Goal: Task Accomplishment & Management: Manage account settings

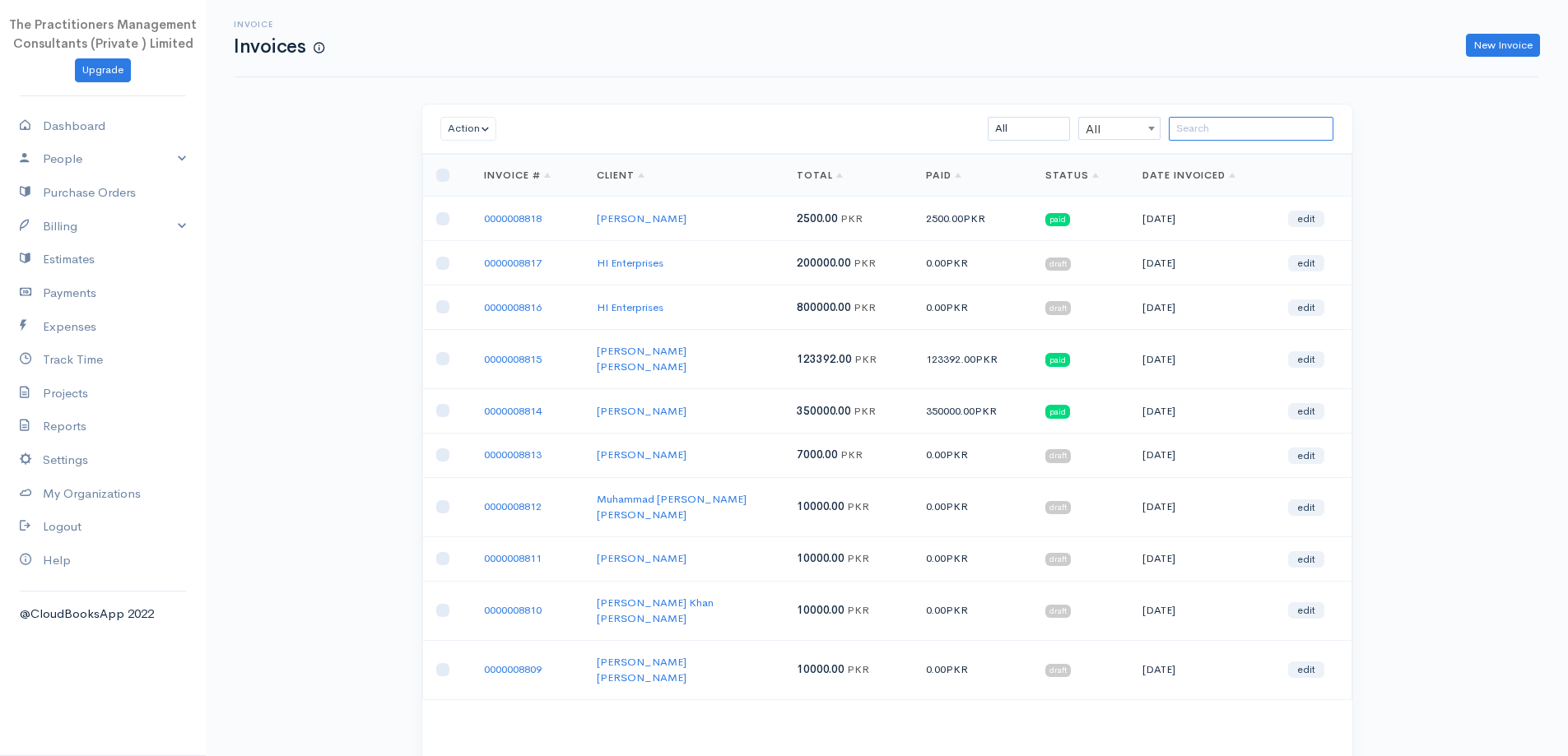
drag, startPoint x: 1172, startPoint y: 139, endPoint x: 1198, endPoint y: 121, distance: 31.6
click at [1198, 122] on input "search" at bounding box center [1251, 128] width 165 height 24
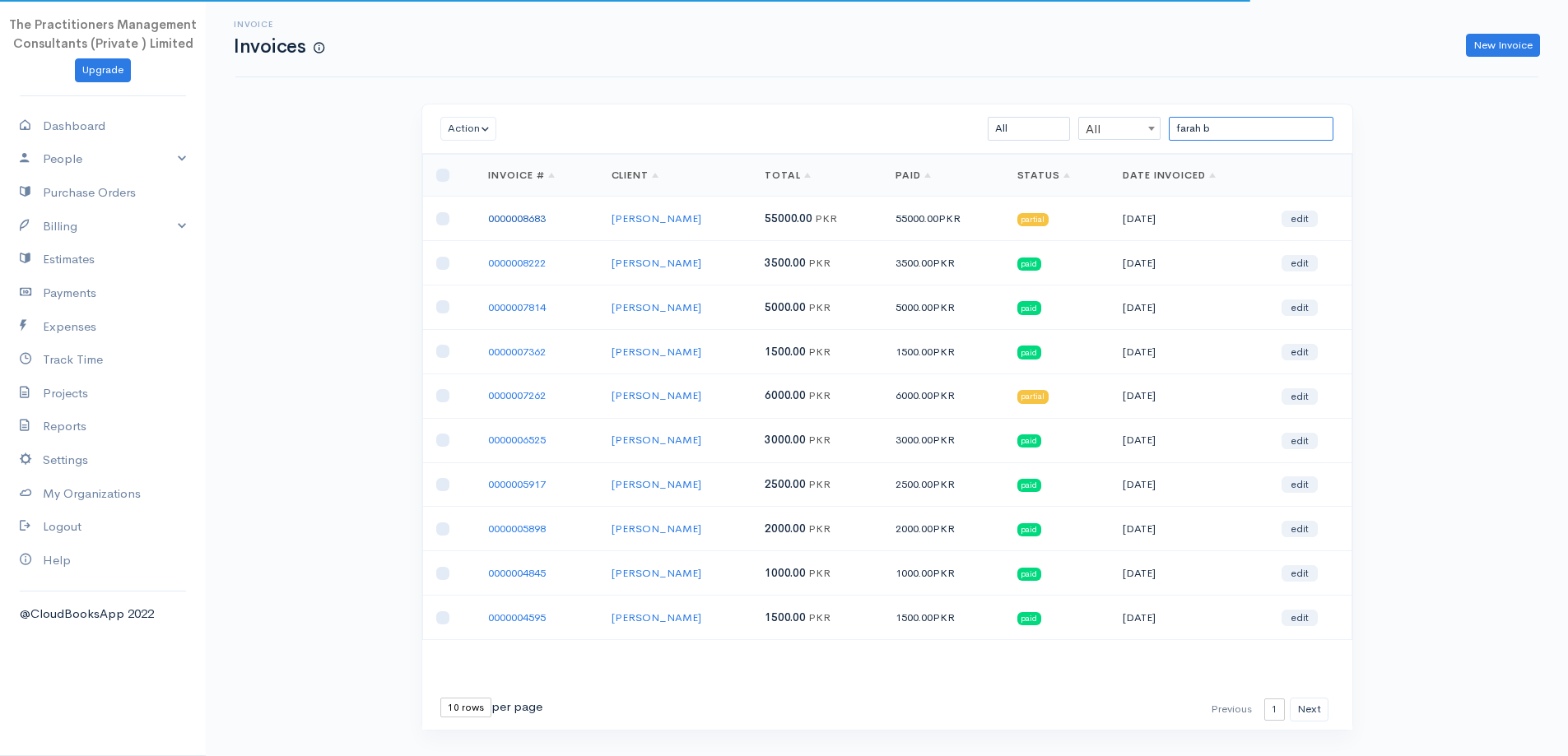
type input "farah b"
click at [522, 222] on link "0000008683" at bounding box center [517, 219] width 57 height 14
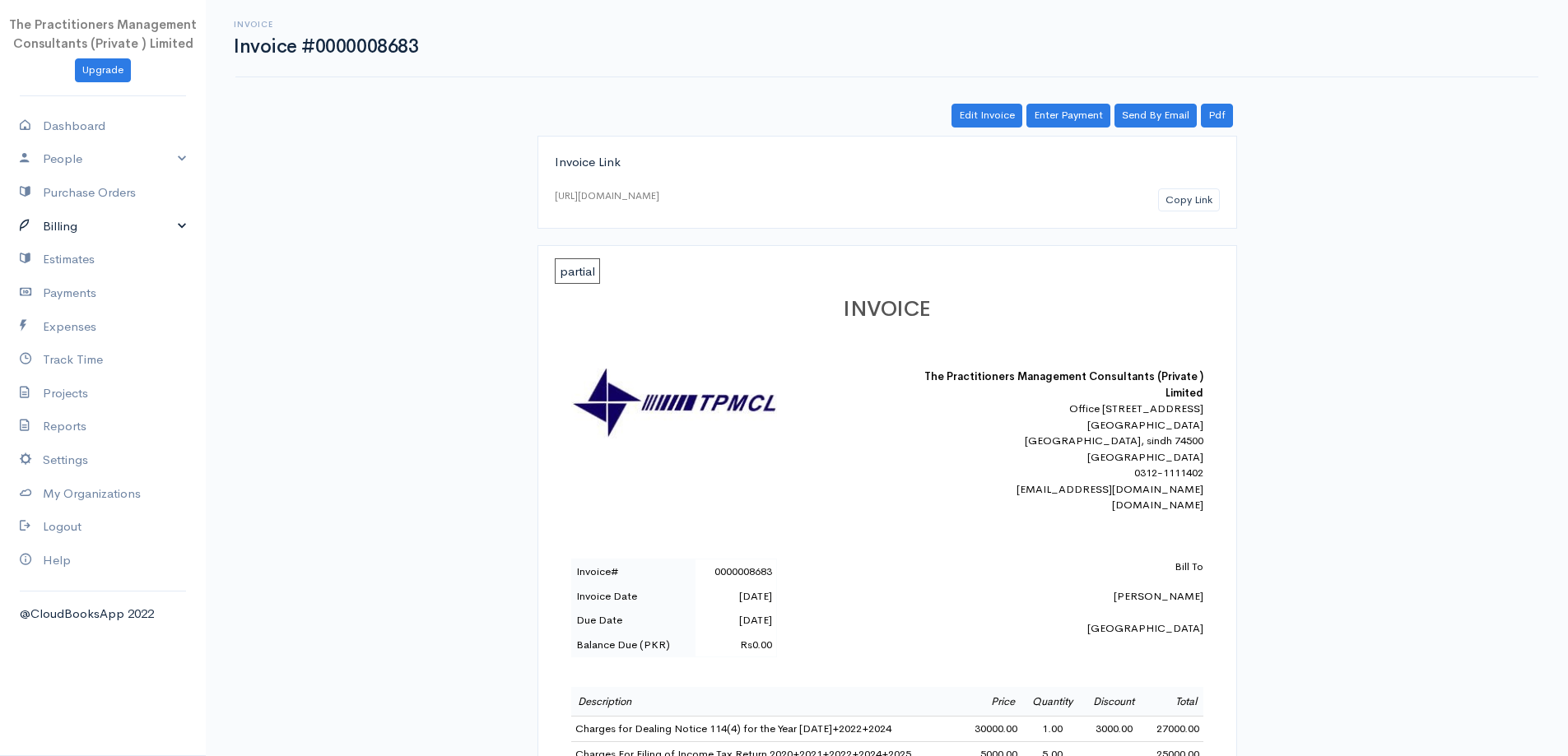
click at [135, 231] on link "Billing" at bounding box center [102, 227] width 205 height 34
click at [97, 252] on link "Invoice" at bounding box center [102, 257] width 205 height 30
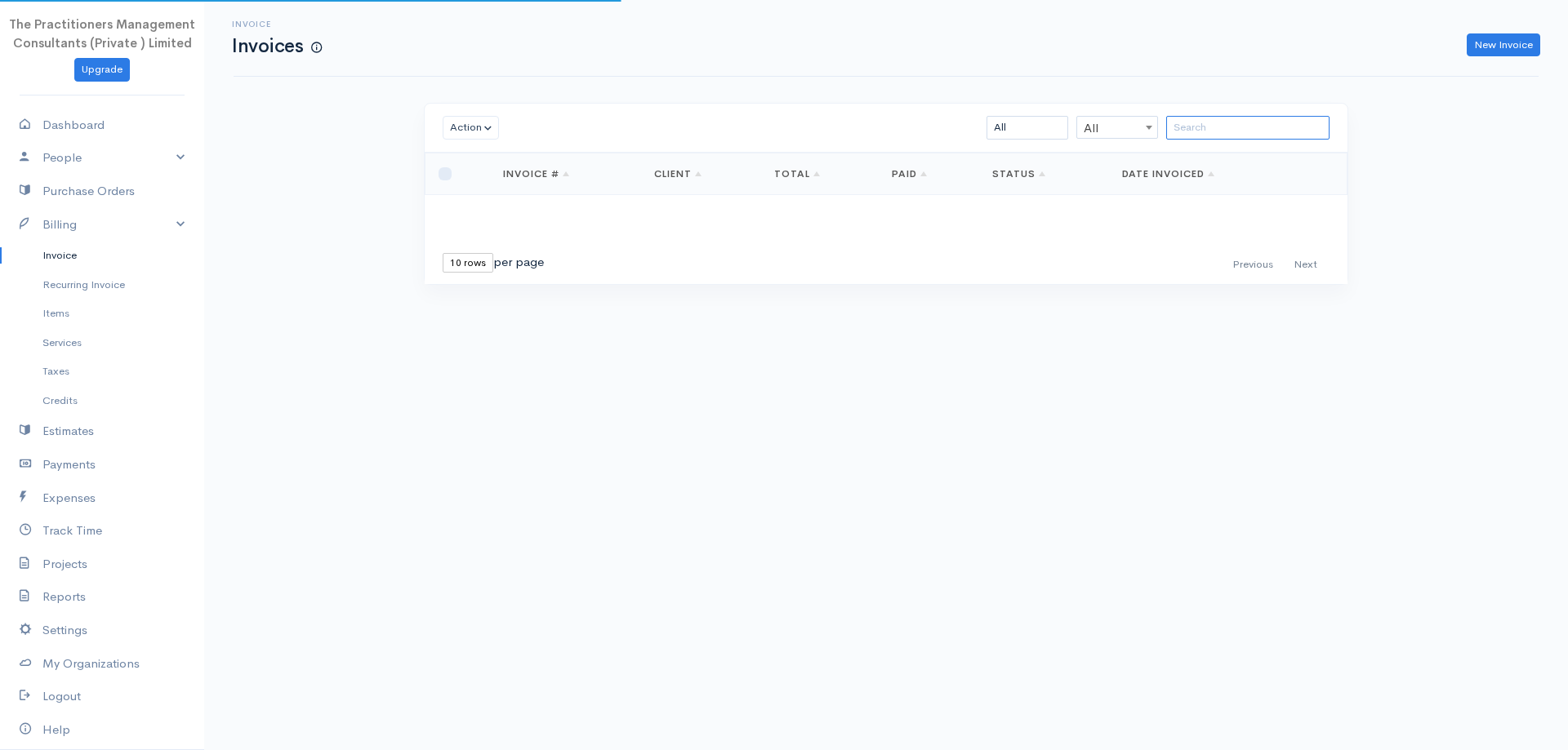
click at [1278, 125] on input "search" at bounding box center [1249, 127] width 164 height 24
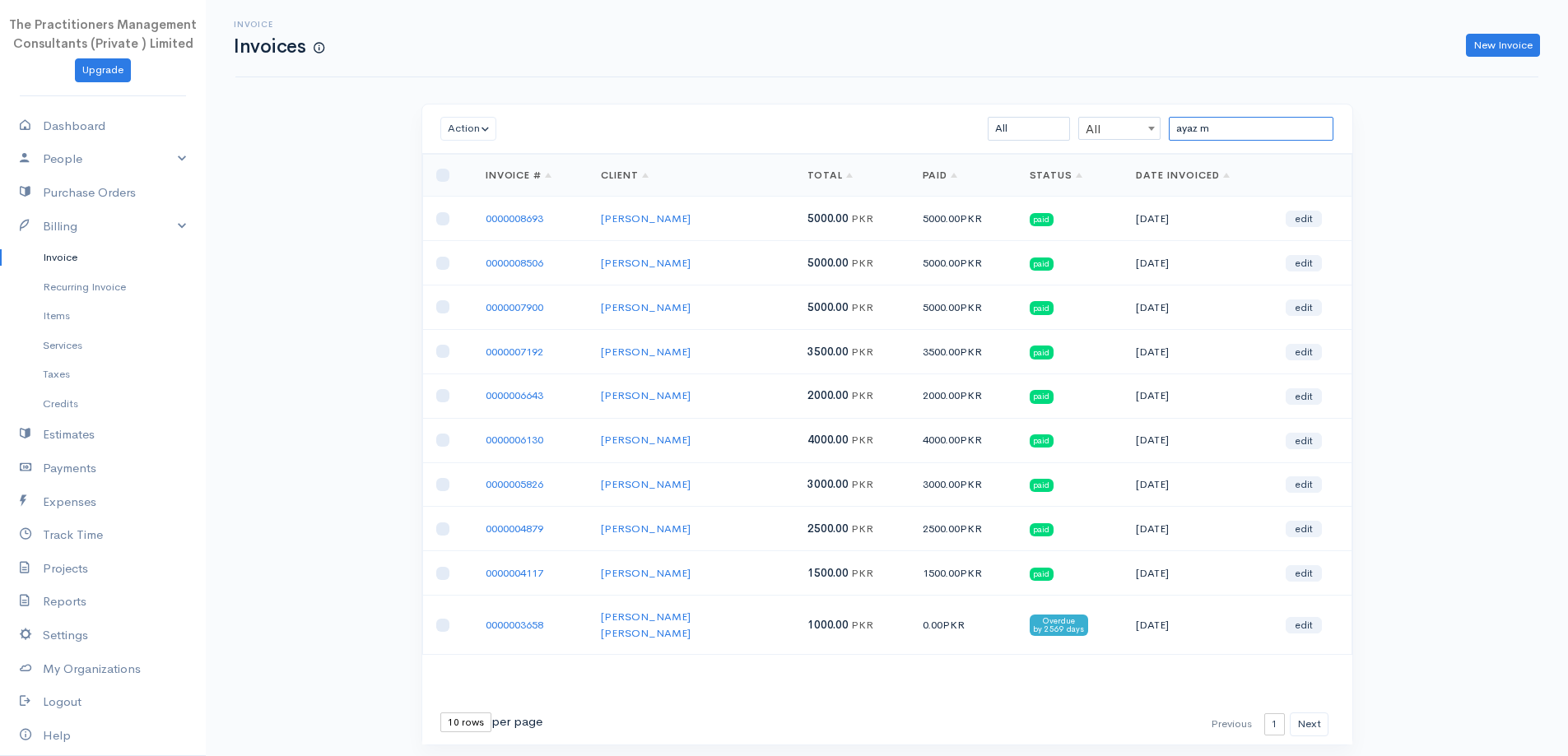
type input "ayaz m"
drag, startPoint x: 545, startPoint y: 227, endPoint x: 536, endPoint y: 219, distance: 12.0
click at [531, 219] on link "0000008693" at bounding box center [514, 219] width 57 height 14
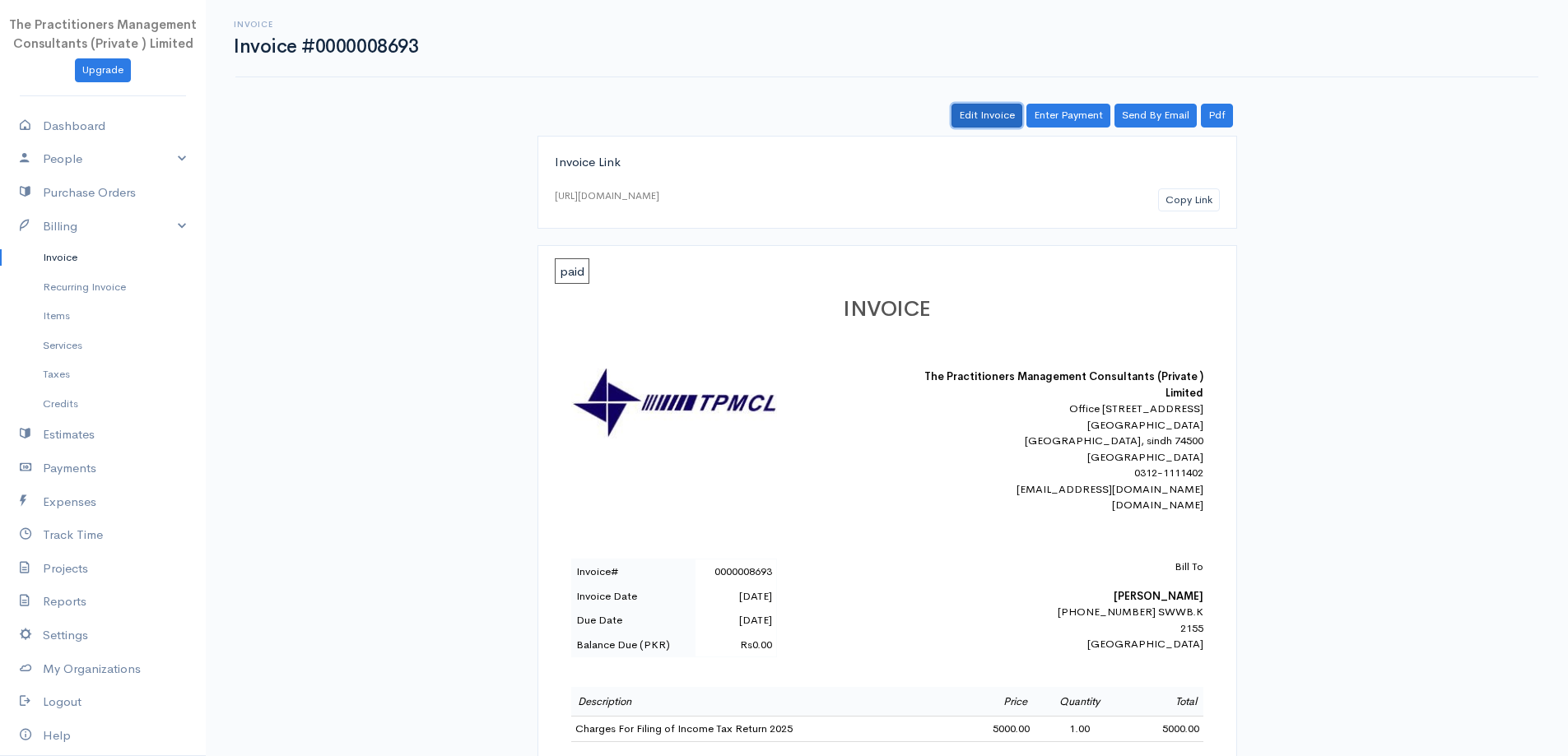
click at [997, 109] on link "Edit Invoice" at bounding box center [987, 116] width 71 height 24
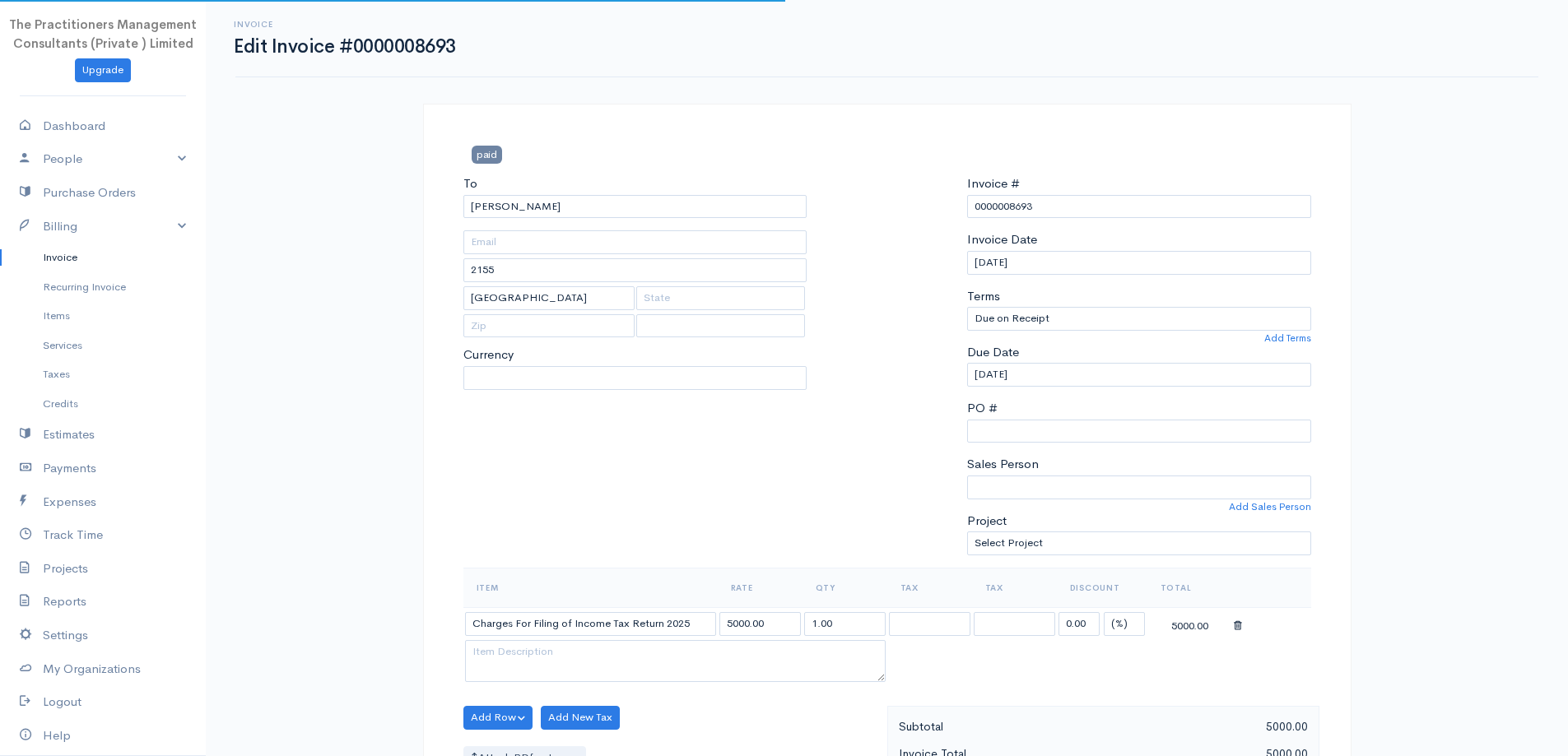
select select "[GEOGRAPHIC_DATA]"
select select "PKR"
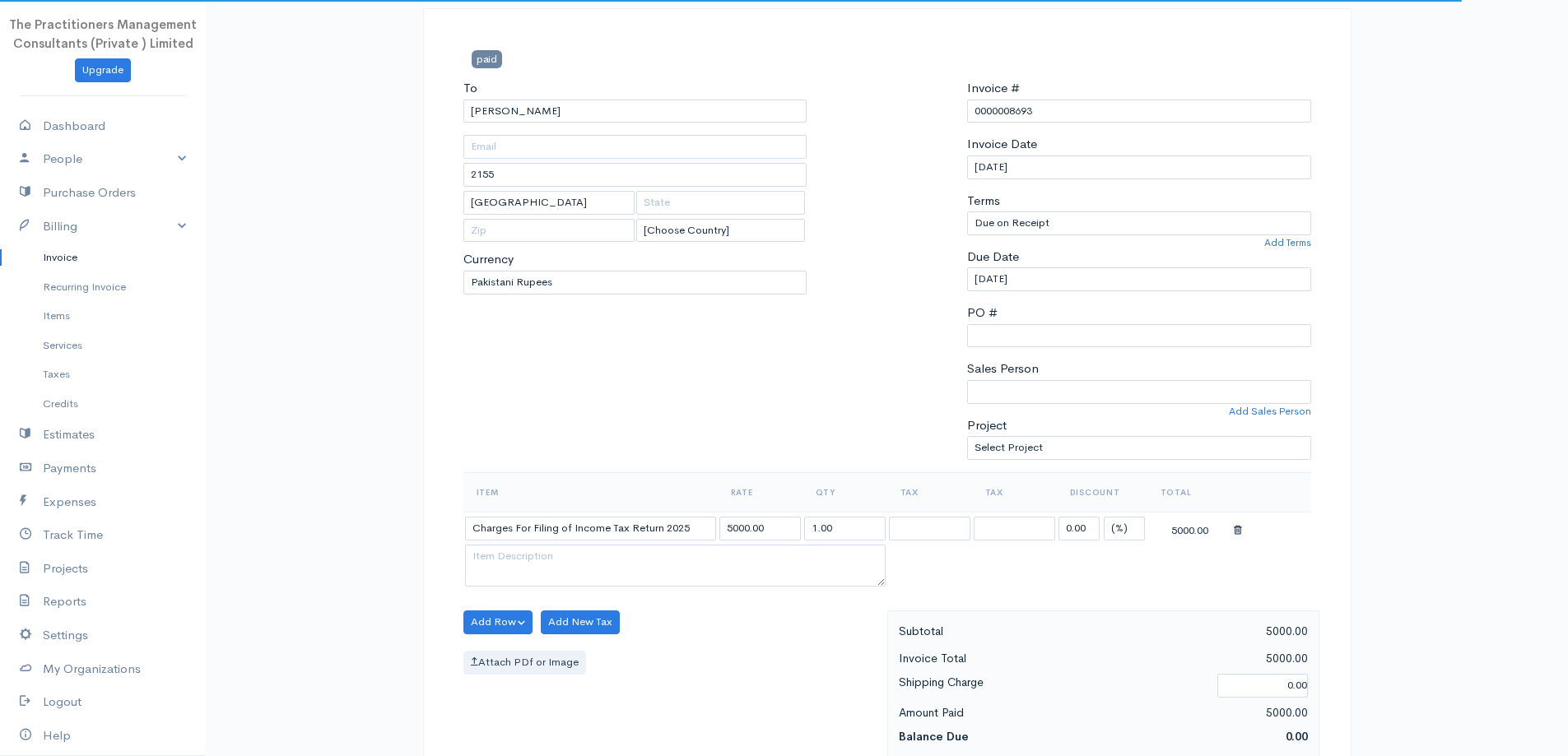
scroll to position [247, 0]
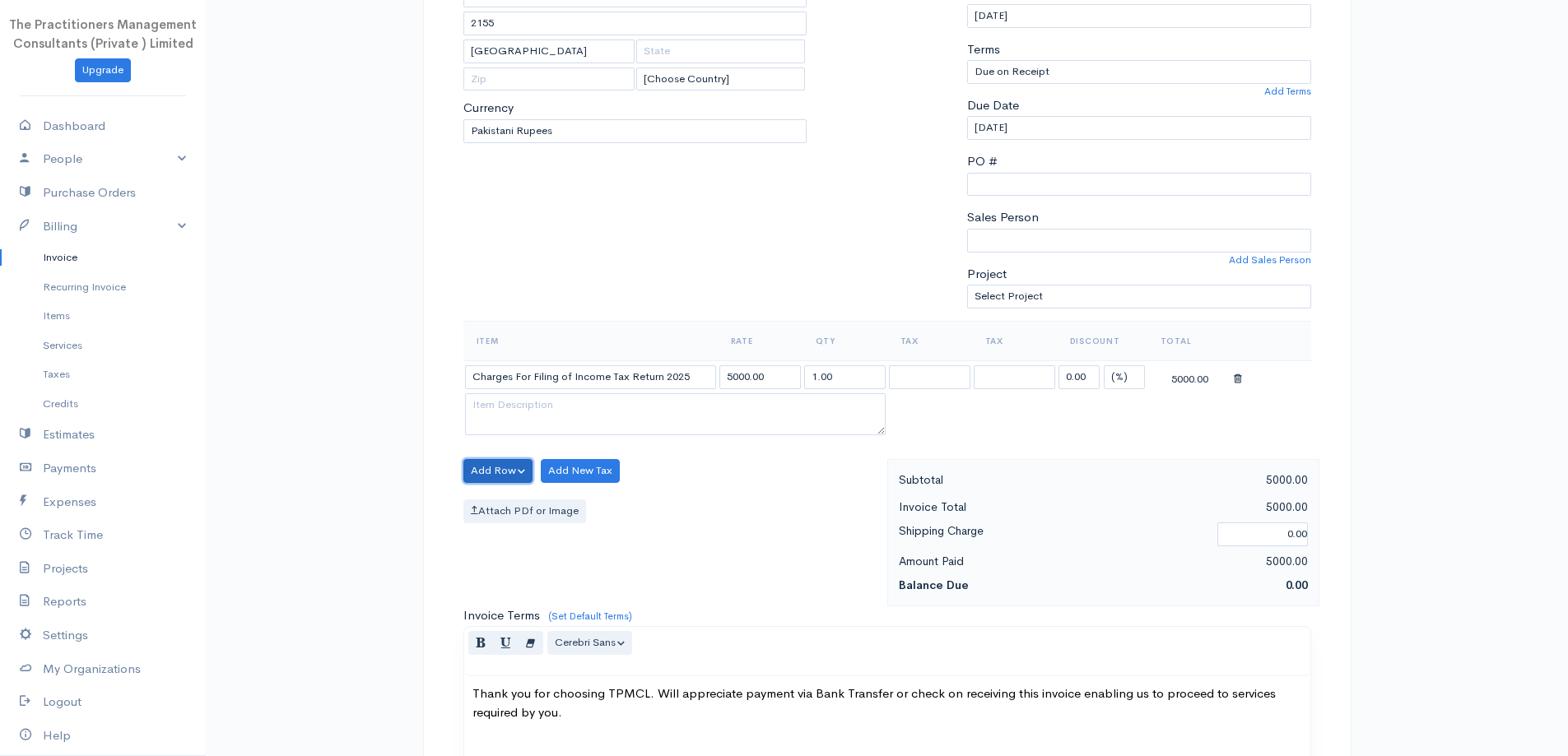
click at [516, 476] on button "Add Row" at bounding box center [499, 471] width 70 height 24
click at [526, 499] on link "Add Item Row" at bounding box center [529, 505] width 130 height 29
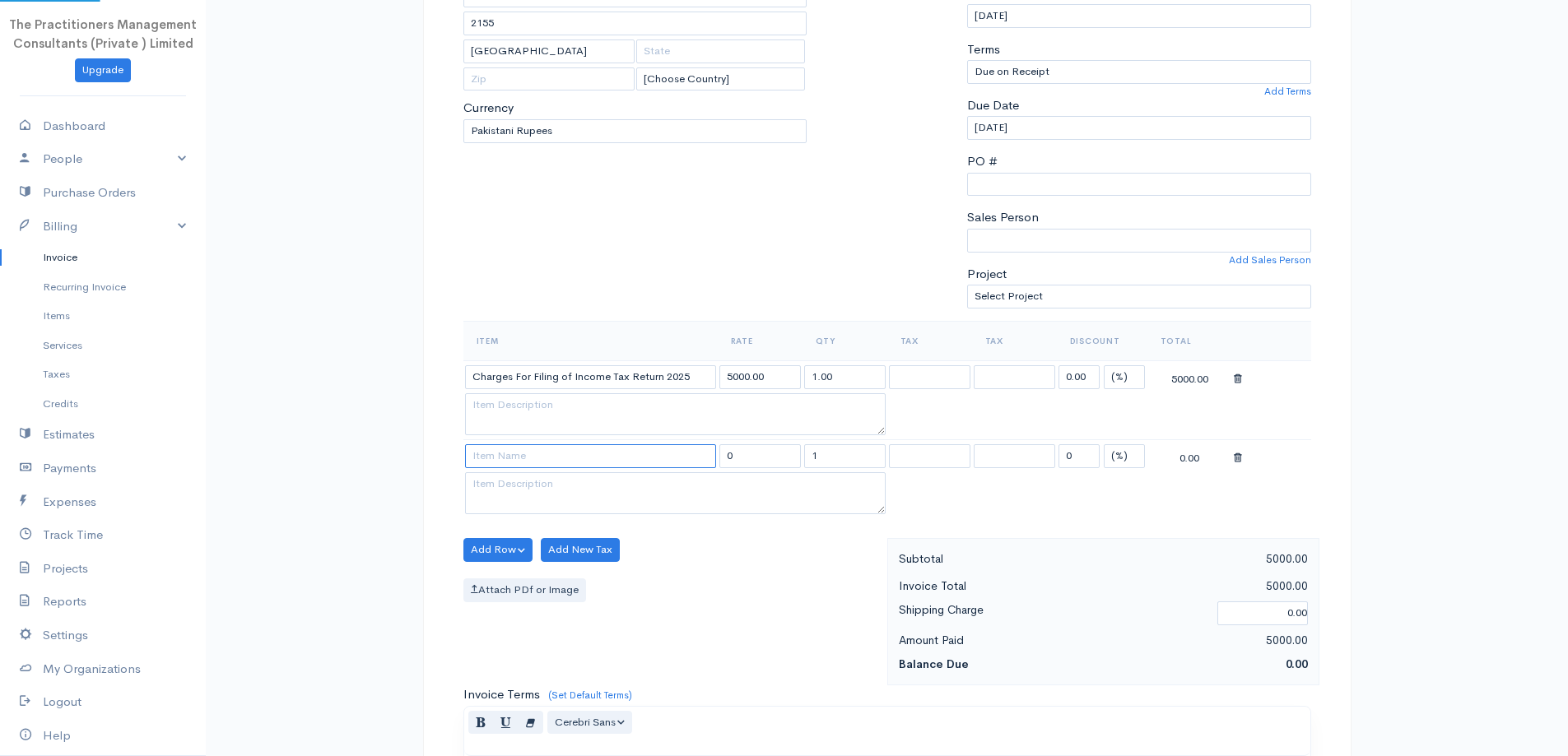
click at [536, 455] on input at bounding box center [591, 456] width 251 height 24
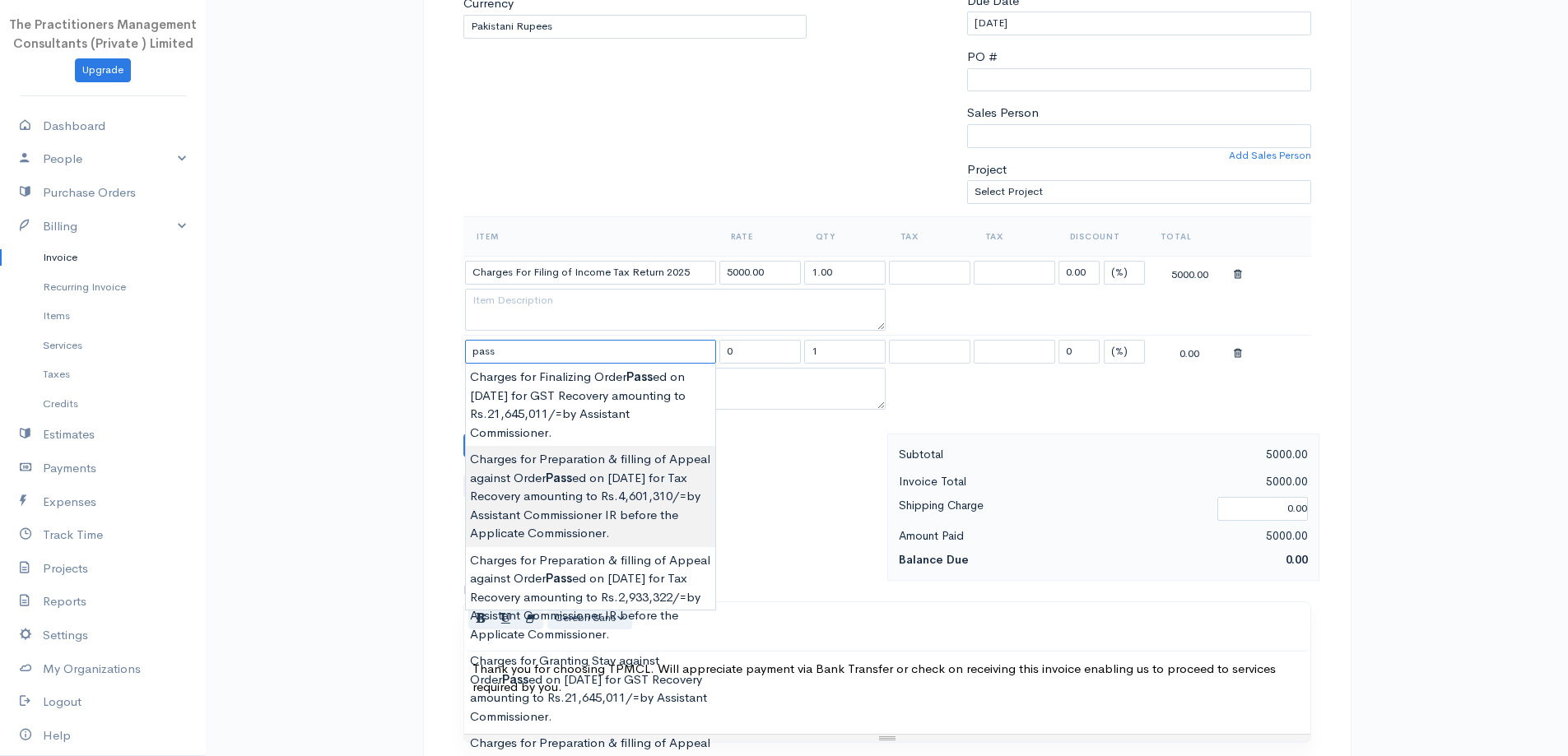
scroll to position [576, 0]
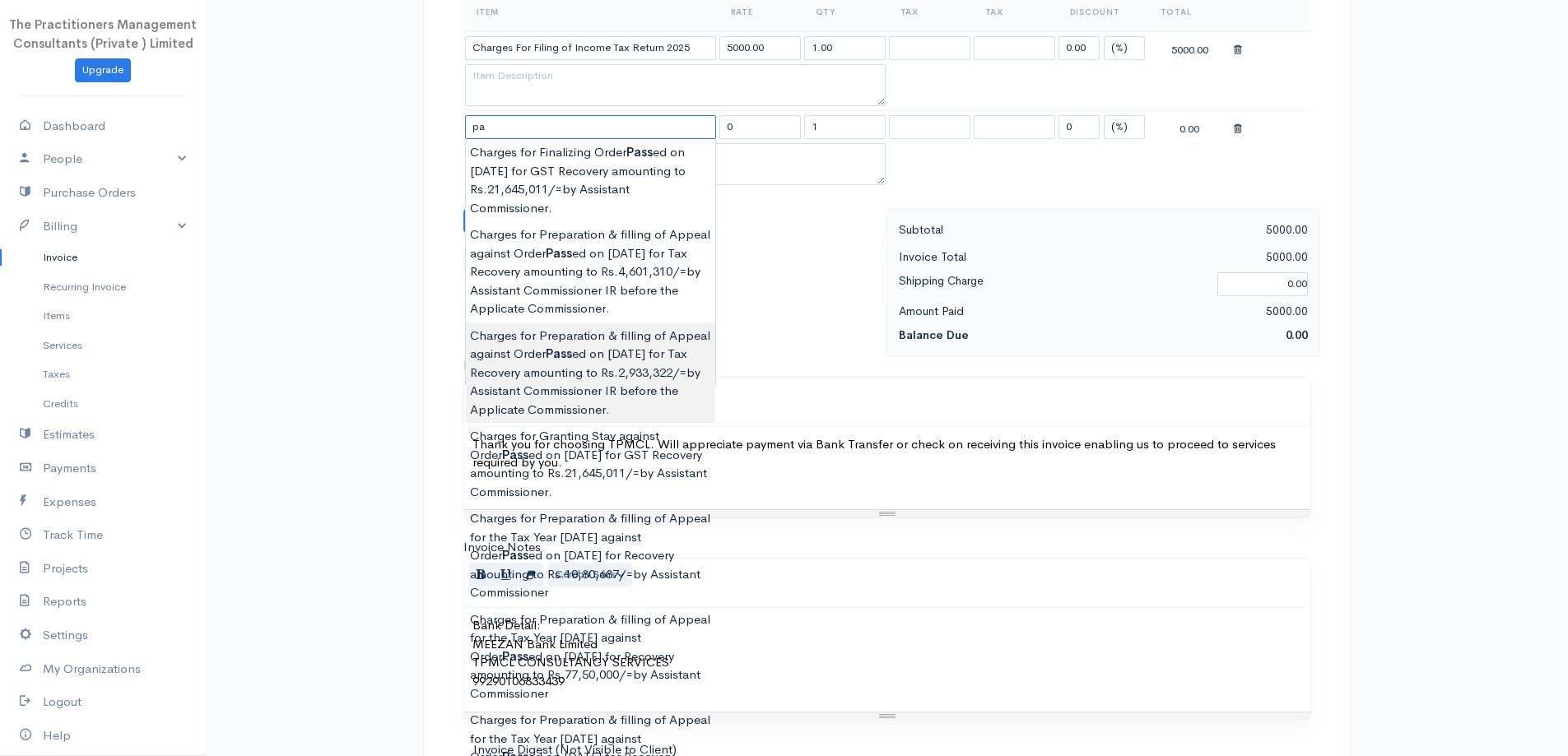
type input "p"
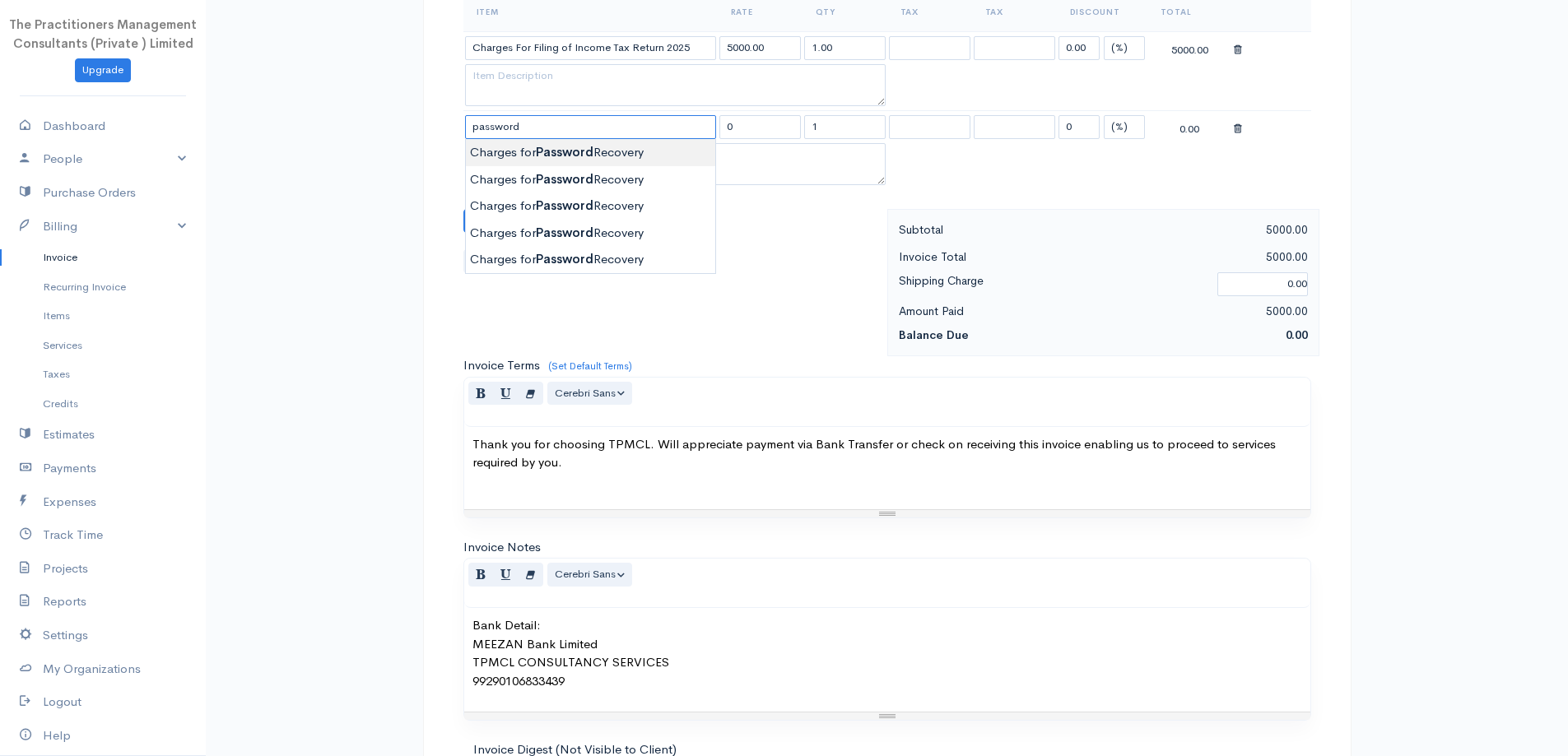
type input "Charges for Password Recovery"
type input "2000.00"
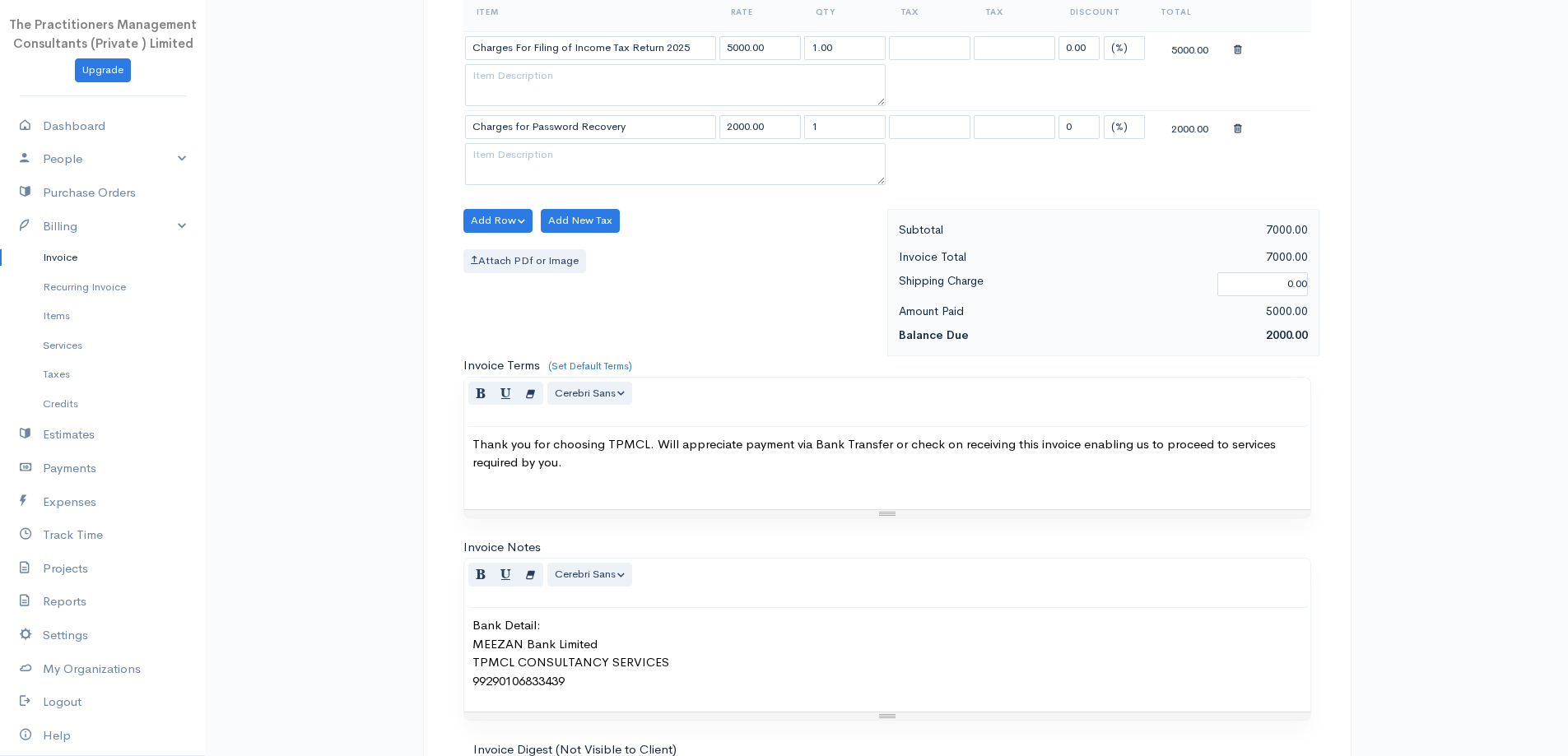
click at [607, 148] on body "The Practitioners Management Consultants (Private ) Limited Upgrade Dashboard P…" at bounding box center [784, 186] width 1568 height 1524
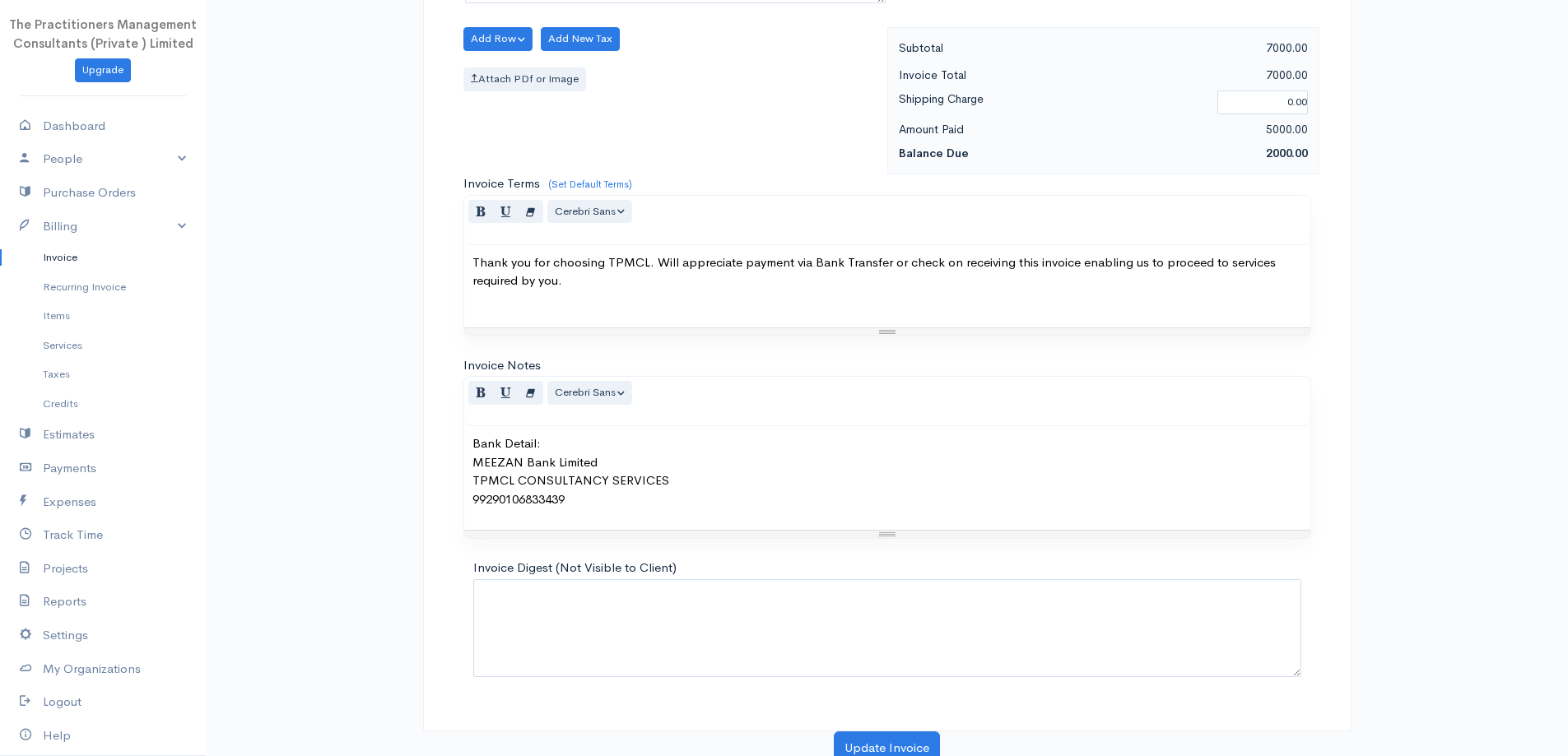
scroll to position [767, 0]
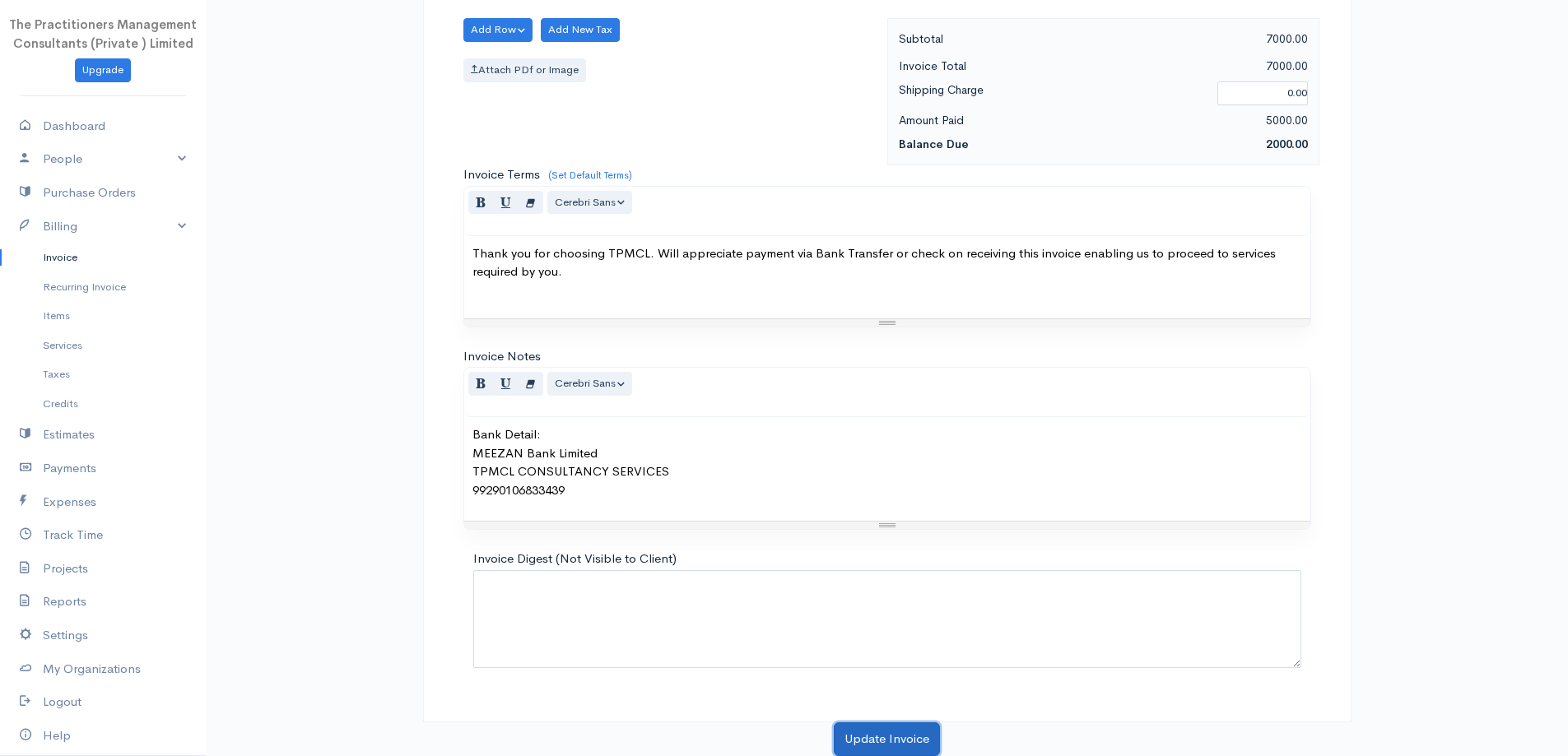
click at [849, 745] on button "Update Invoice" at bounding box center [887, 740] width 106 height 34
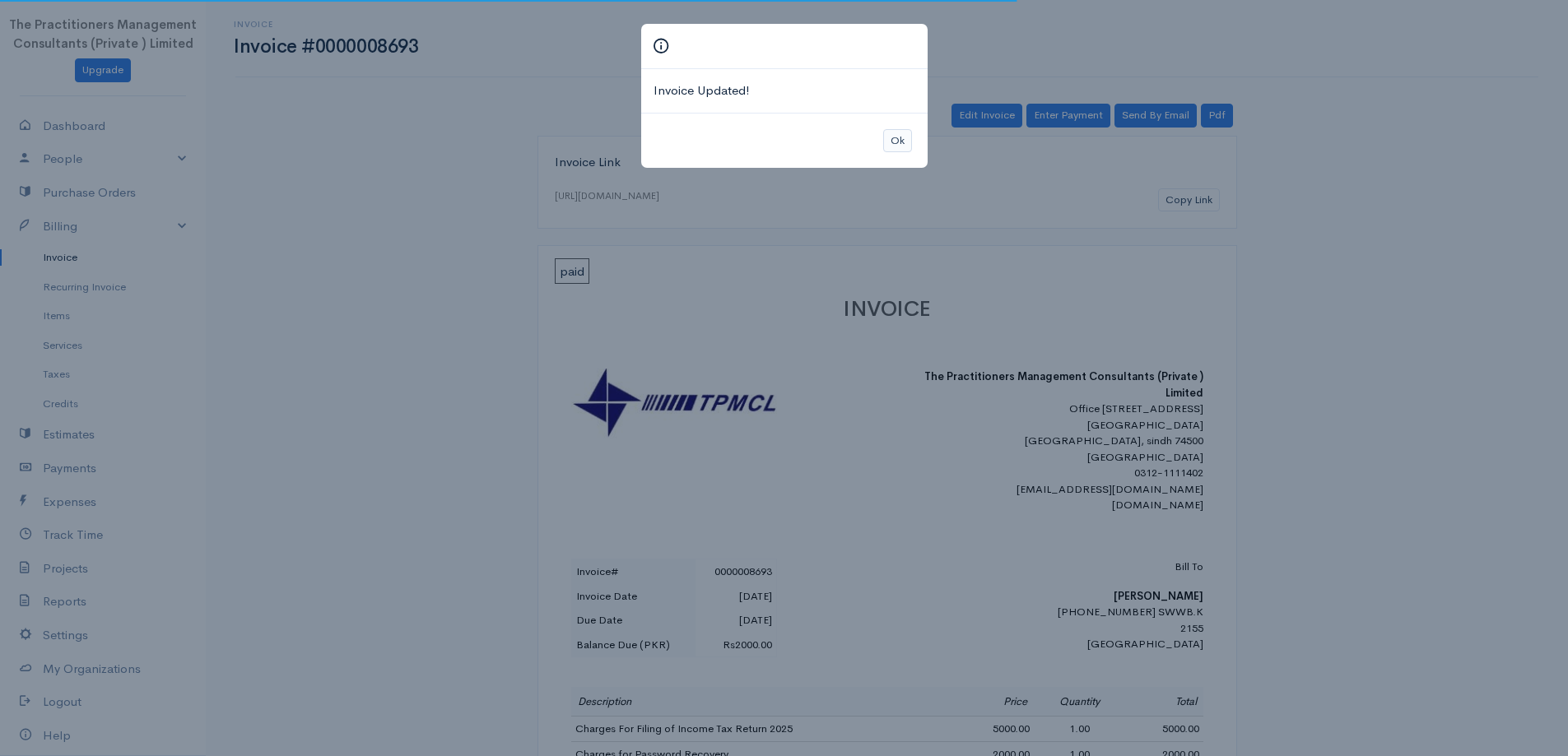
drag, startPoint x: 882, startPoint y: 154, endPoint x: 899, endPoint y: 147, distance: 18.4
click at [883, 154] on div "Ok" at bounding box center [784, 141] width 286 height 56
click at [900, 145] on button "Ok" at bounding box center [898, 141] width 29 height 24
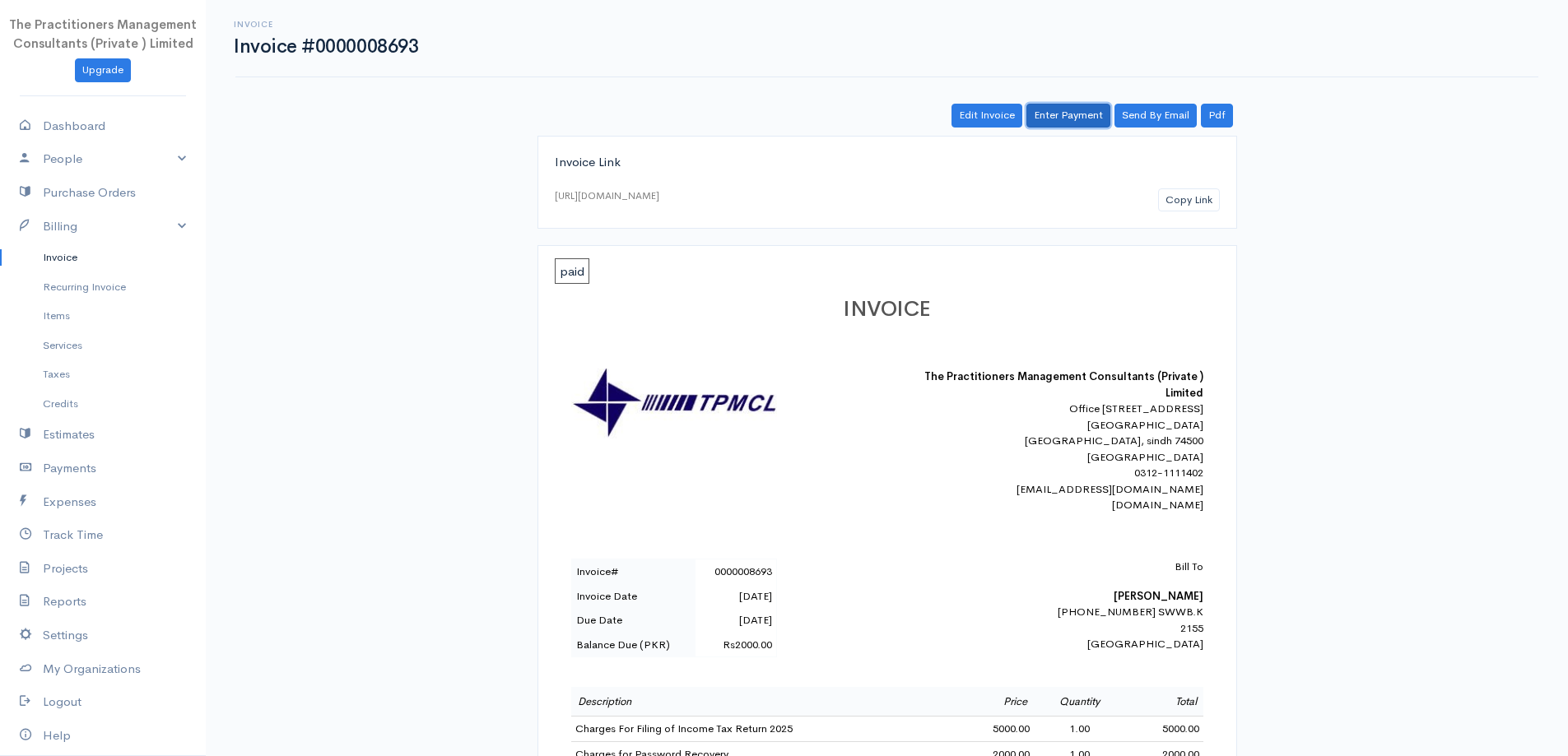
drag, startPoint x: 1046, startPoint y: 114, endPoint x: 1019, endPoint y: 136, distance: 34.8
click at [1047, 114] on link "Enter Payment" at bounding box center [1068, 116] width 84 height 24
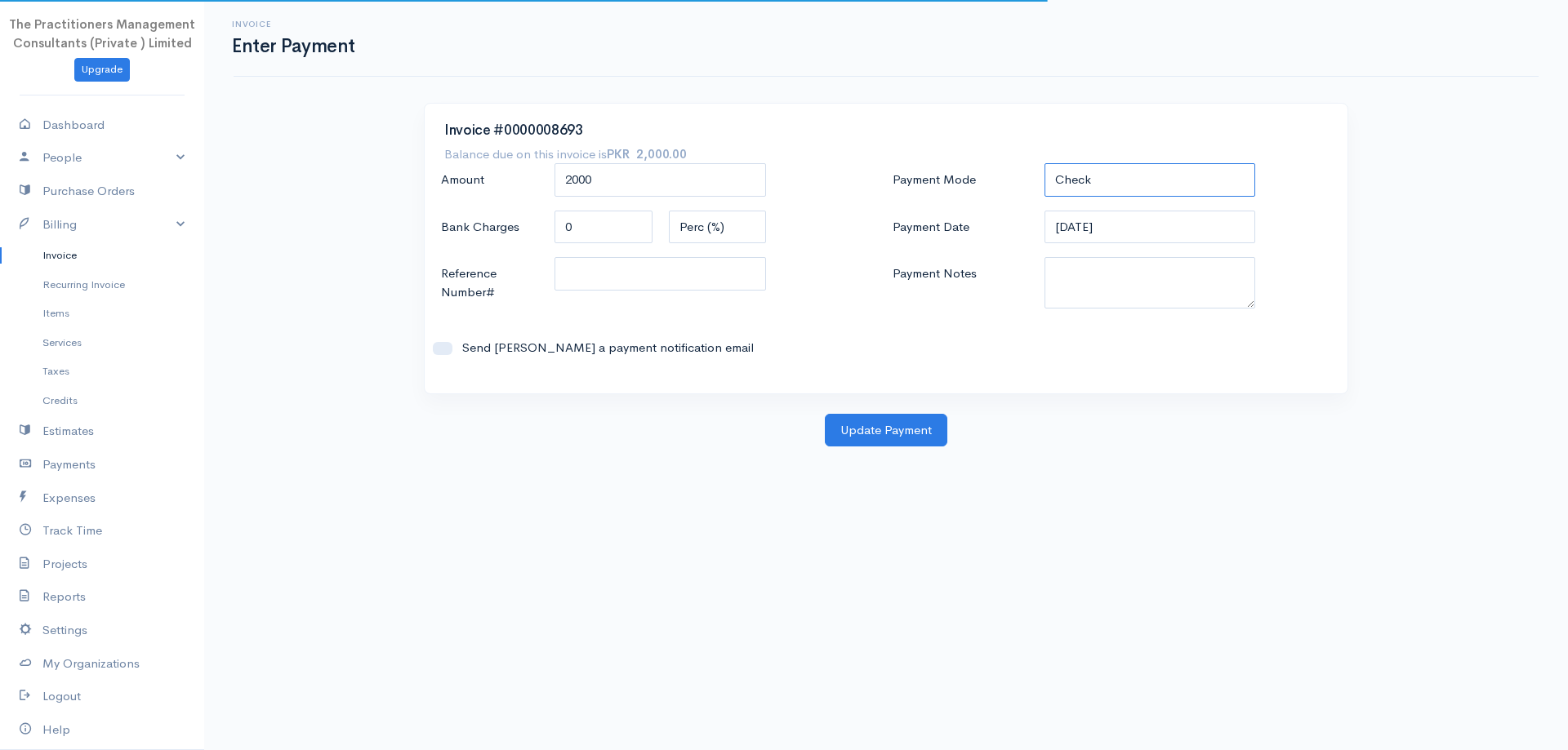
click at [1062, 192] on select "Check Bank Transfer Credit Cash Debit ACH VISA MASTERCARD AMEX DISCOVER DINERS …" at bounding box center [1151, 181] width 212 height 34
select select "Cash"
click at [1045, 164] on select "Check Bank Transfer Credit Cash Debit ACH VISA MASTERCARD AMEX DISCOVER DINERS …" at bounding box center [1151, 181] width 212 height 34
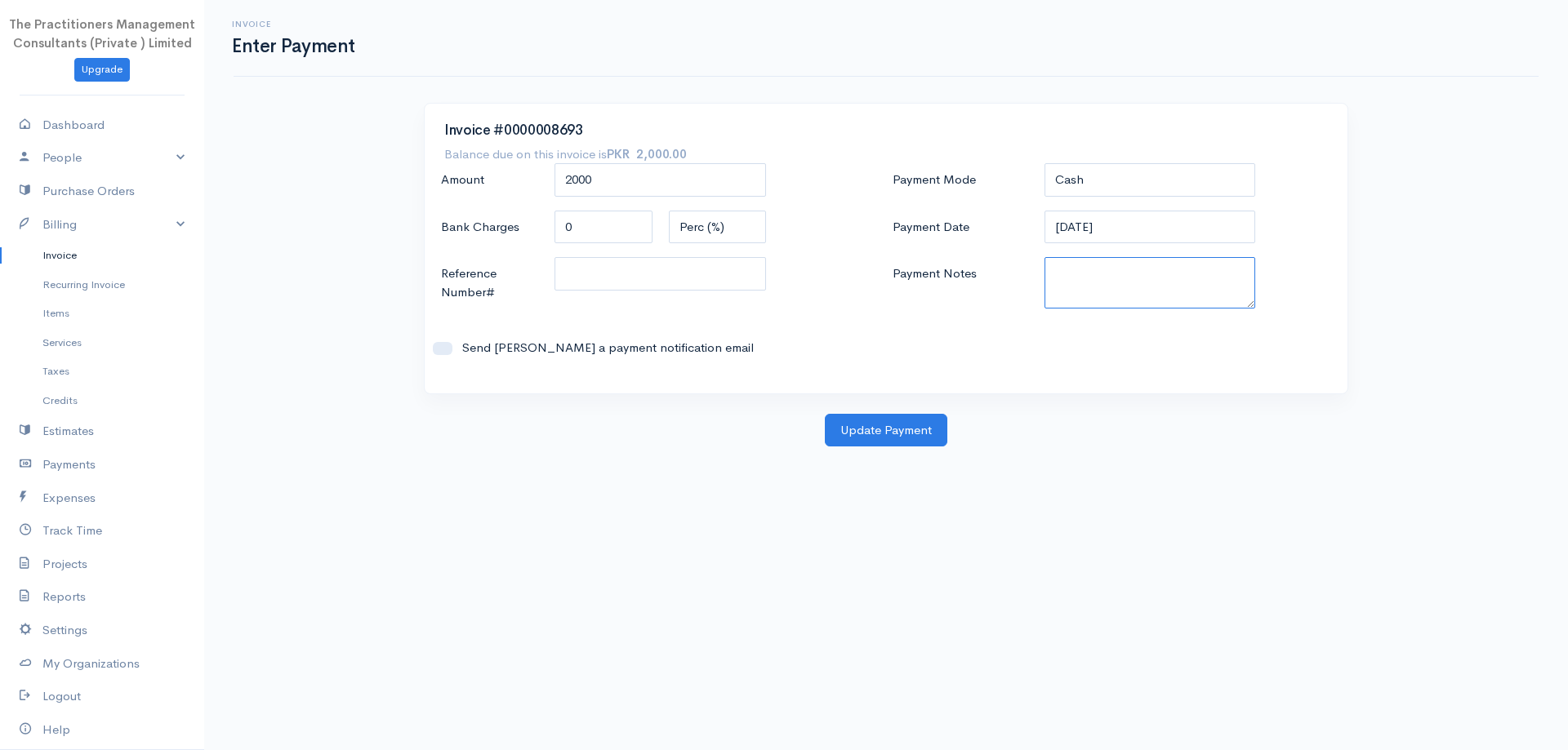
click at [1111, 277] on textarea "Payment Notes" at bounding box center [1151, 283] width 212 height 52
click at [1196, 270] on textarea "Payment Notes" at bounding box center [1151, 283] width 212 height 52
type textarea "5907"
click at [701, 268] on input "Reference Number#" at bounding box center [660, 274] width 212 height 34
type input "5907"
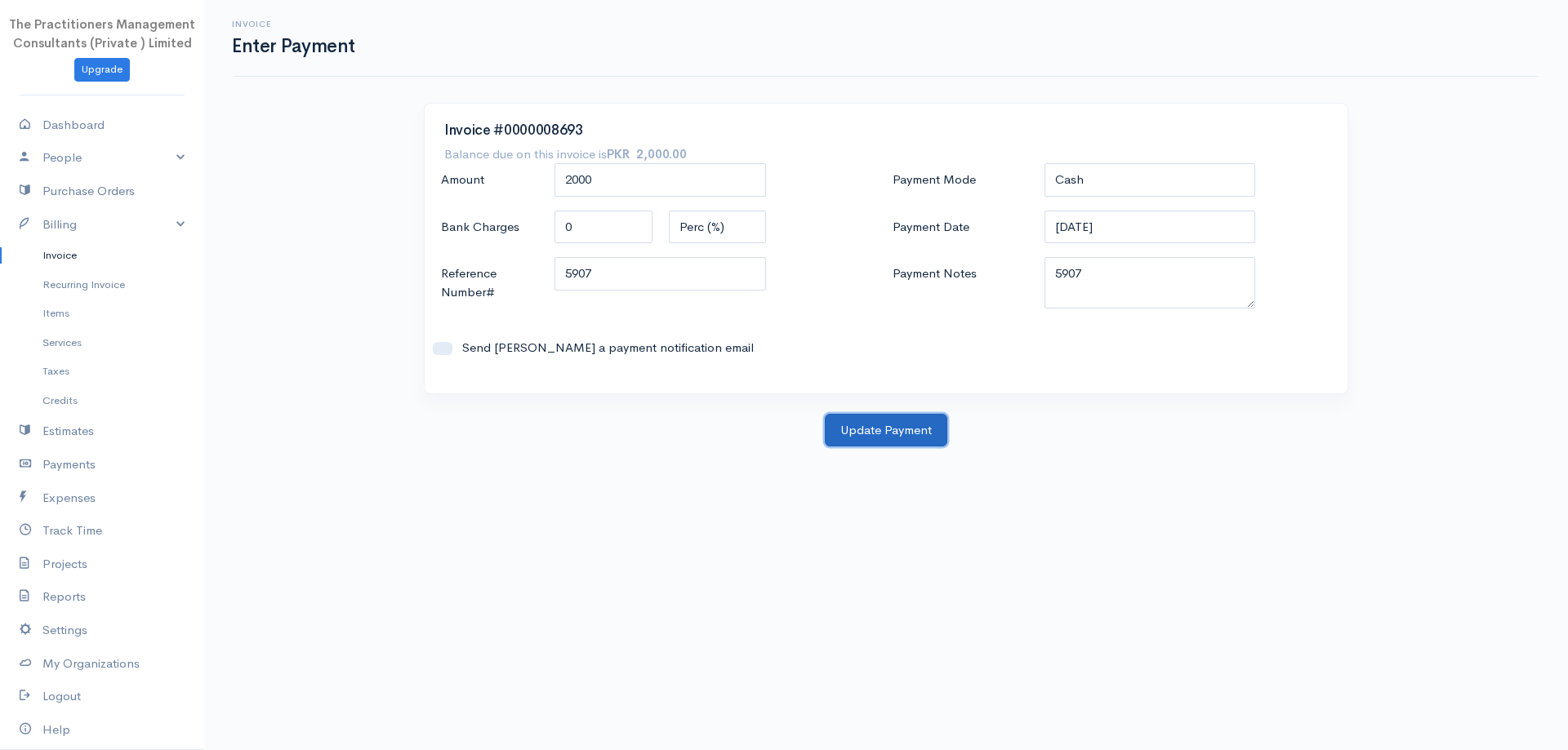
click at [905, 435] on button "Update Payment" at bounding box center [886, 431] width 123 height 34
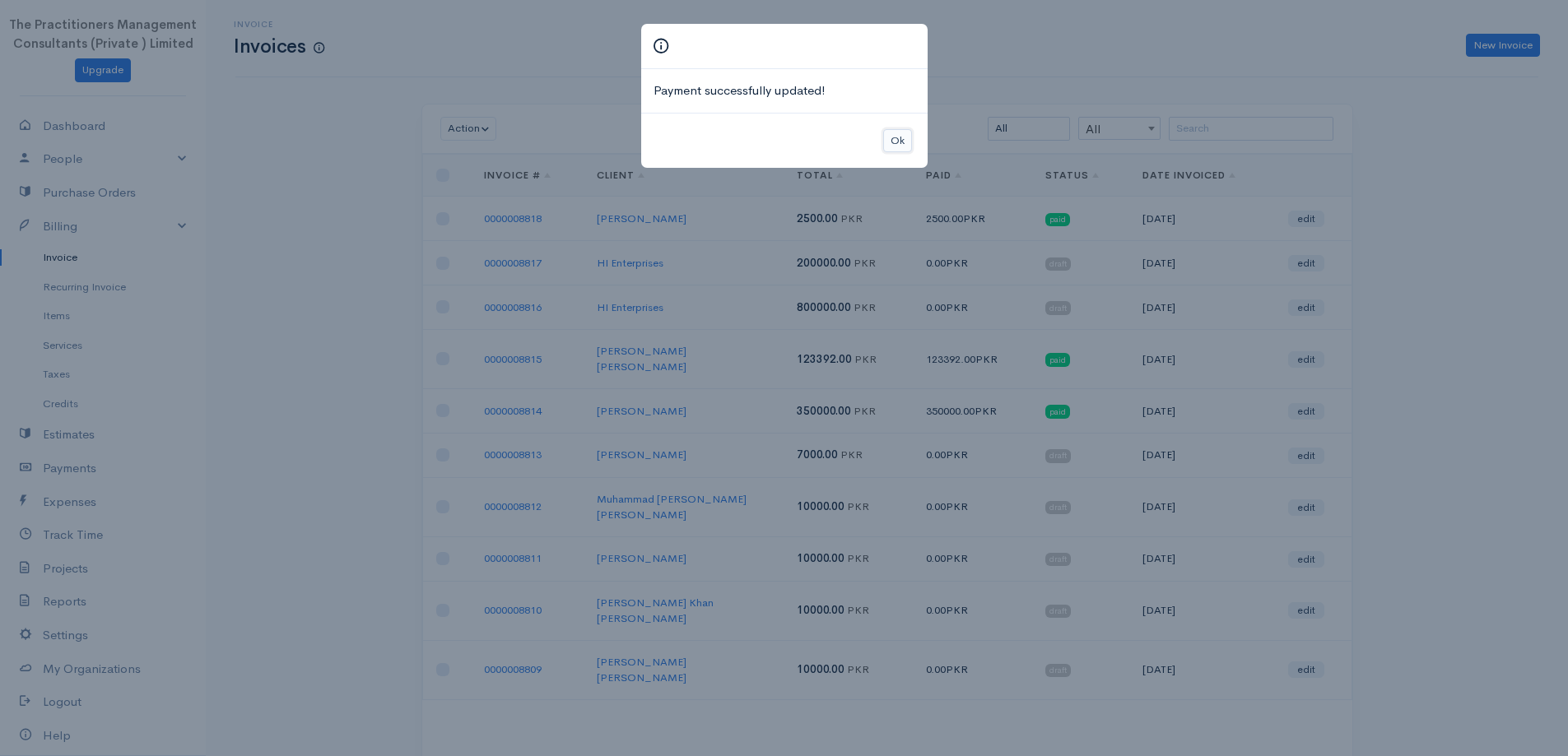
click at [906, 144] on button "Ok" at bounding box center [898, 141] width 29 height 24
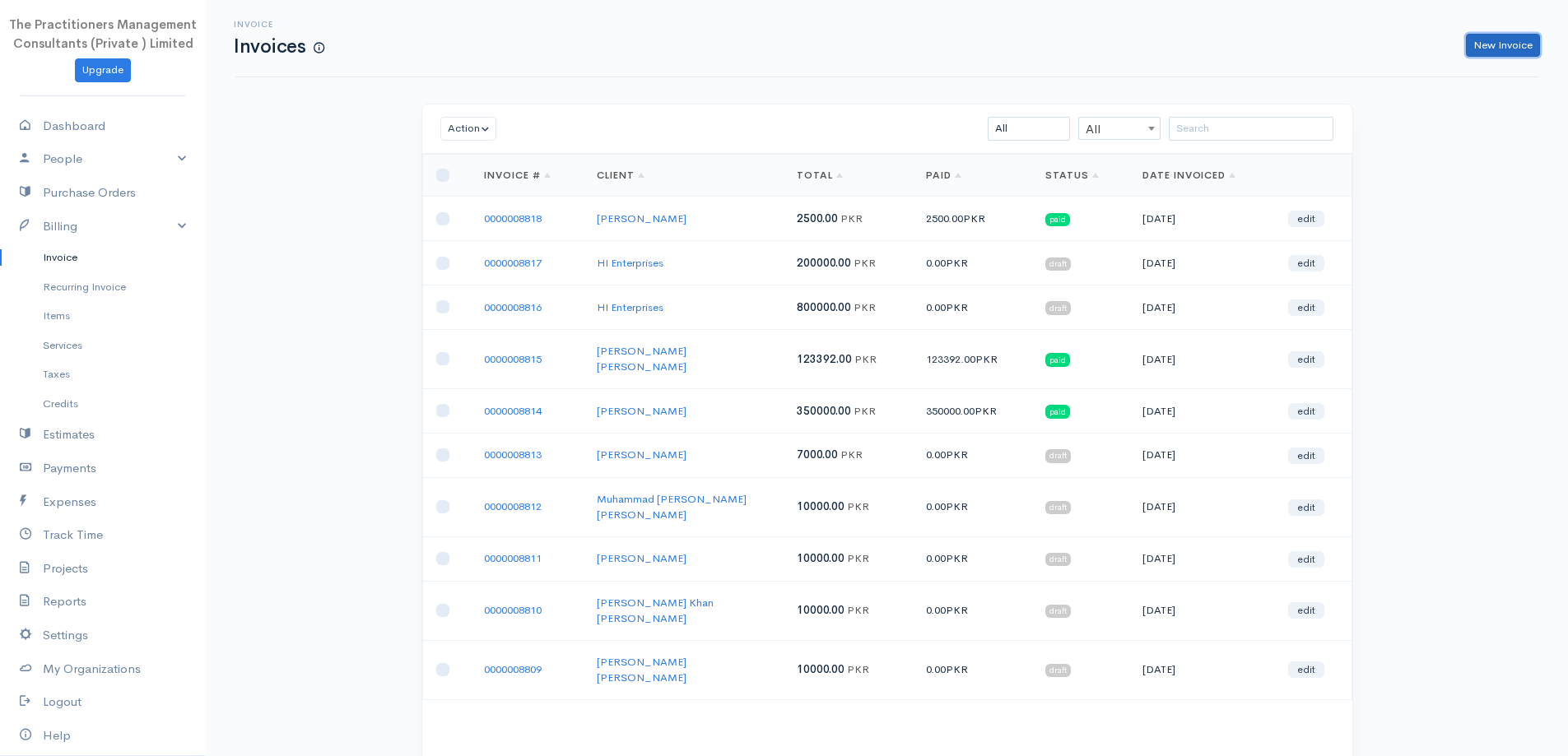
click at [1497, 55] on link "New Invoice" at bounding box center [1503, 46] width 74 height 24
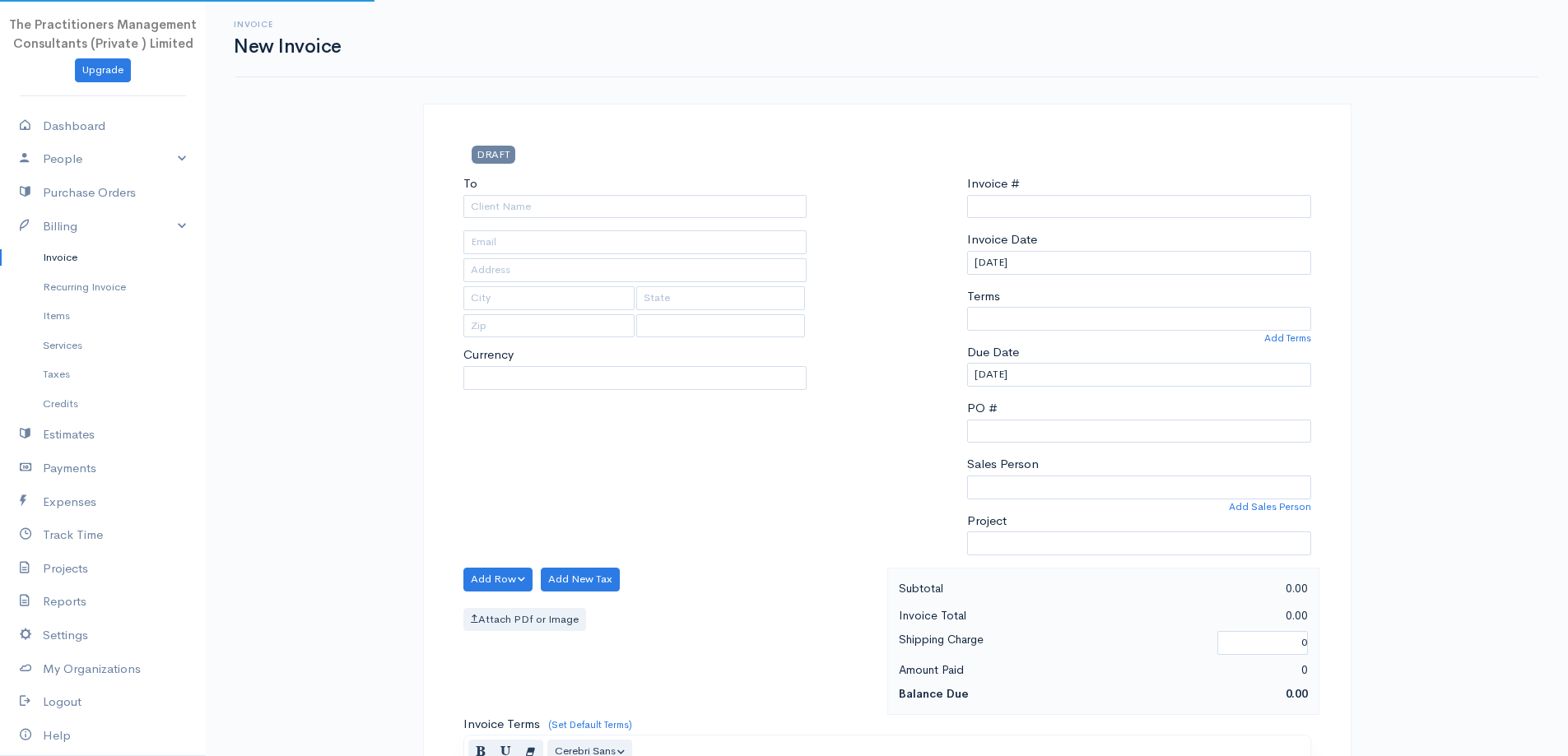
type input "0000008819"
select select "[GEOGRAPHIC_DATA]"
select select "PKR"
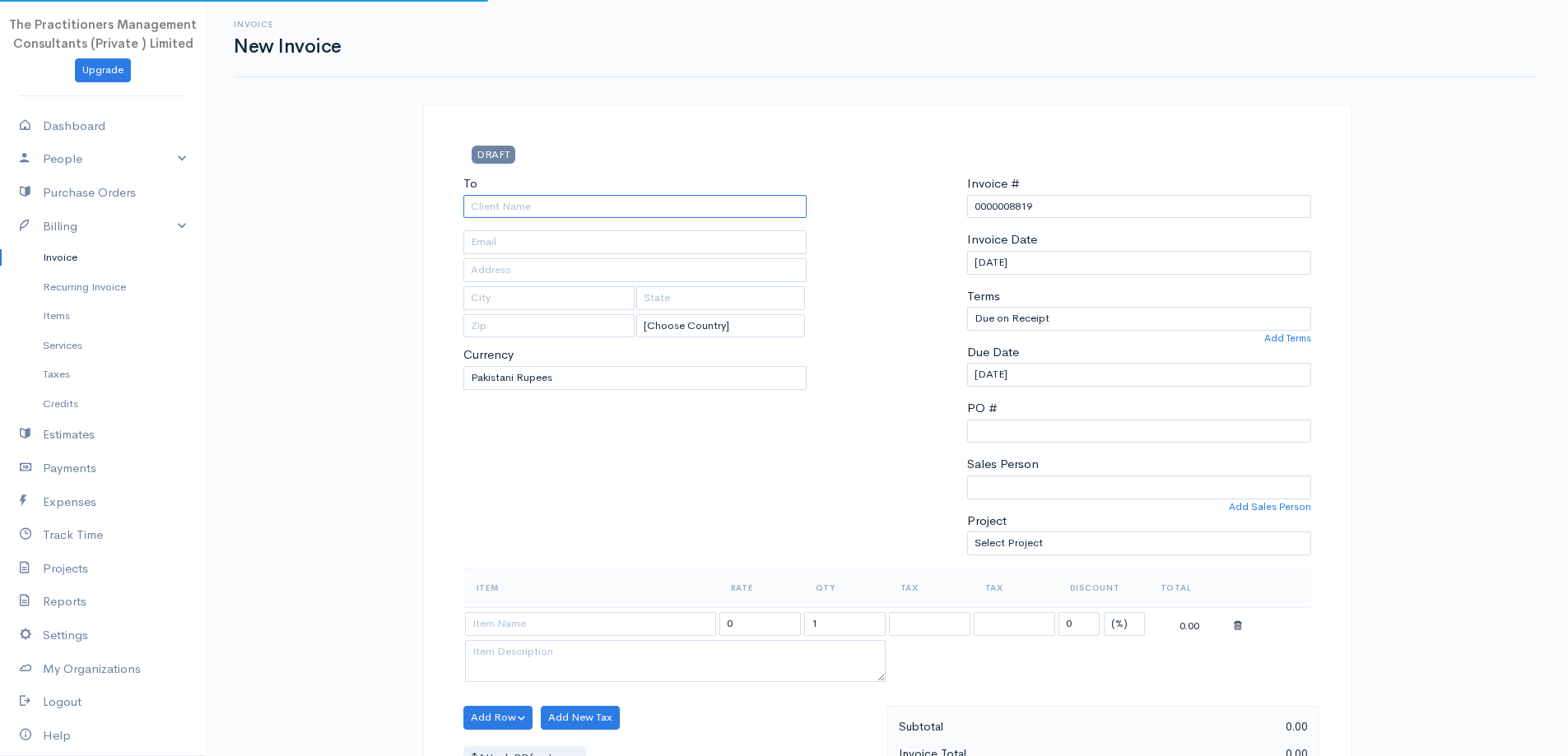
click at [573, 219] on div "To [Choose Country] United States Canada United Kingdom Afghanistan Albania Alg…" at bounding box center [636, 371] width 361 height 394
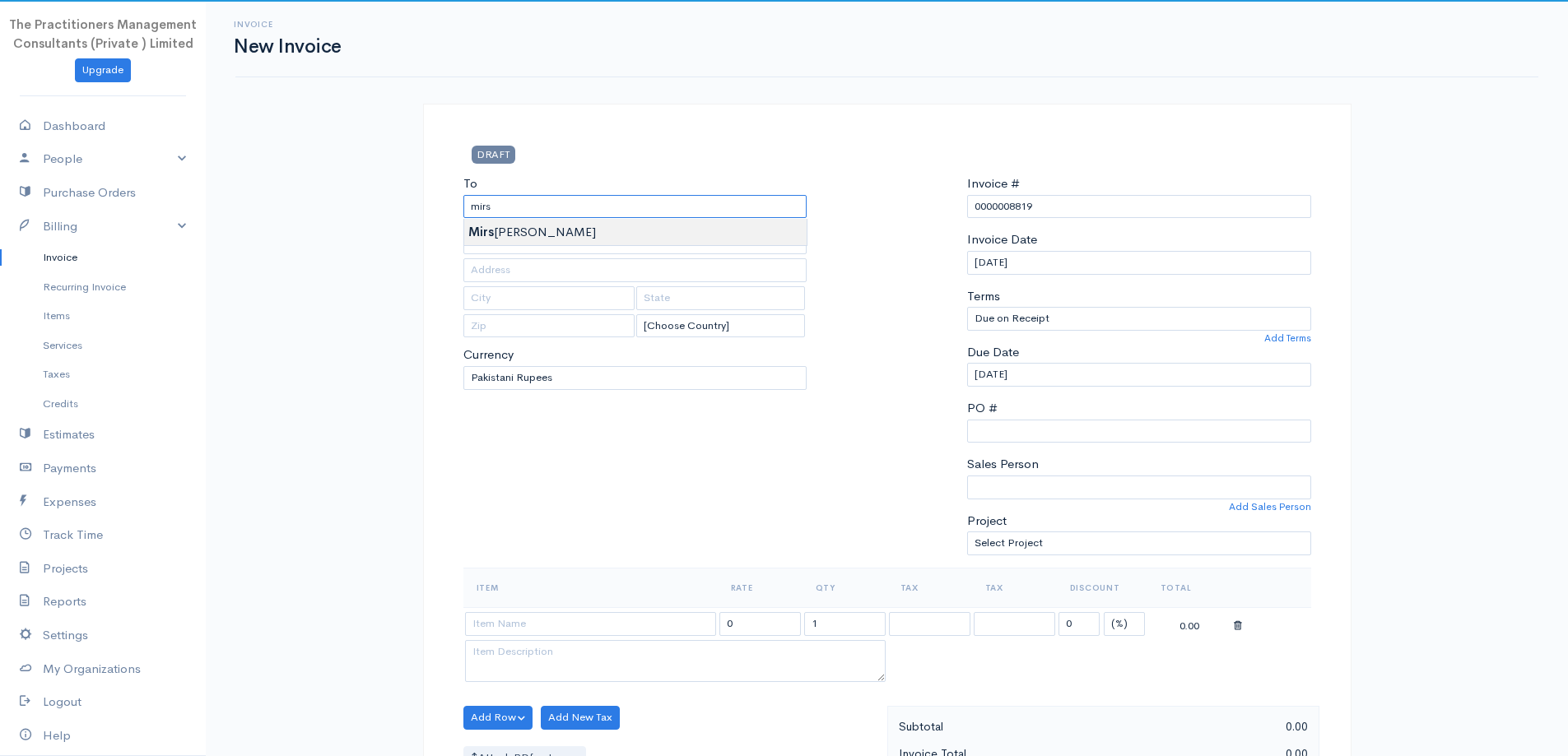
type input "[PERSON_NAME]"
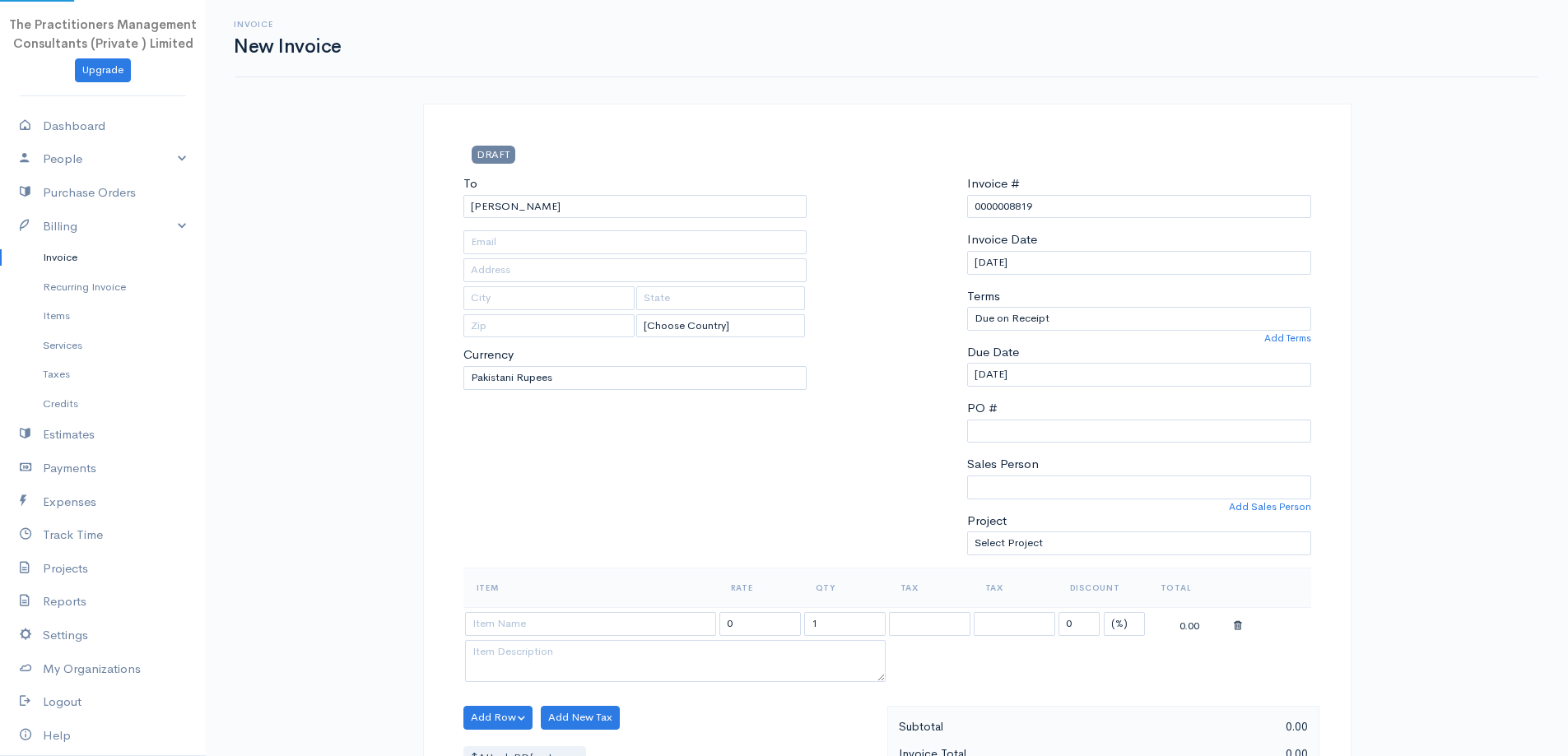
click at [543, 240] on body "The Practitioners Management Consultants (Private ) Limited Upgrade Dashboard P…" at bounding box center [784, 722] width 1568 height 1445
type input "1044"
type input "[GEOGRAPHIC_DATA]"
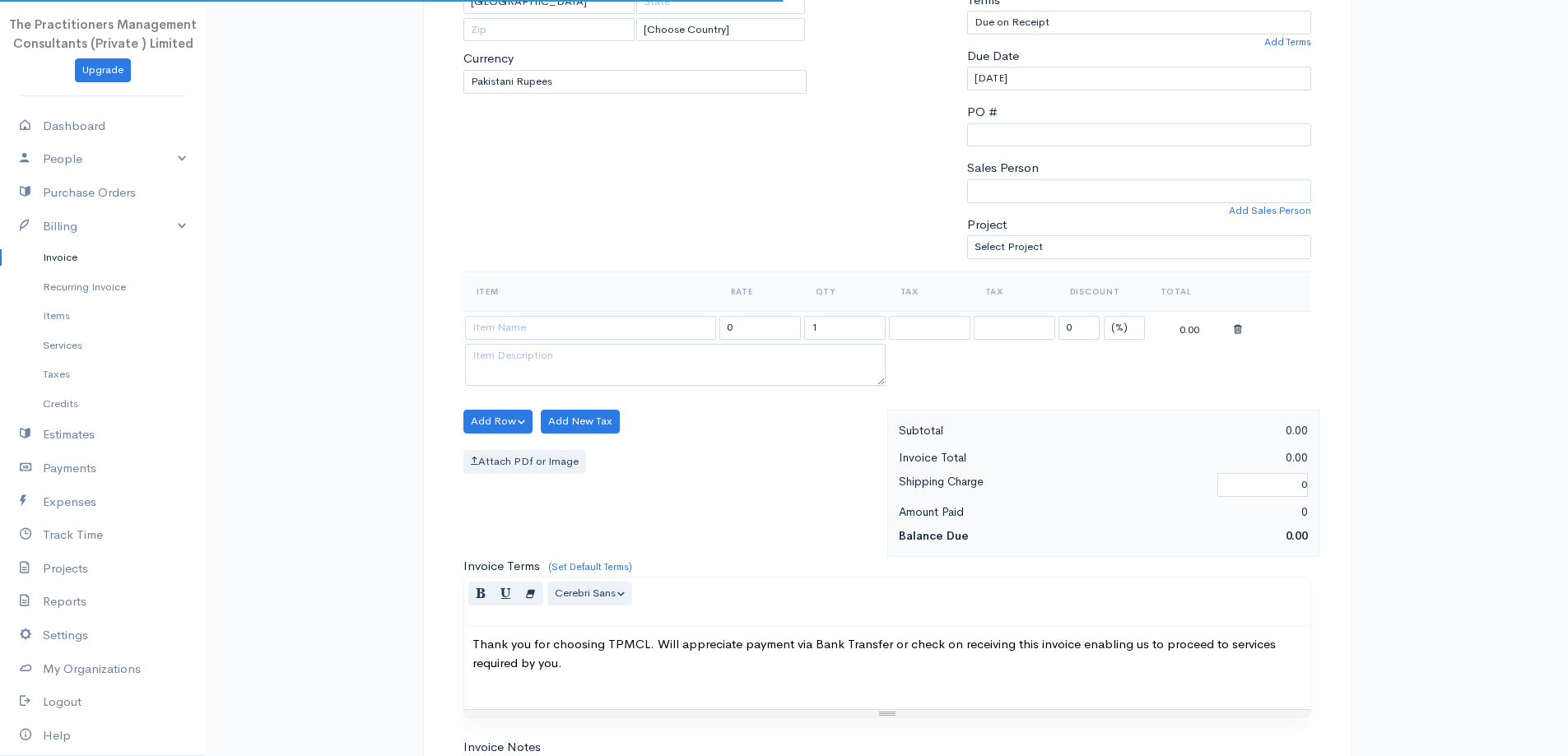
scroll to position [329, 0]
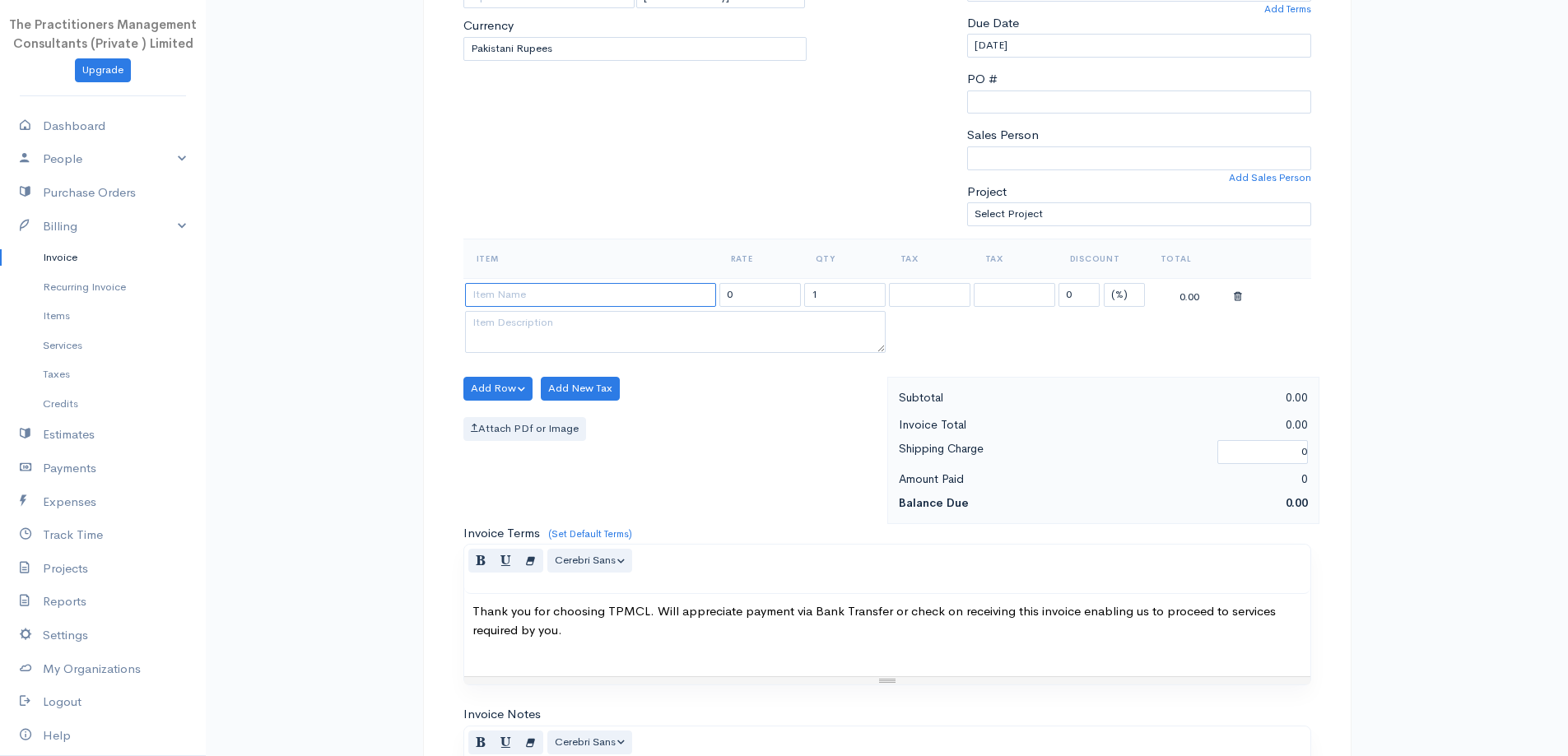
click at [591, 295] on input at bounding box center [591, 295] width 251 height 24
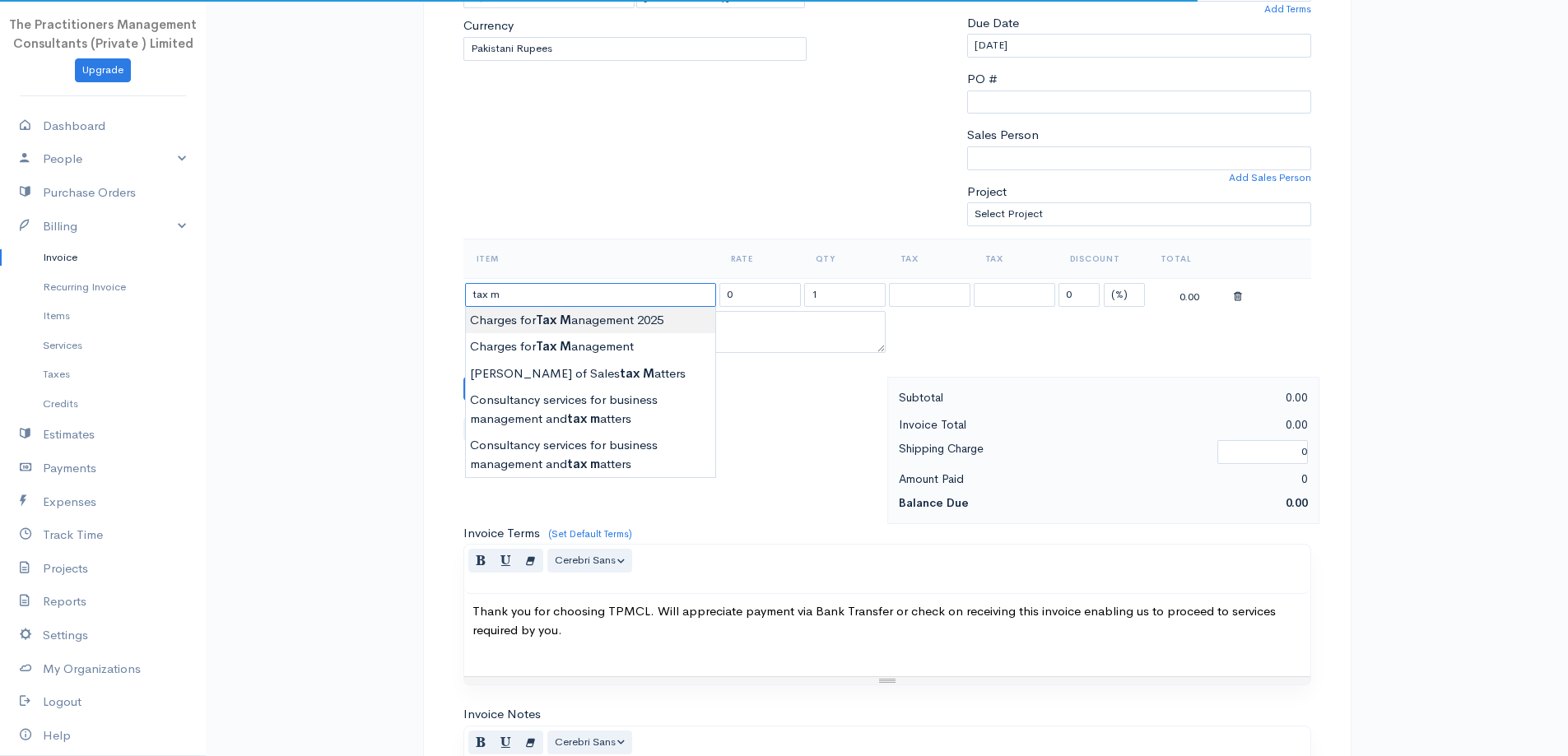
type input "Charges for Tax Management 2025"
click at [631, 323] on body "The Practitioners Management Consultants (Private ) Limited Upgrade Dashboard P…" at bounding box center [784, 393] width 1568 height 1445
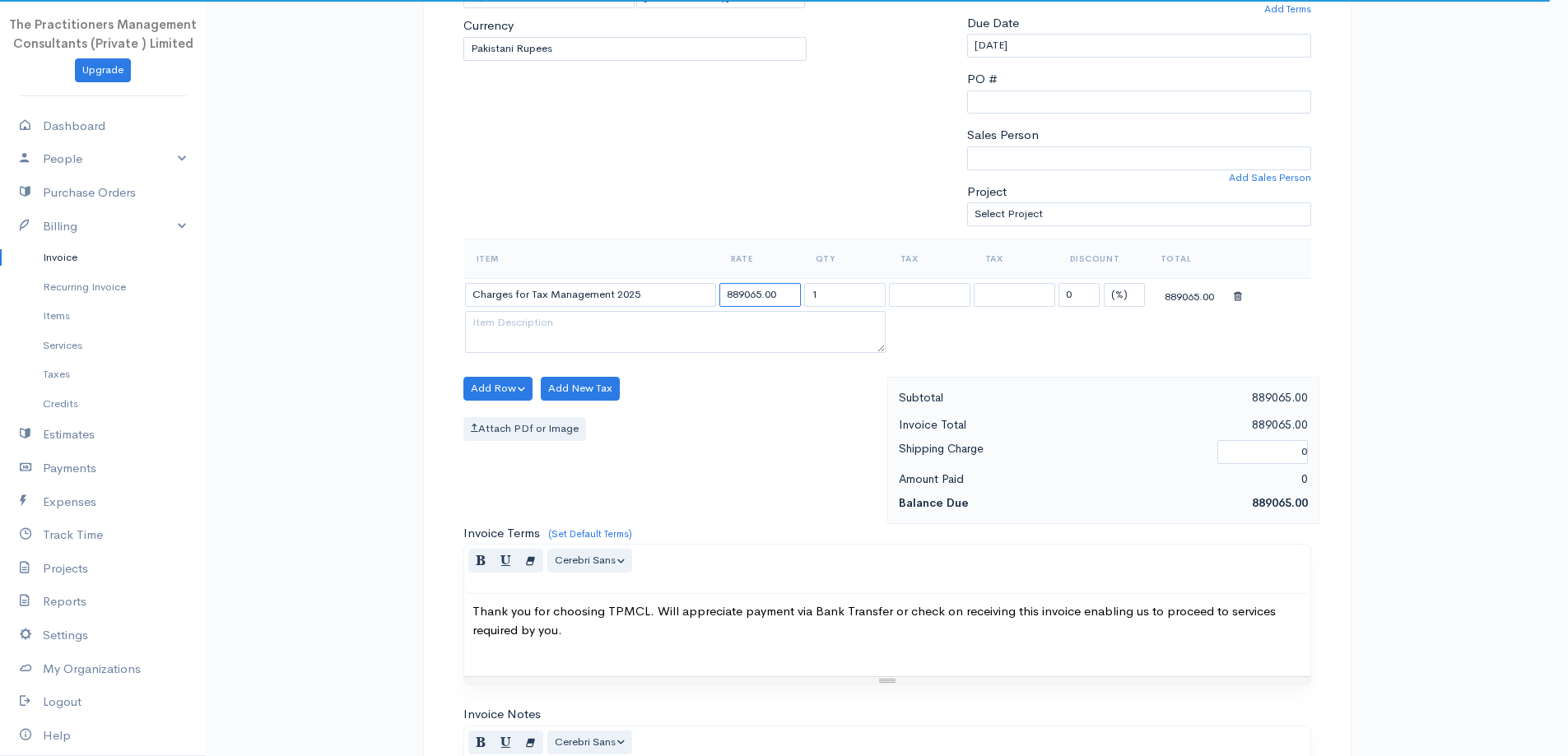
drag, startPoint x: 761, startPoint y: 297, endPoint x: 723, endPoint y: 299, distance: 38.1
click at [724, 299] on input "889065.00" at bounding box center [760, 295] width 82 height 24
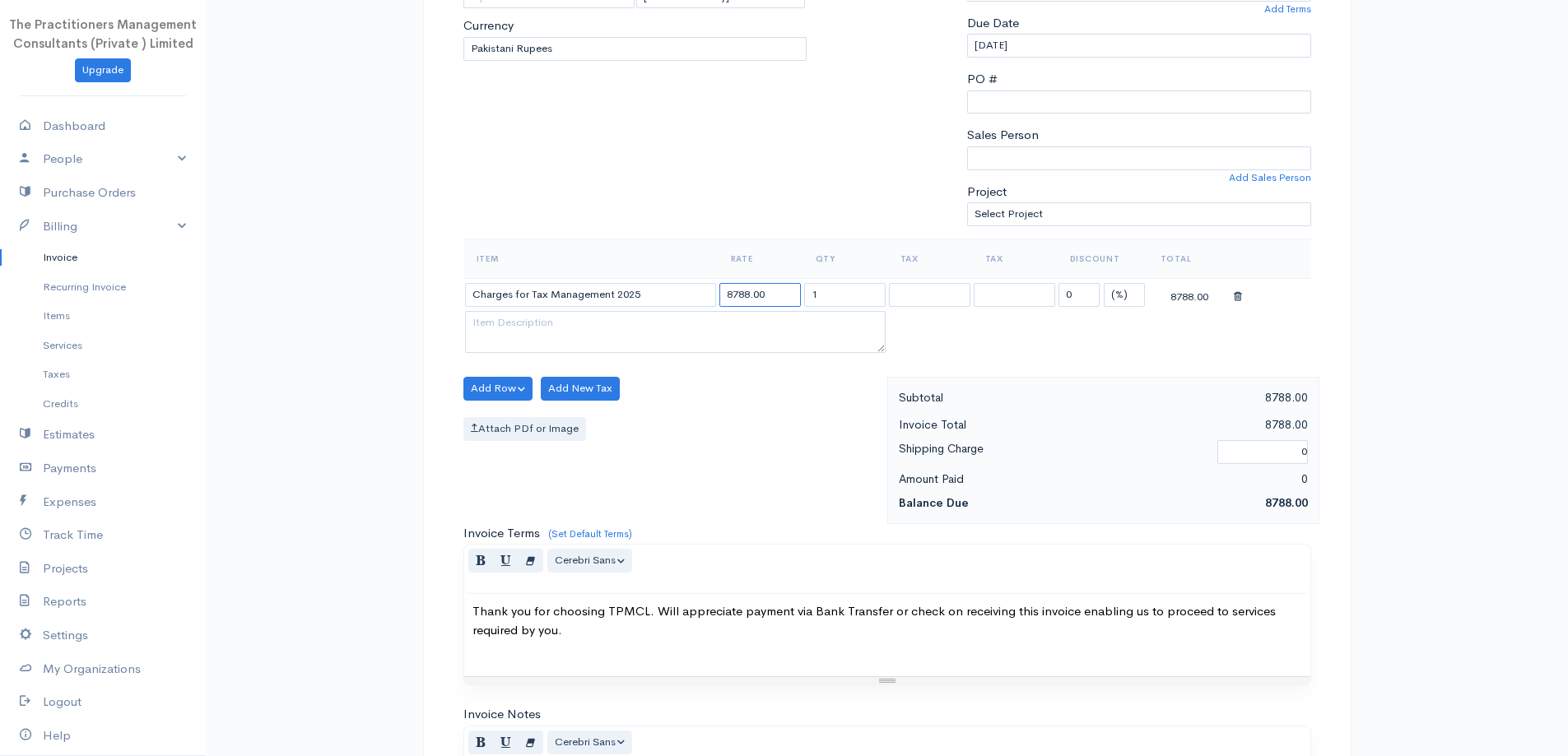
scroll to position [688, 0]
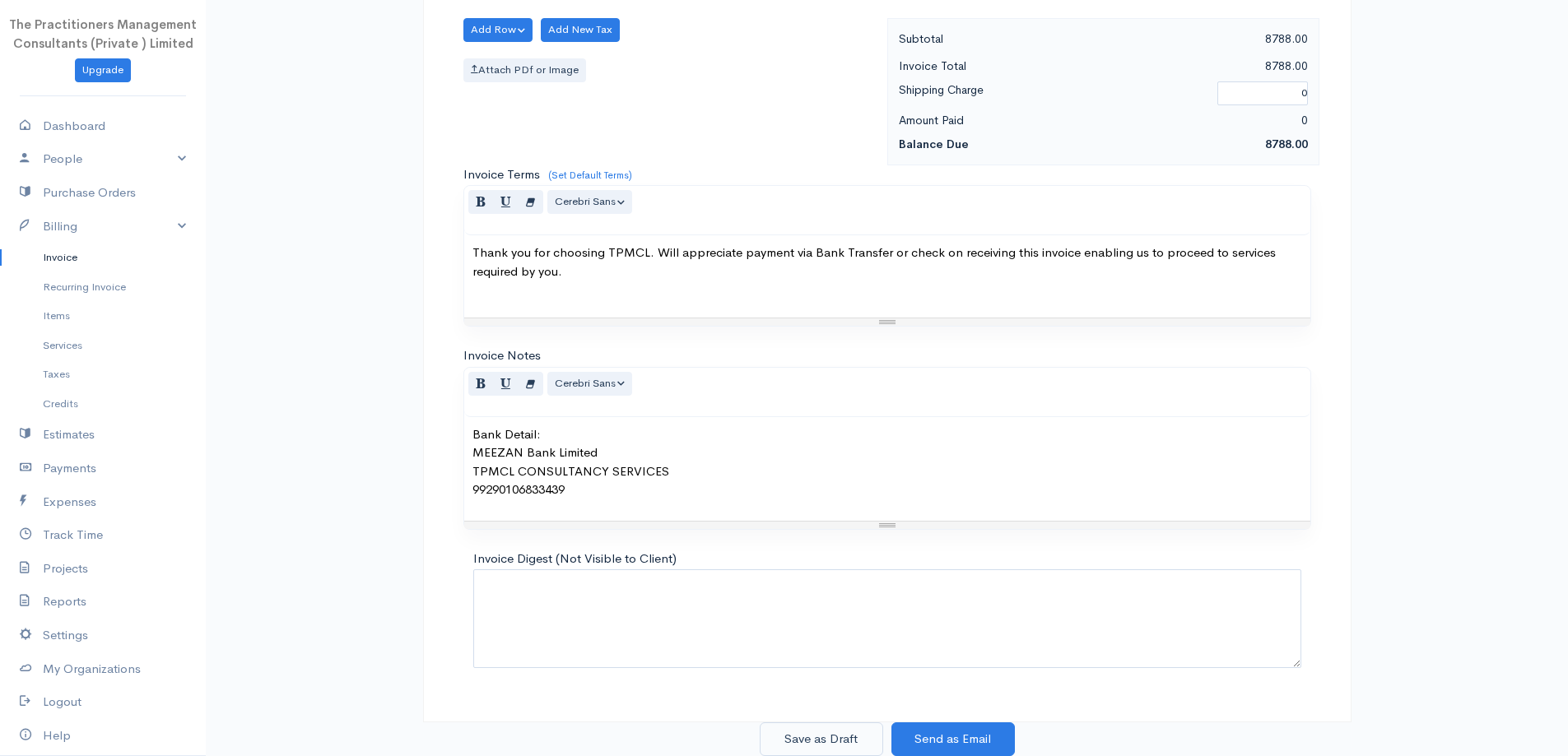
type input "8788.00"
click at [828, 730] on button "Save as Draft" at bounding box center [822, 740] width 124 height 34
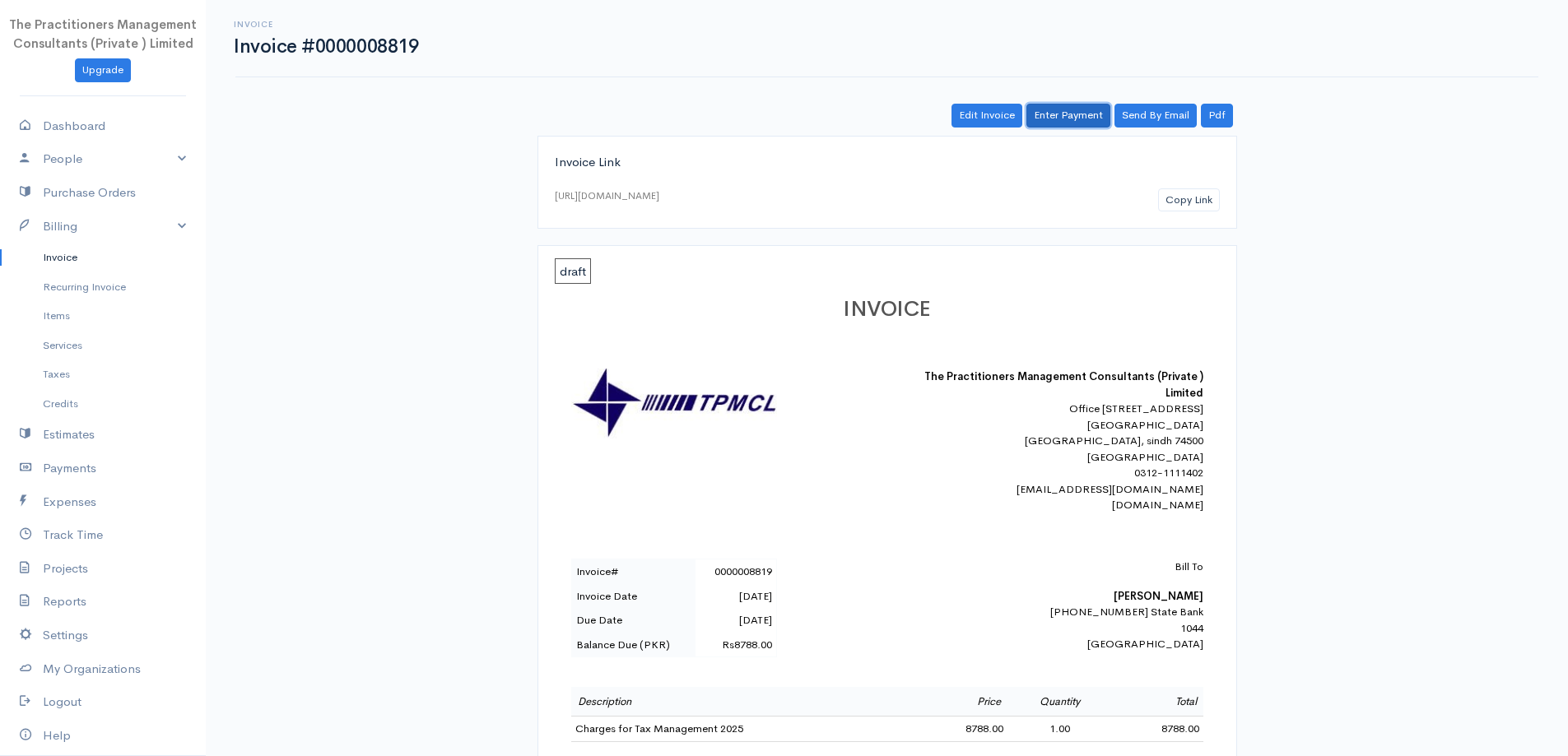
click at [1077, 120] on link "Enter Payment" at bounding box center [1068, 116] width 84 height 24
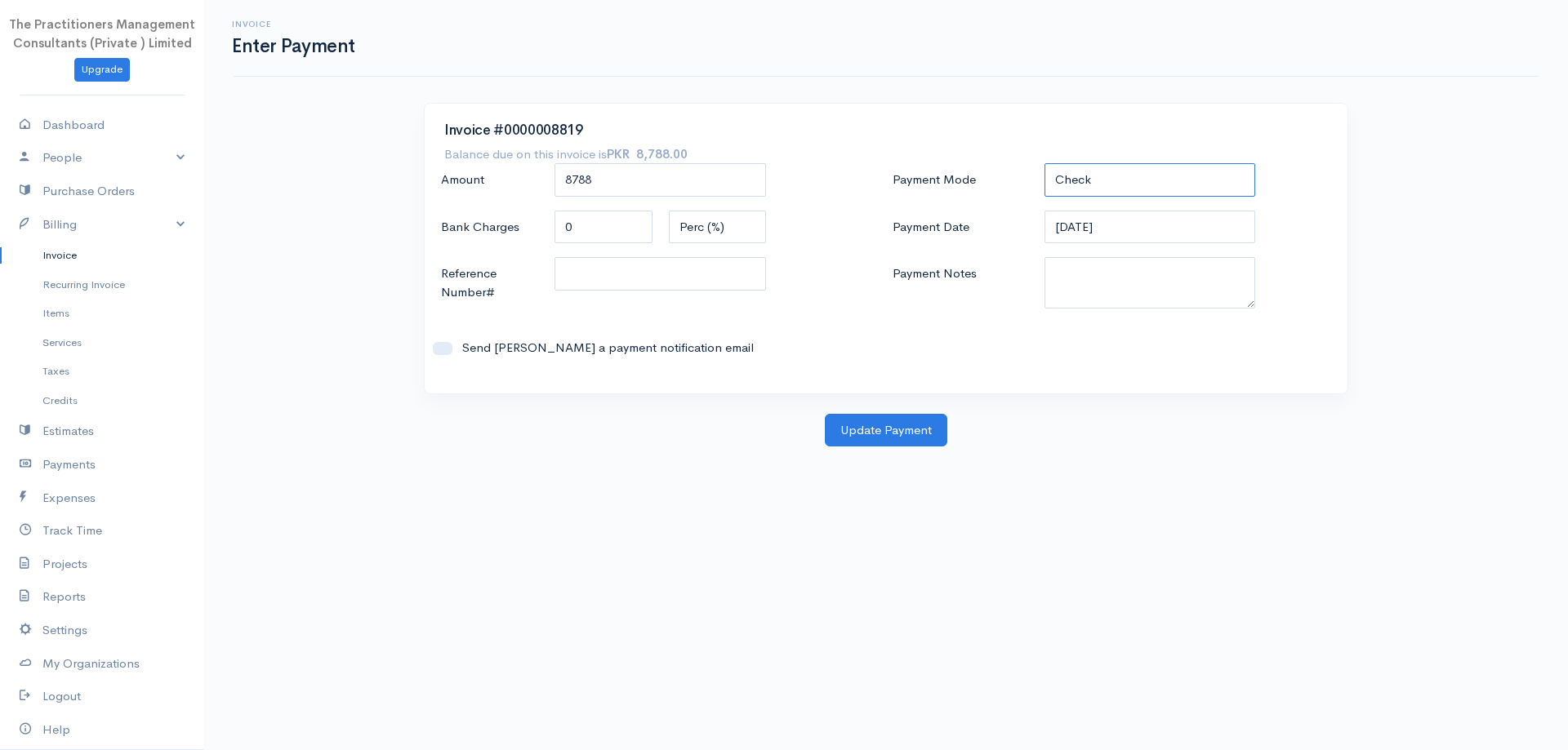
click at [1108, 182] on select "Check Bank Transfer Credit Cash Debit ACH VISA MASTERCARD AMEX DISCOVER DINERS …" at bounding box center [1151, 181] width 212 height 34
select select "Bank Transfer"
click at [1045, 164] on select "Check Bank Transfer Credit Cash Debit ACH VISA MASTERCARD AMEX DISCOVER DINERS …" at bounding box center [1151, 181] width 212 height 34
click at [1112, 299] on textarea "Payment Notes" at bounding box center [1151, 283] width 212 height 52
type textarea "5909"
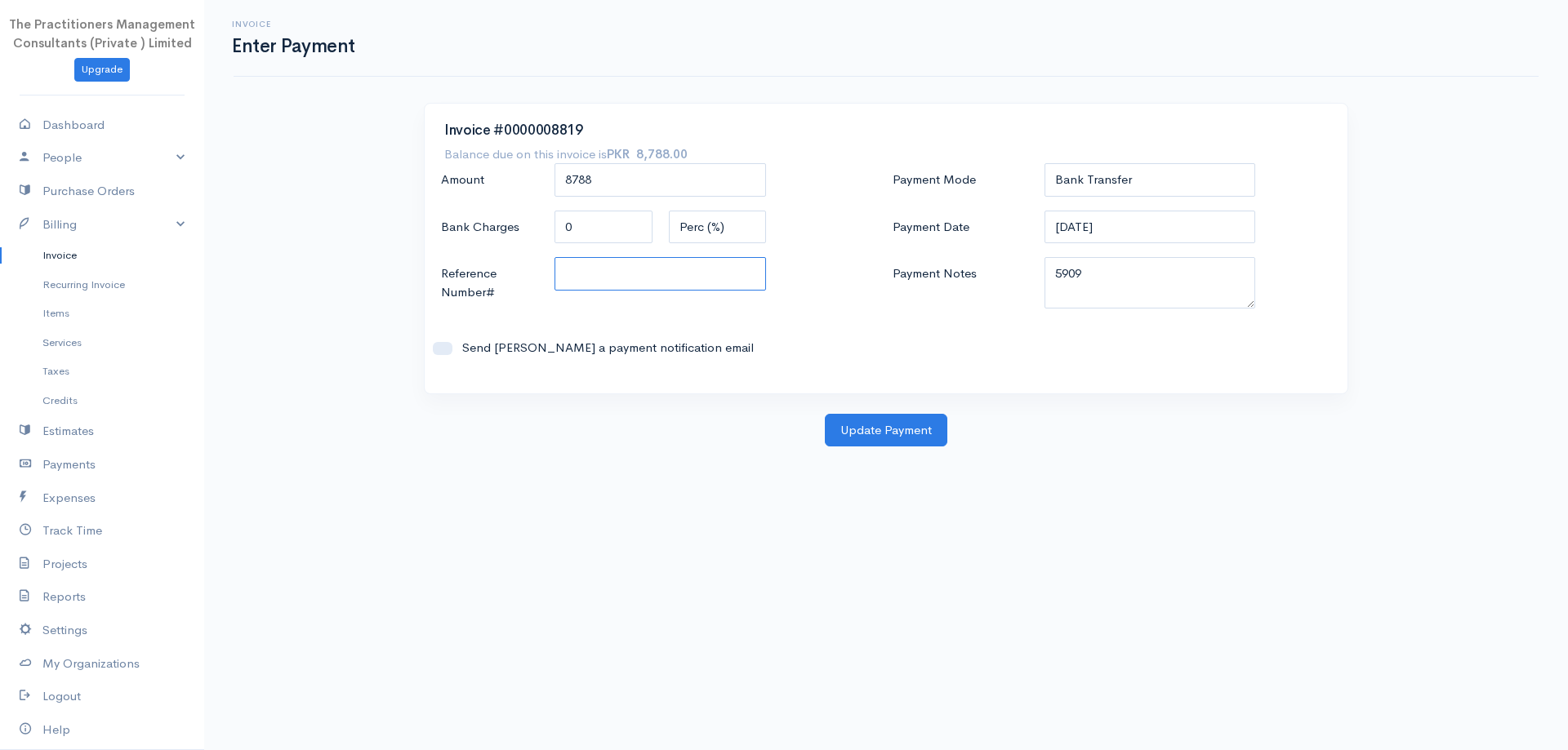
click at [595, 279] on input "Reference Number#" at bounding box center [660, 274] width 212 height 34
type input "5909"
click at [1108, 235] on input "[DATE]" at bounding box center [1151, 228] width 212 height 34
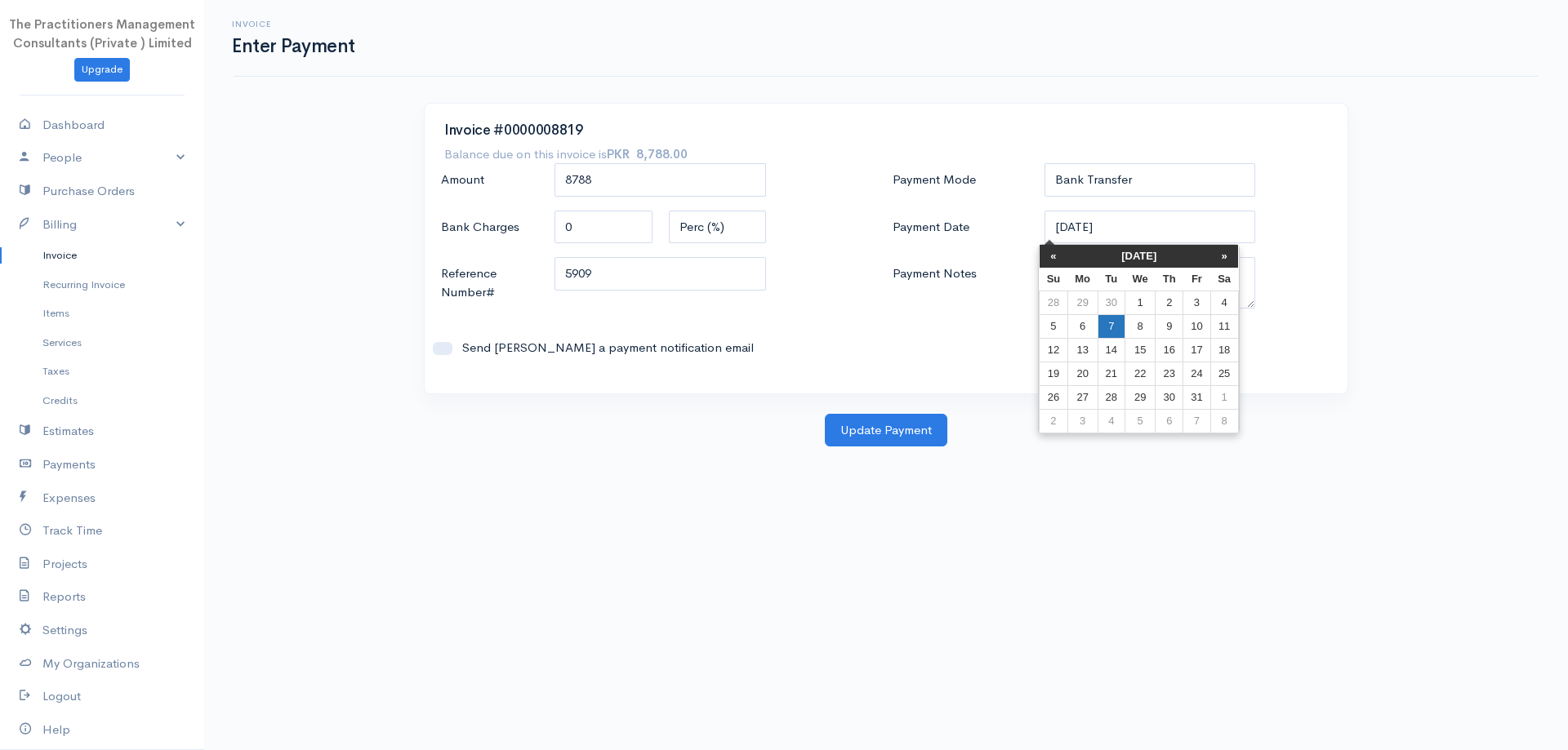
click at [1118, 335] on td "7" at bounding box center [1111, 326] width 27 height 24
type input "[DATE]"
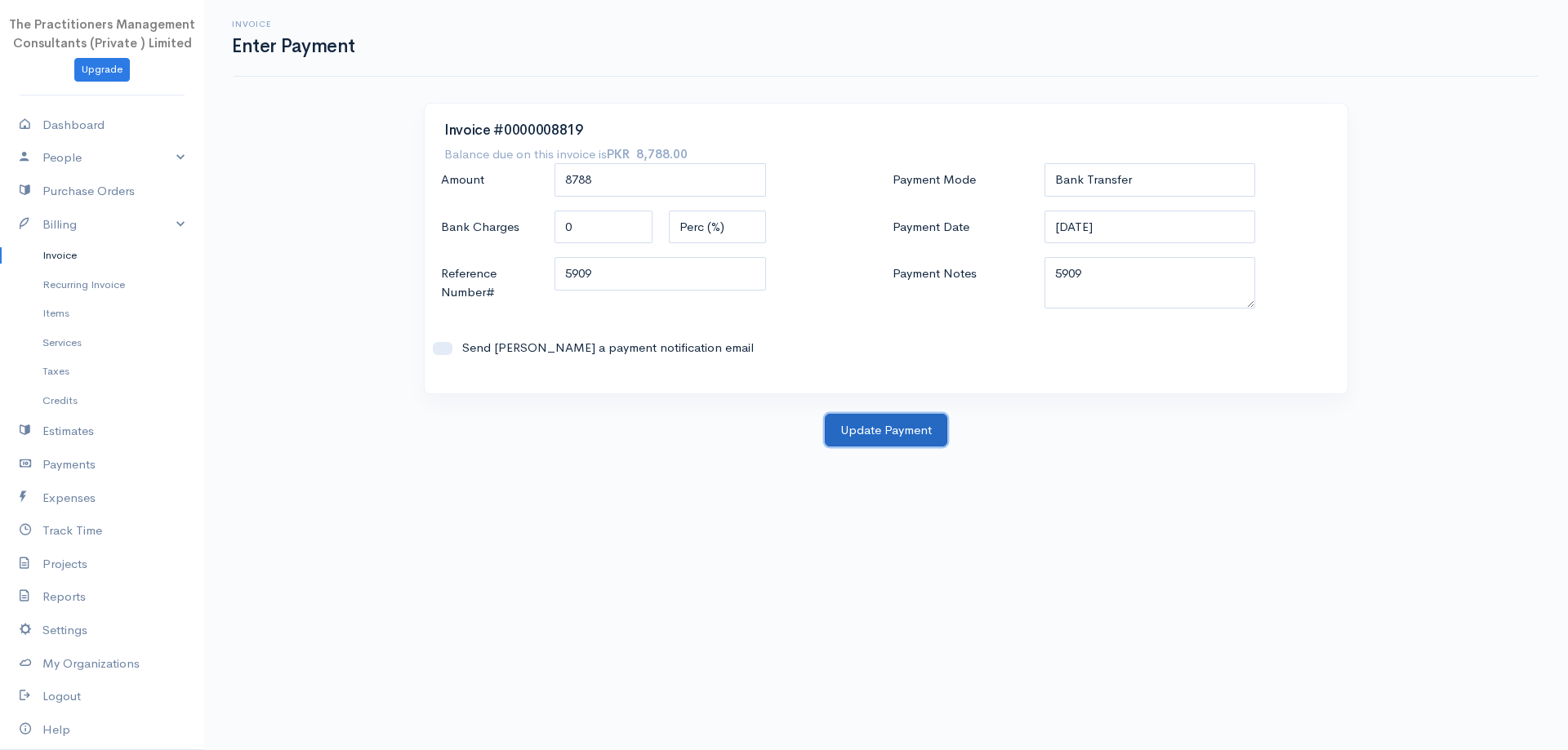
click at [942, 423] on button "Update Payment" at bounding box center [886, 431] width 123 height 34
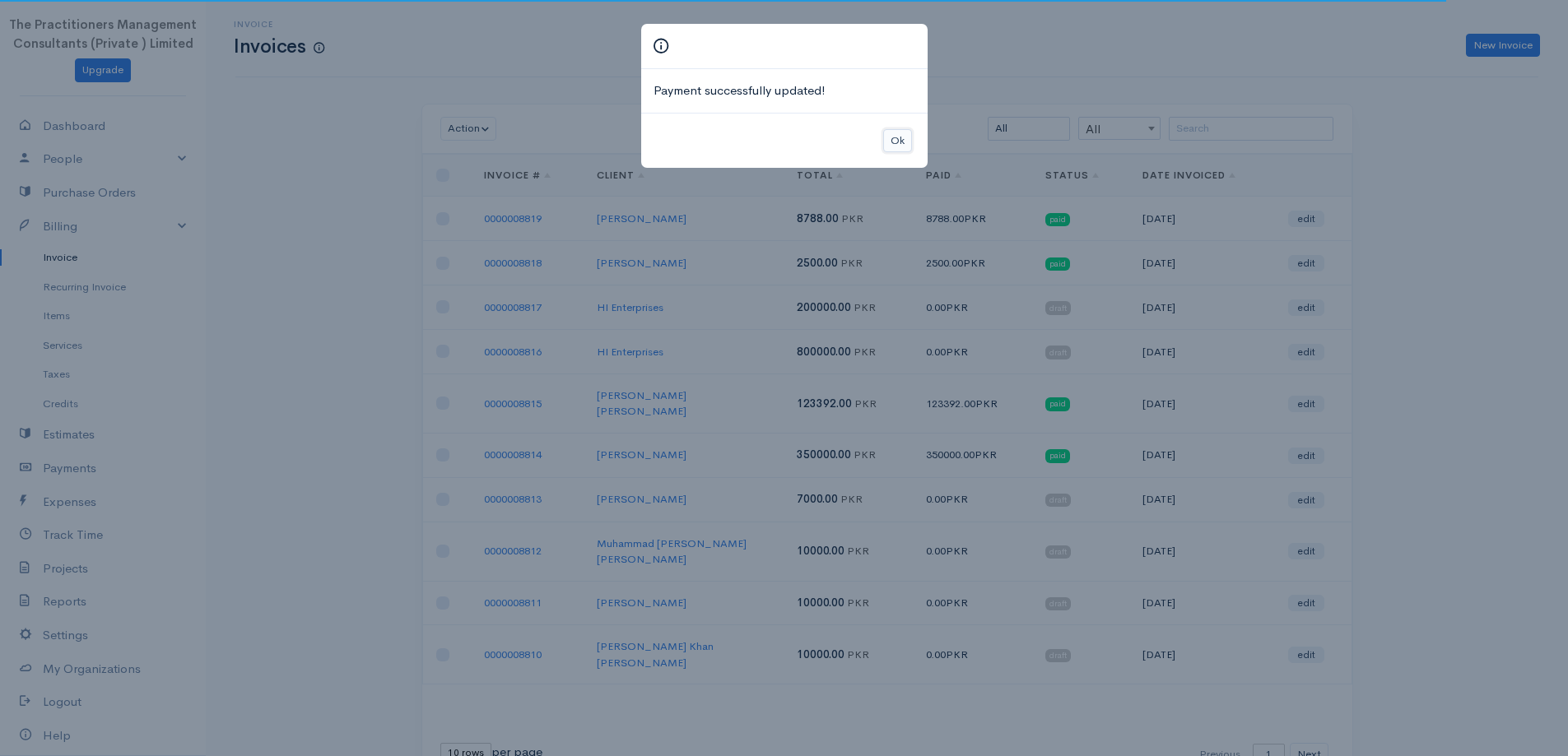
click at [899, 137] on button "Ok" at bounding box center [898, 141] width 29 height 24
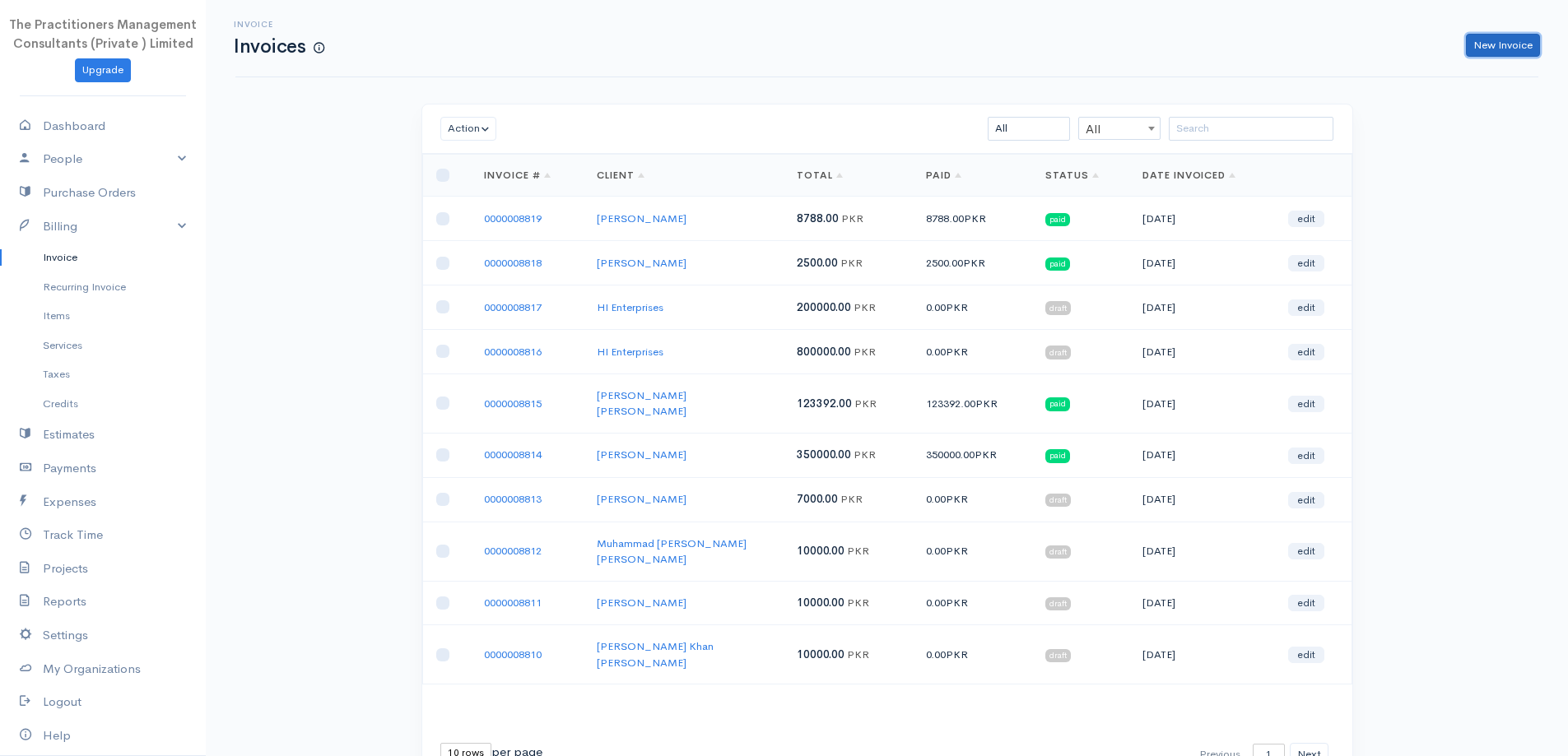
click at [1501, 45] on link "New Invoice" at bounding box center [1503, 46] width 74 height 24
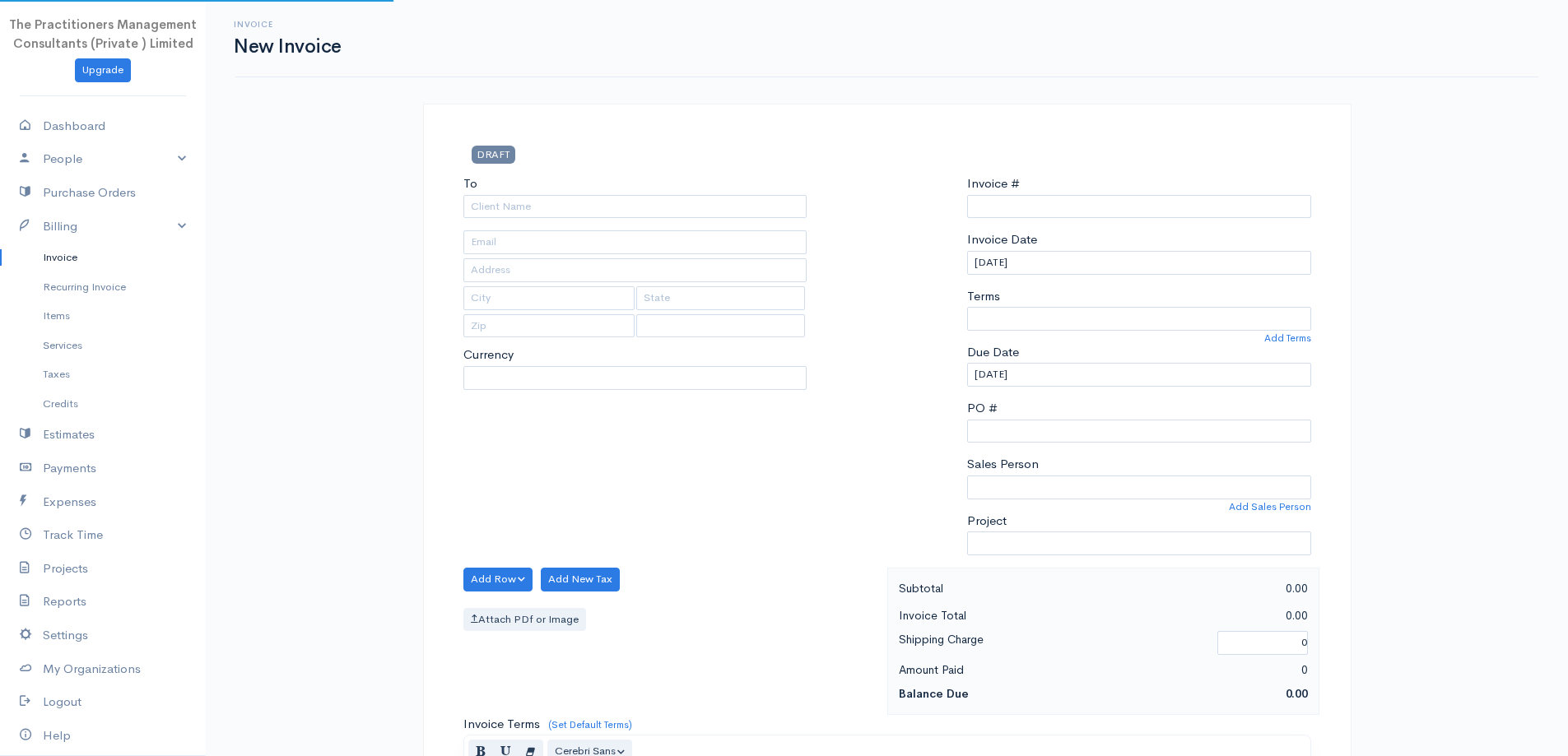
type input "0000008820"
select select "[GEOGRAPHIC_DATA]"
select select "PKR"
click at [656, 205] on input "To" at bounding box center [636, 207] width 344 height 24
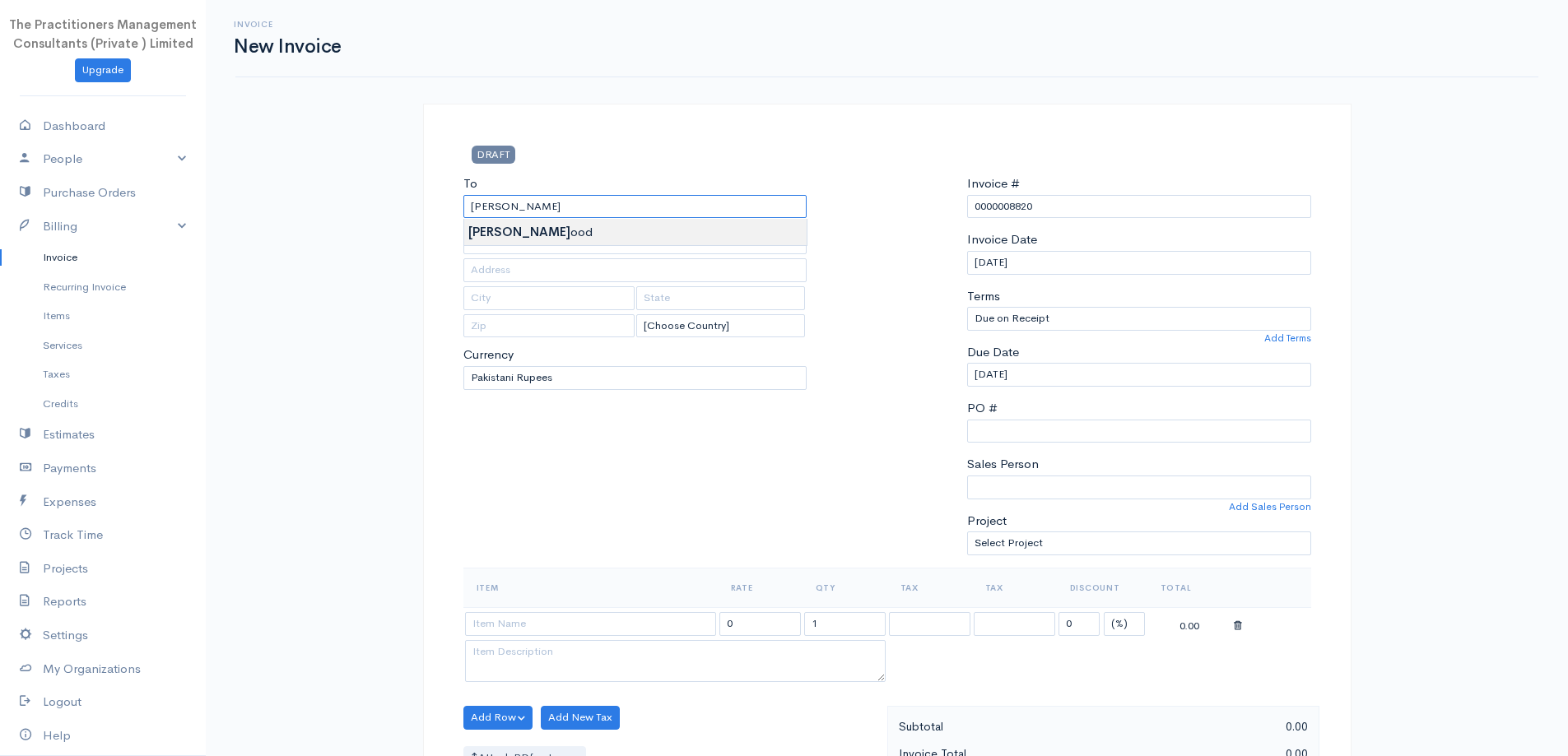
type input "Syed Mehmood"
click at [666, 223] on body "The Practitioners Management Consultants (Private ) Limited Upgrade Dashboard P…" at bounding box center [784, 722] width 1568 height 1445
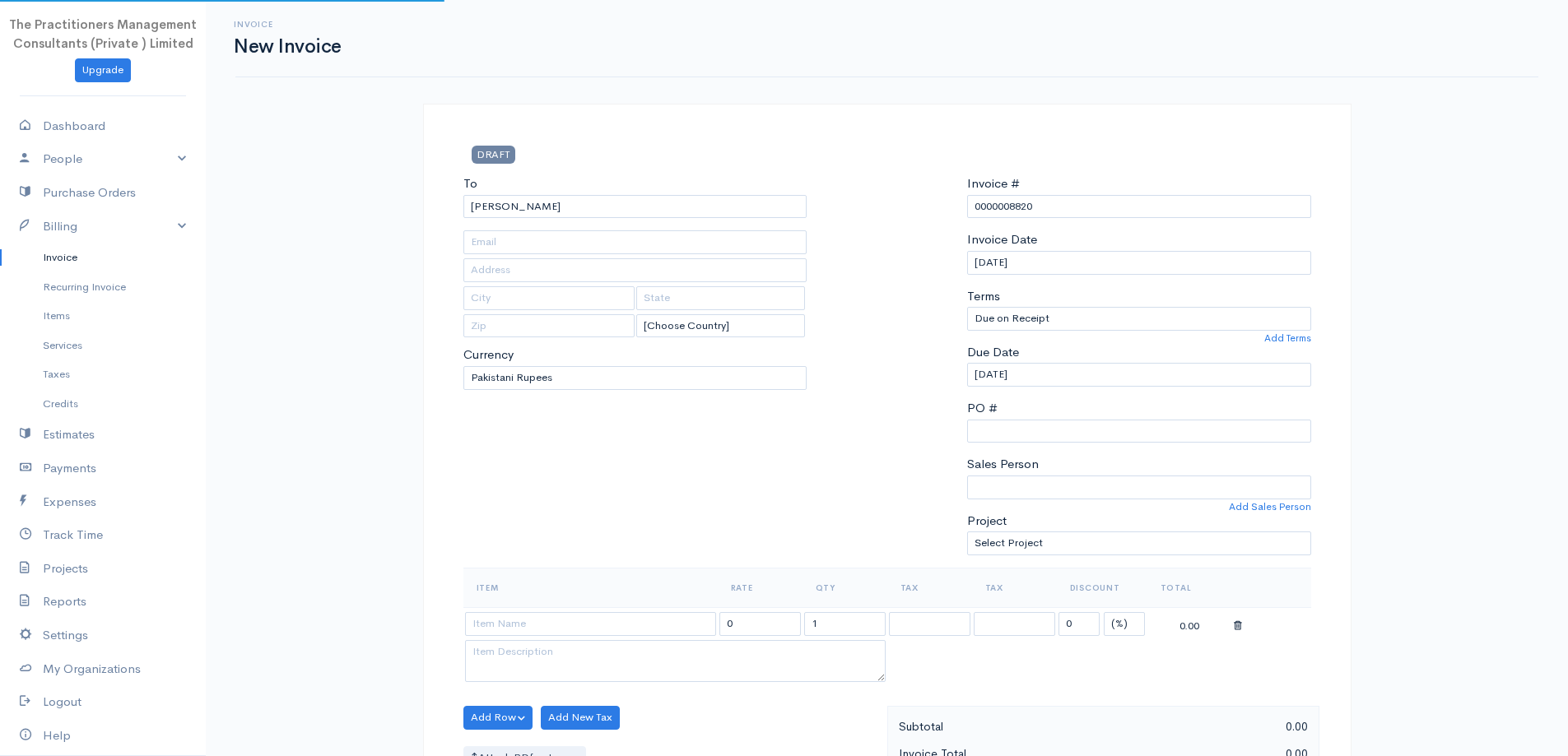
type input "2963"
type input "[GEOGRAPHIC_DATA]"
click at [647, 211] on input "Syed Mehmood" at bounding box center [636, 207] width 344 height 24
type input "S"
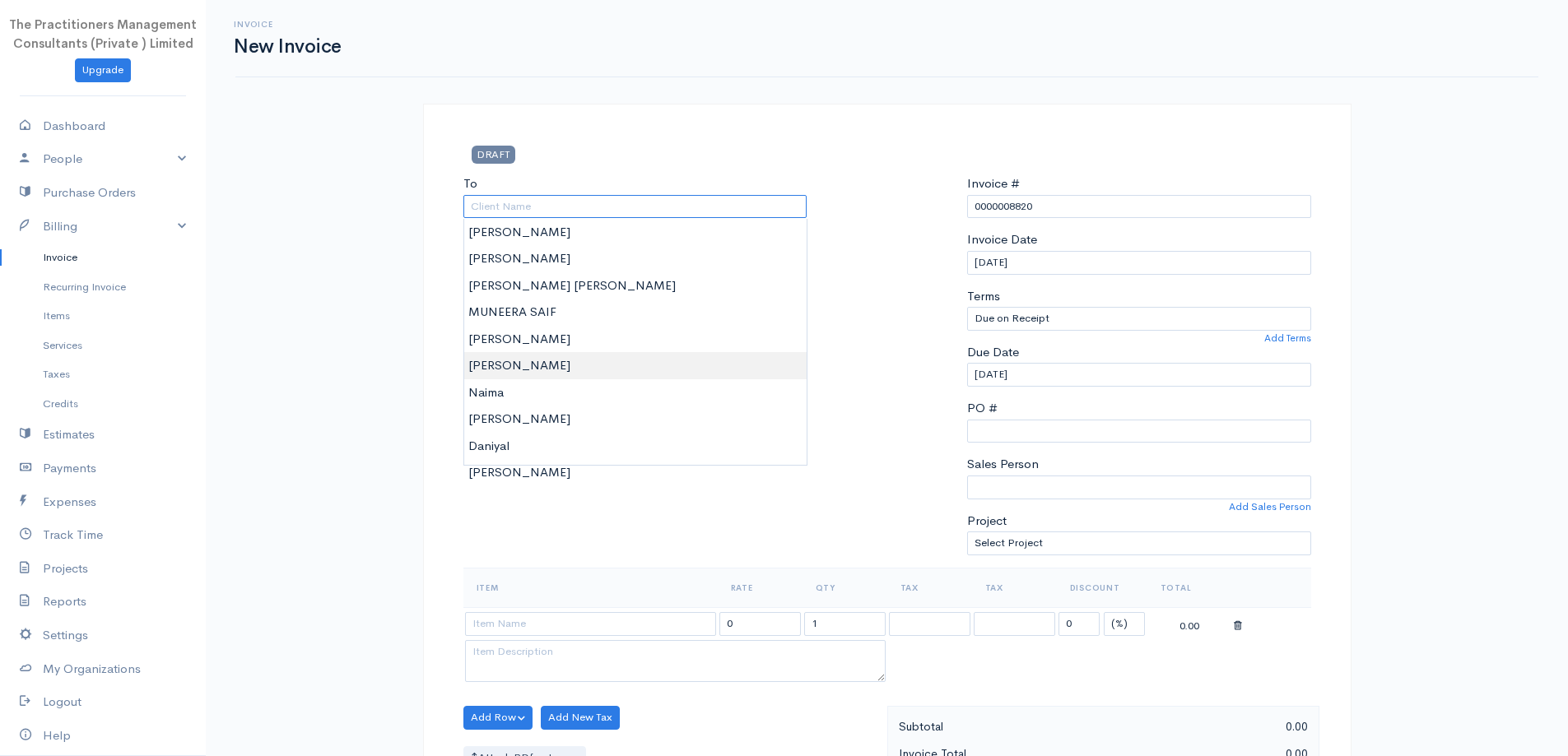
paste input "Syed Mahmood Ali"
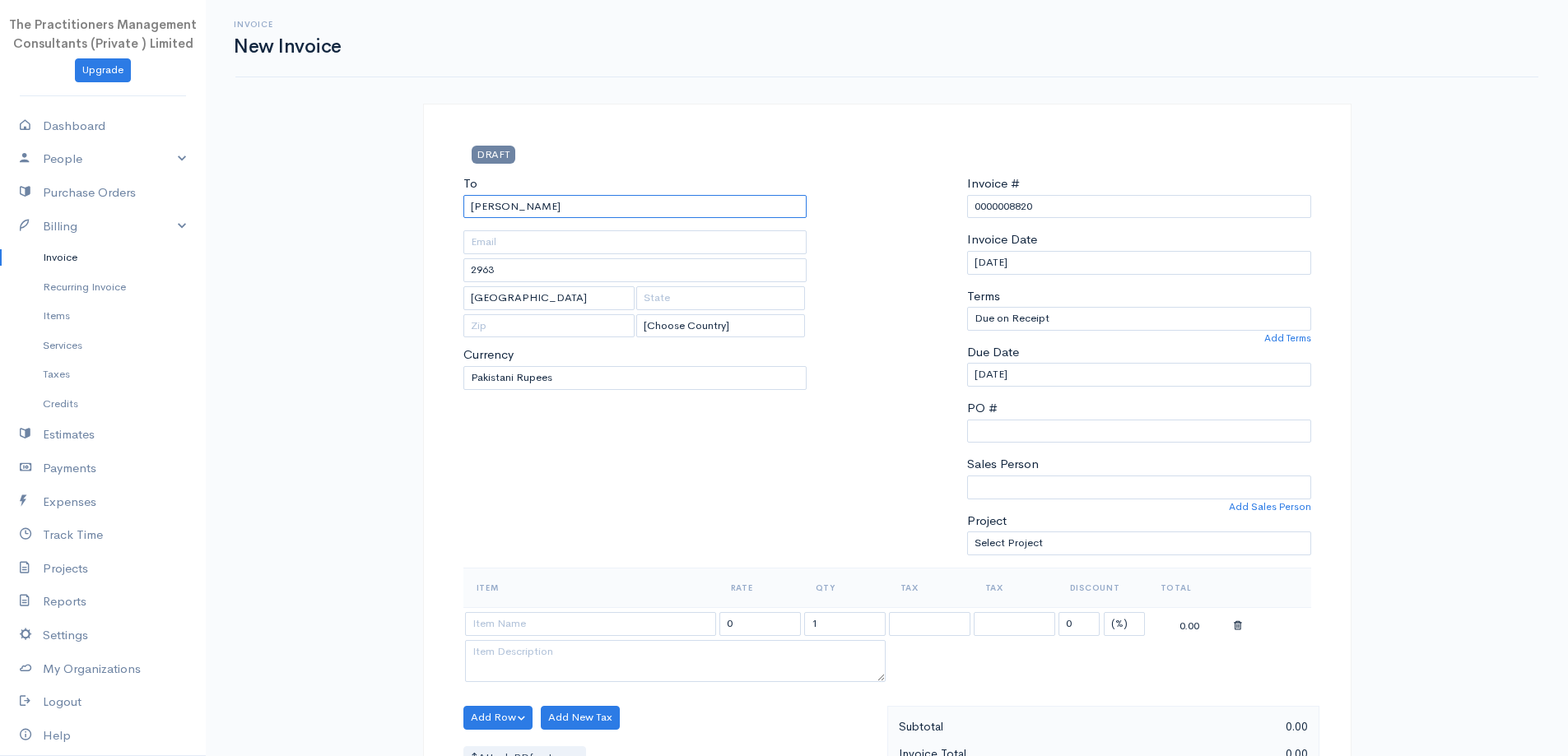
click at [586, 210] on input "Syed Mahmood Ali" at bounding box center [636, 207] width 344 height 24
drag, startPoint x: 495, startPoint y: 212, endPoint x: 436, endPoint y: 213, distance: 59.0
click at [439, 213] on div "DRAFT To Syed Mahmood Ali 2963 Karachi [Choose Country] United States Canada Un…" at bounding box center [887, 757] width 928 height 1307
type input "S [PERSON_NAME]"
click at [493, 230] on body "The Practitioners Management Consultants (Private ) Limited Upgrade Dashboard P…" at bounding box center [784, 722] width 1568 height 1445
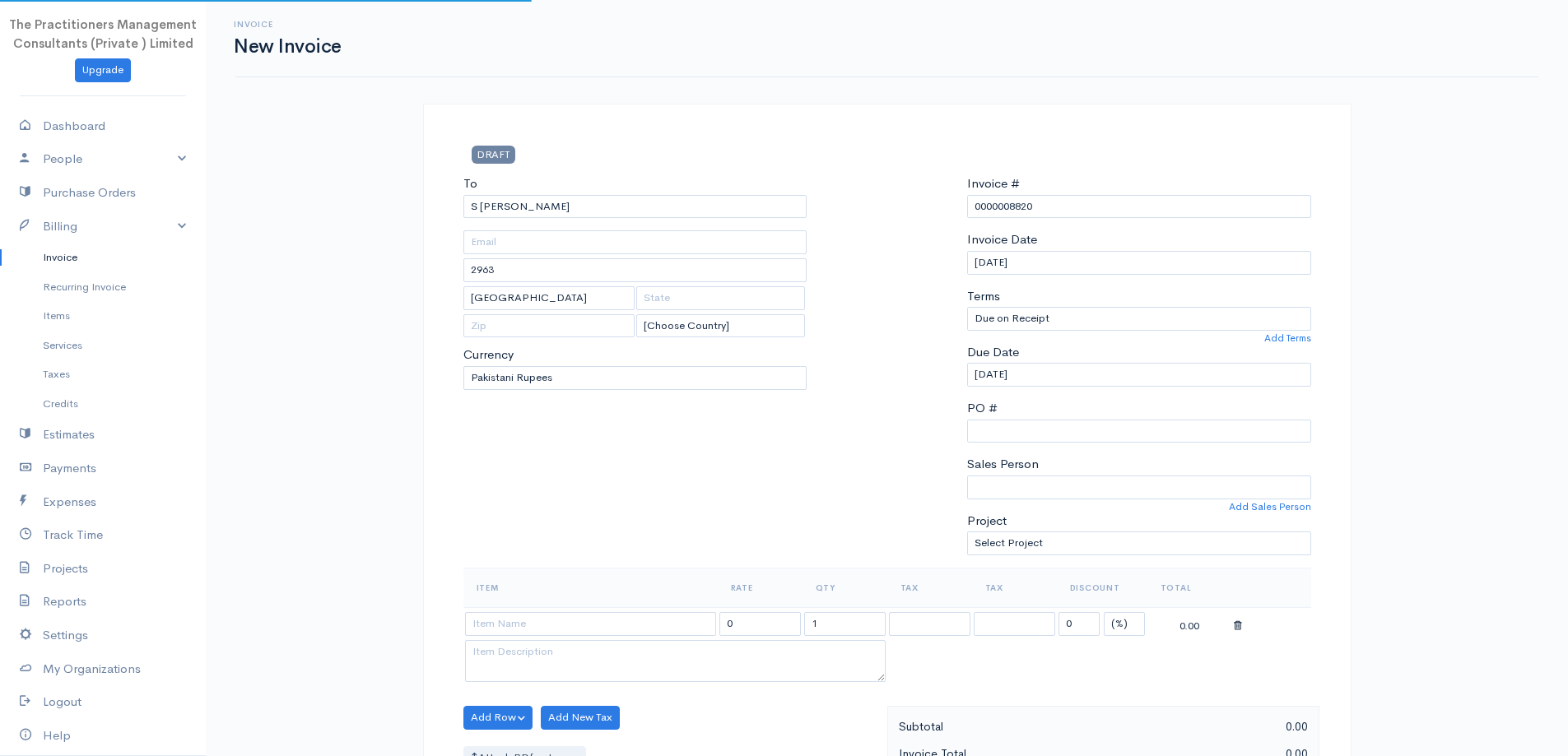
type input "673"
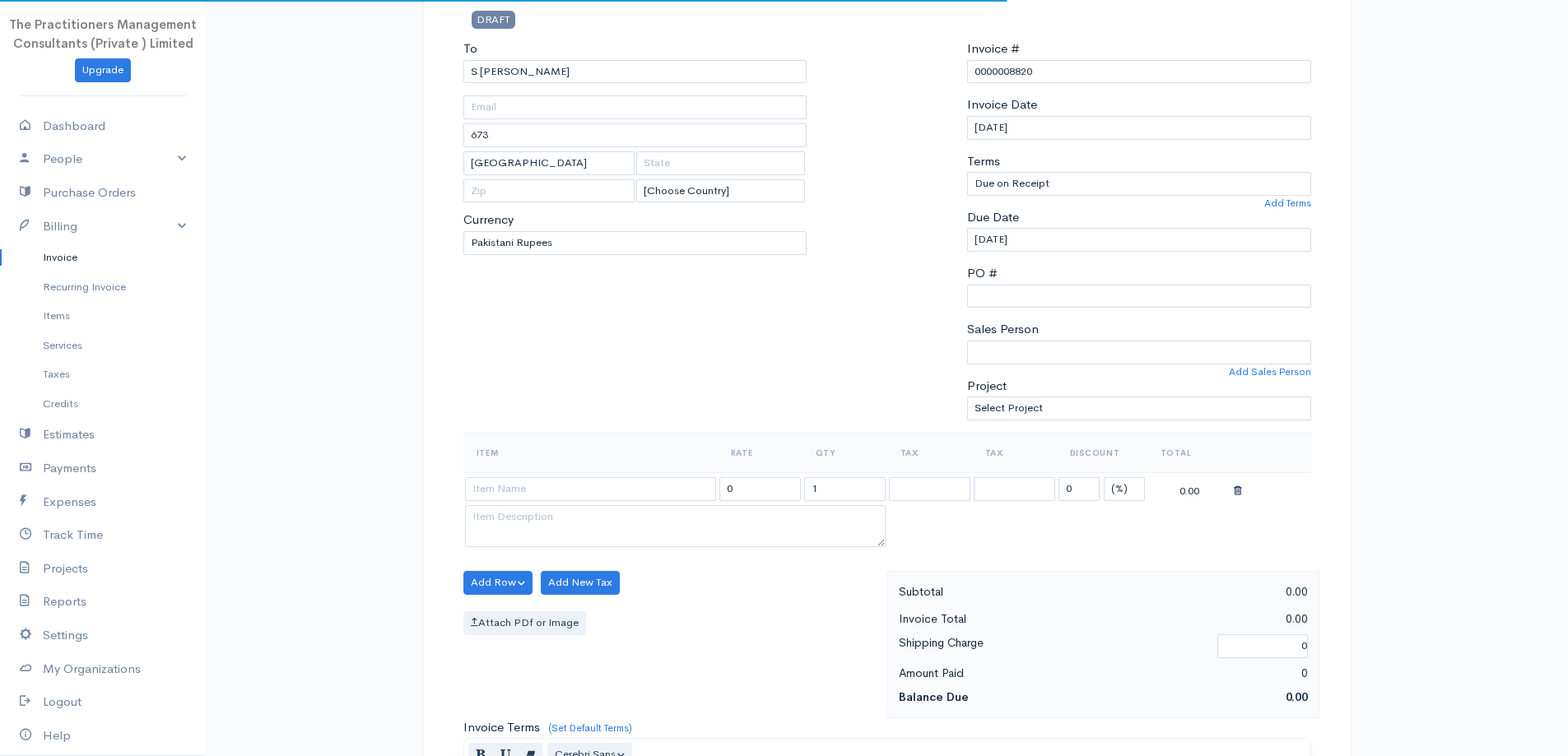
scroll to position [412, 0]
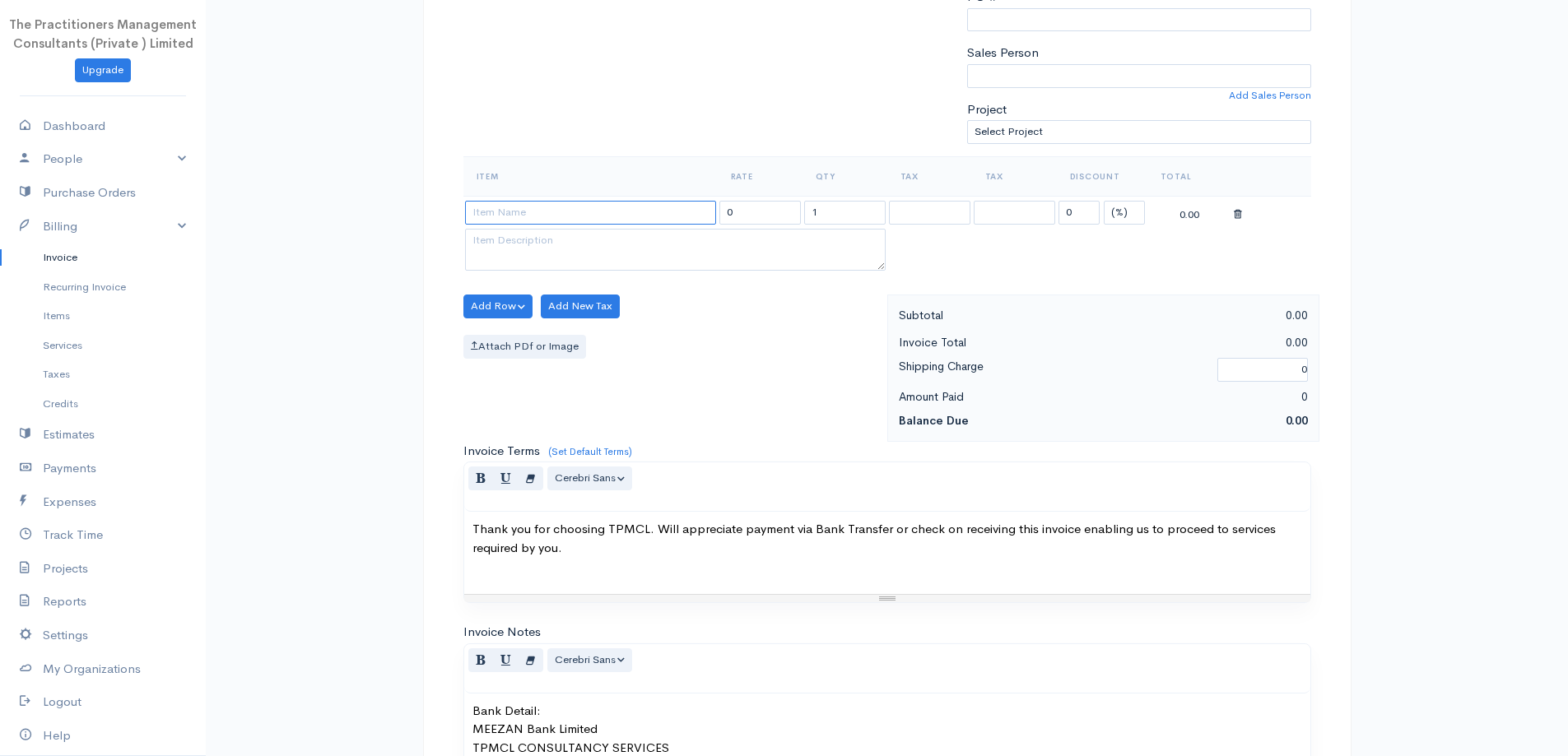
click at [566, 201] on input at bounding box center [591, 213] width 251 height 24
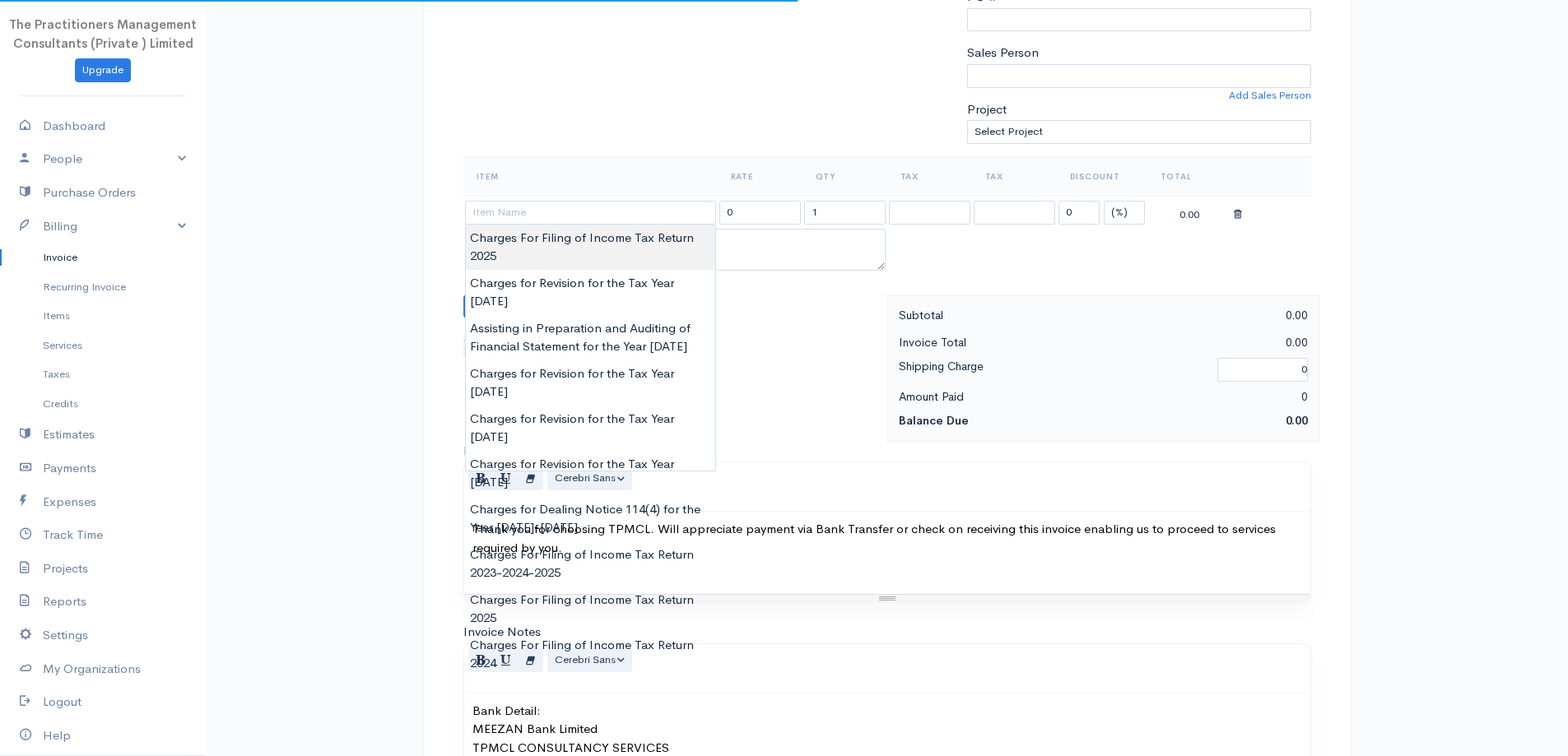
type input "Charges For Filing of Income Tax Return 2025"
click at [582, 264] on body "The Practitioners Management Consultants (Private ) Limited Upgrade Dashboard P…" at bounding box center [784, 310] width 1568 height 1445
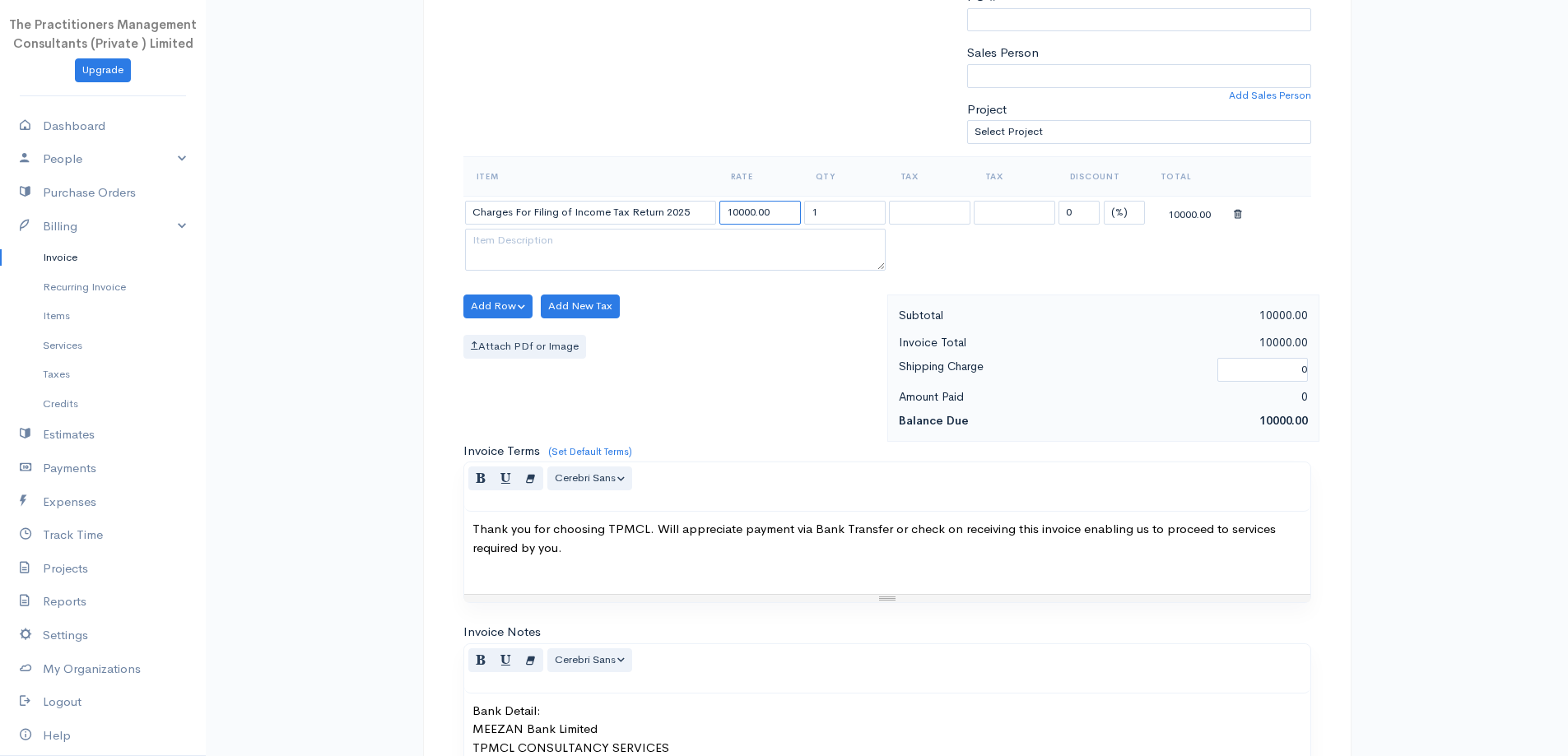
drag, startPoint x: 732, startPoint y: 215, endPoint x: 722, endPoint y: 215, distance: 10.0
click at [723, 216] on input "10000.00" at bounding box center [760, 213] width 82 height 24
type input "5000.00"
click at [1128, 222] on select "(%) Flat" at bounding box center [1125, 213] width 41 height 24
select select "2"
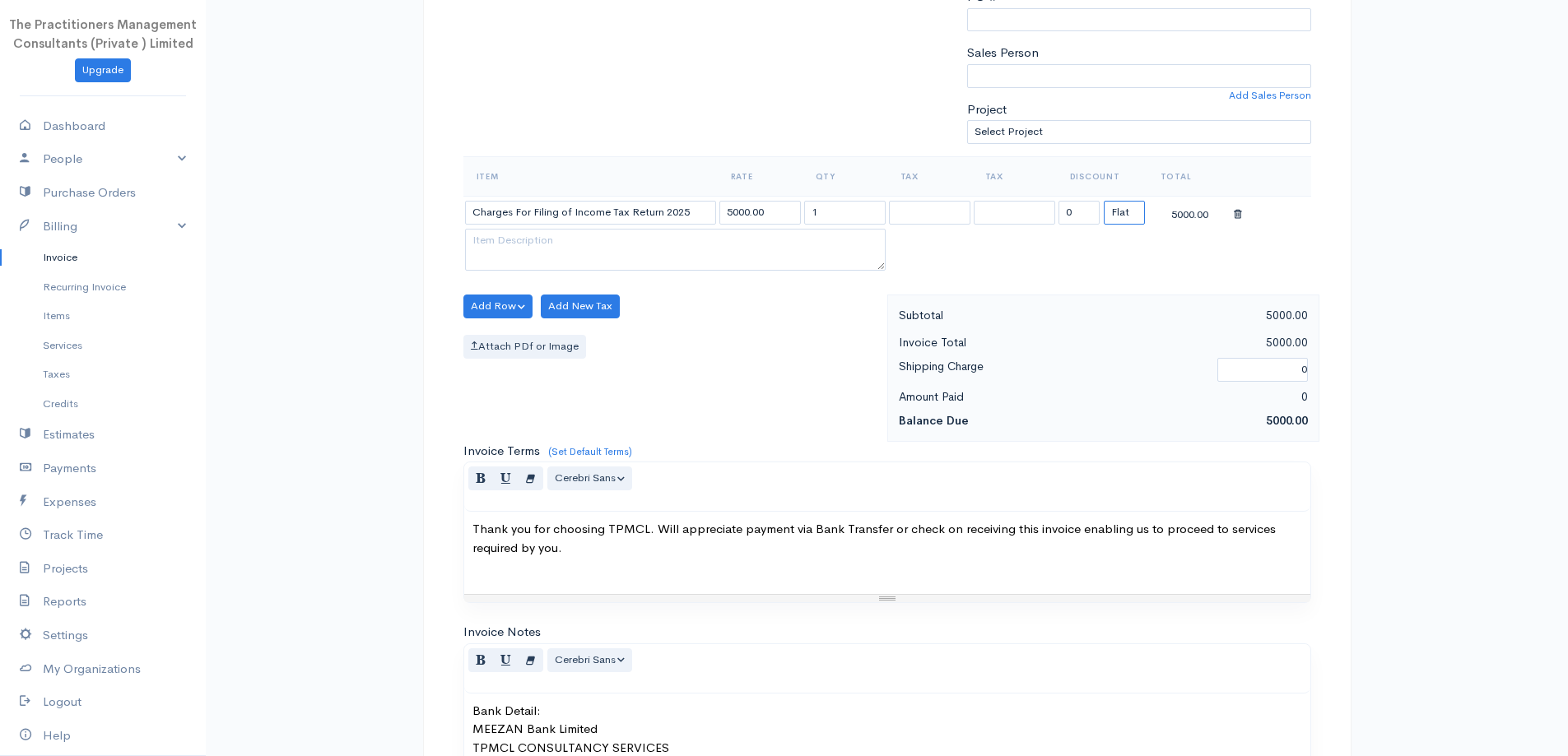
click at [1104, 201] on select "(%) Flat" at bounding box center [1125, 213] width 41 height 24
click at [1089, 205] on input "0" at bounding box center [1079, 213] width 41 height 24
type input "1000"
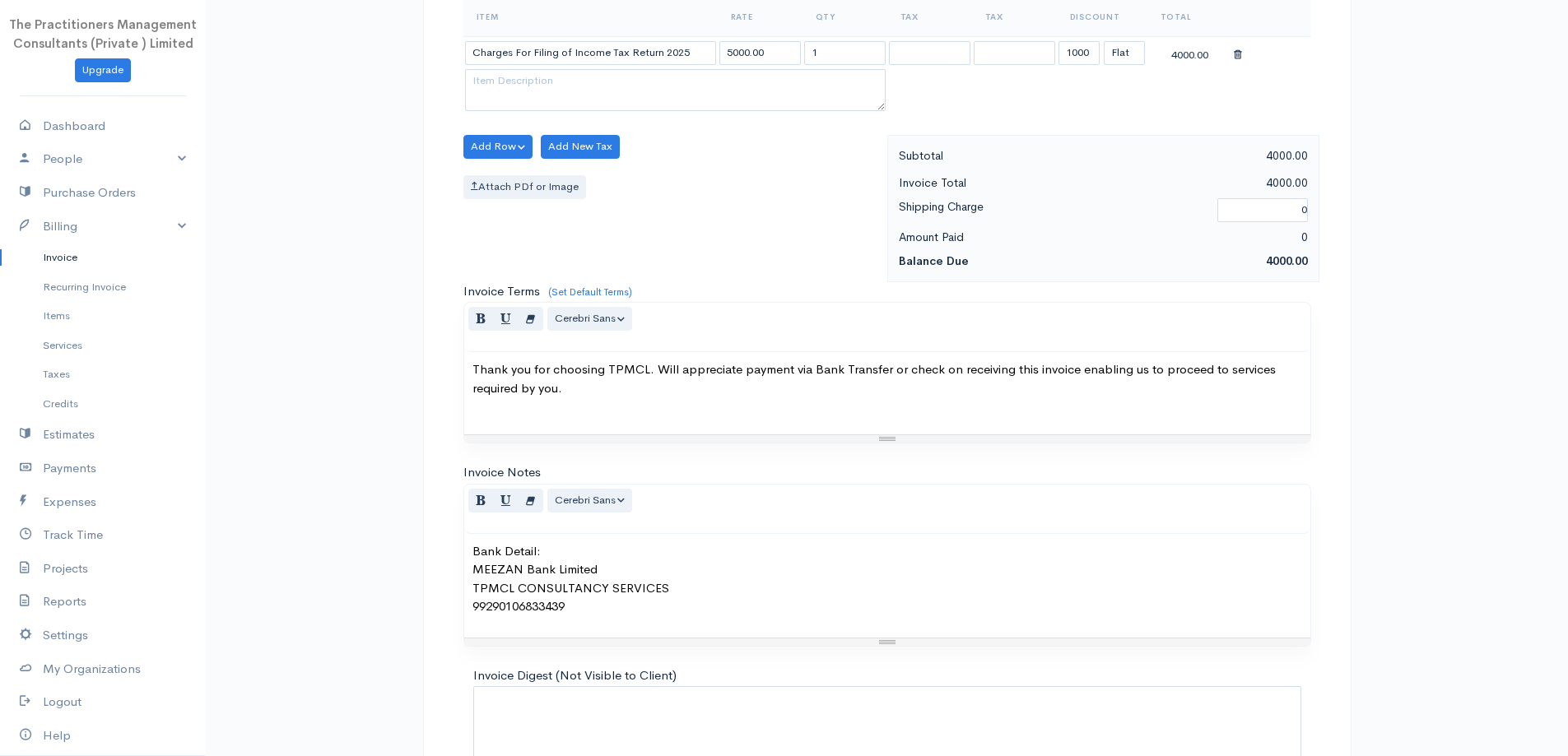
scroll to position [688, 0]
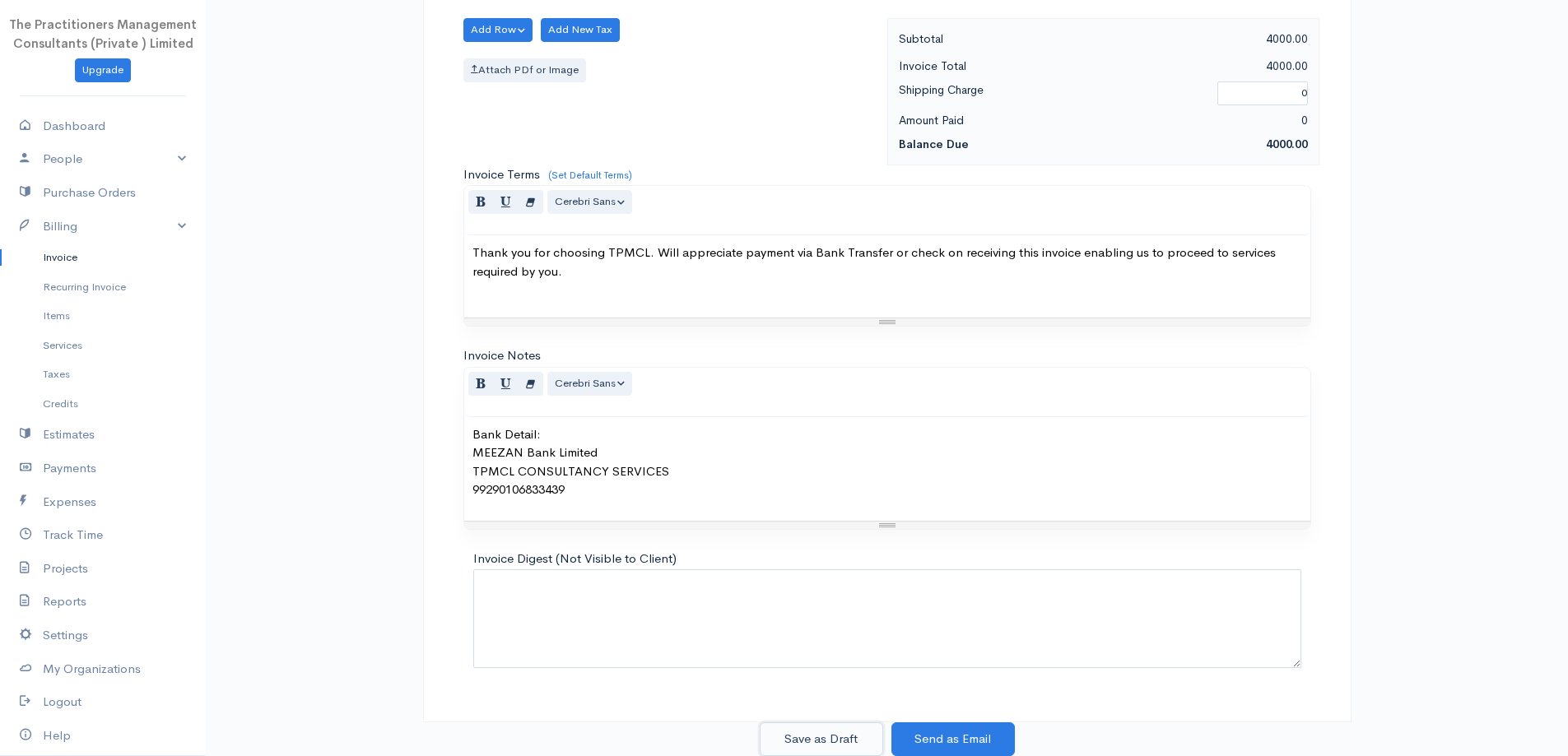
click at [817, 725] on button "Save as Draft" at bounding box center [822, 740] width 124 height 34
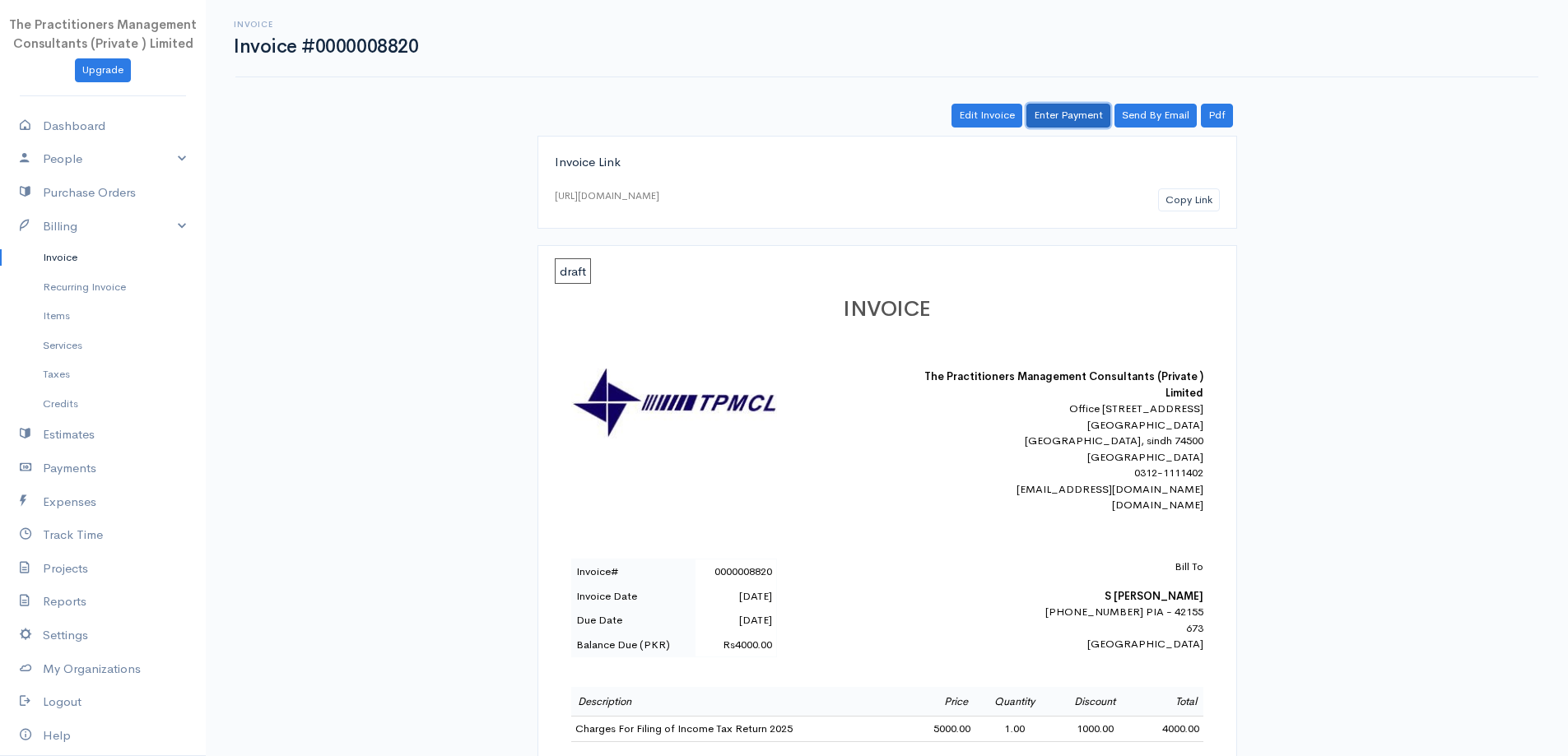
click at [1064, 117] on link "Enter Payment" at bounding box center [1068, 116] width 84 height 24
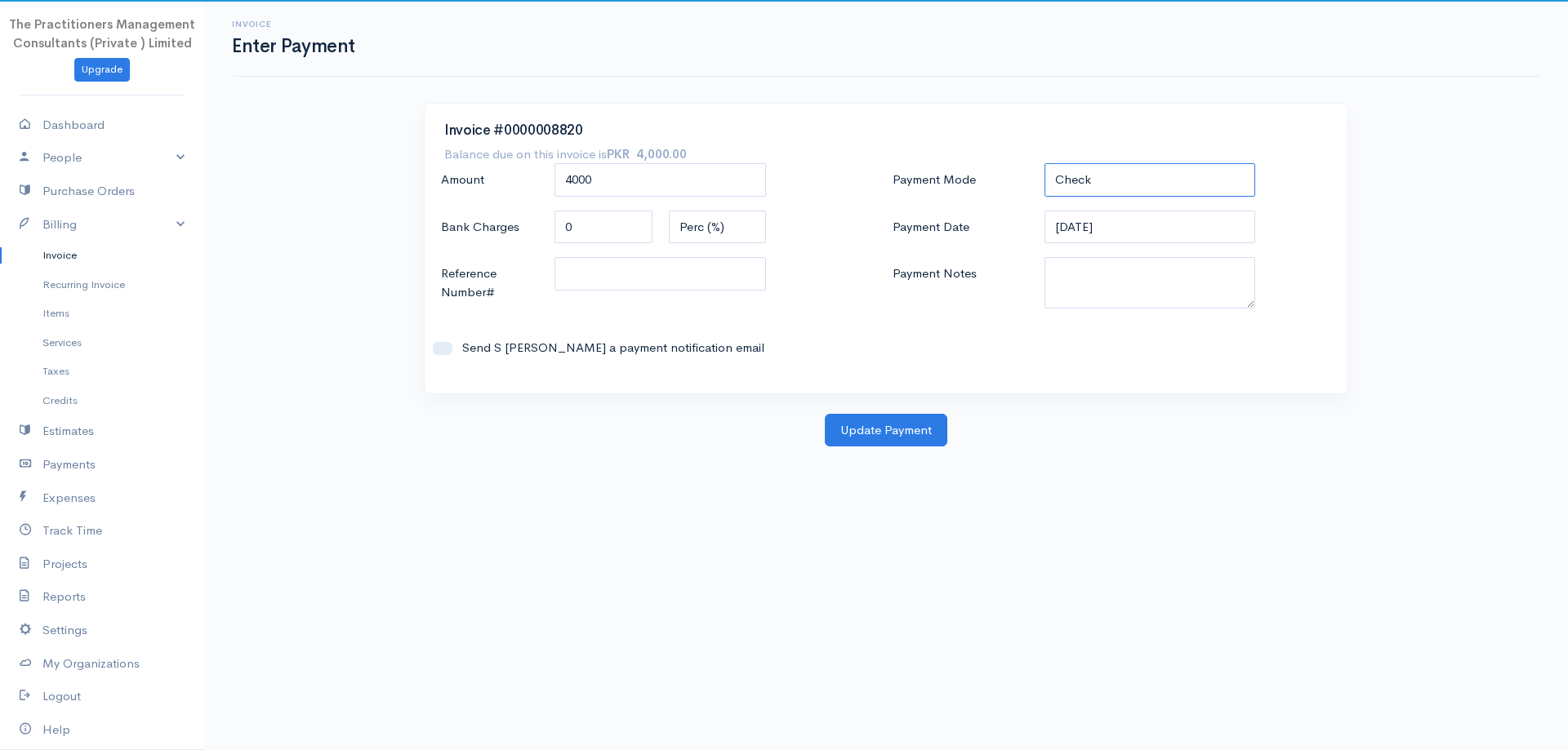
click at [1118, 178] on select "Check Bank Transfer Credit Cash Debit ACH VISA MASTERCARD AMEX DISCOVER DINERS …" at bounding box center [1151, 181] width 212 height 34
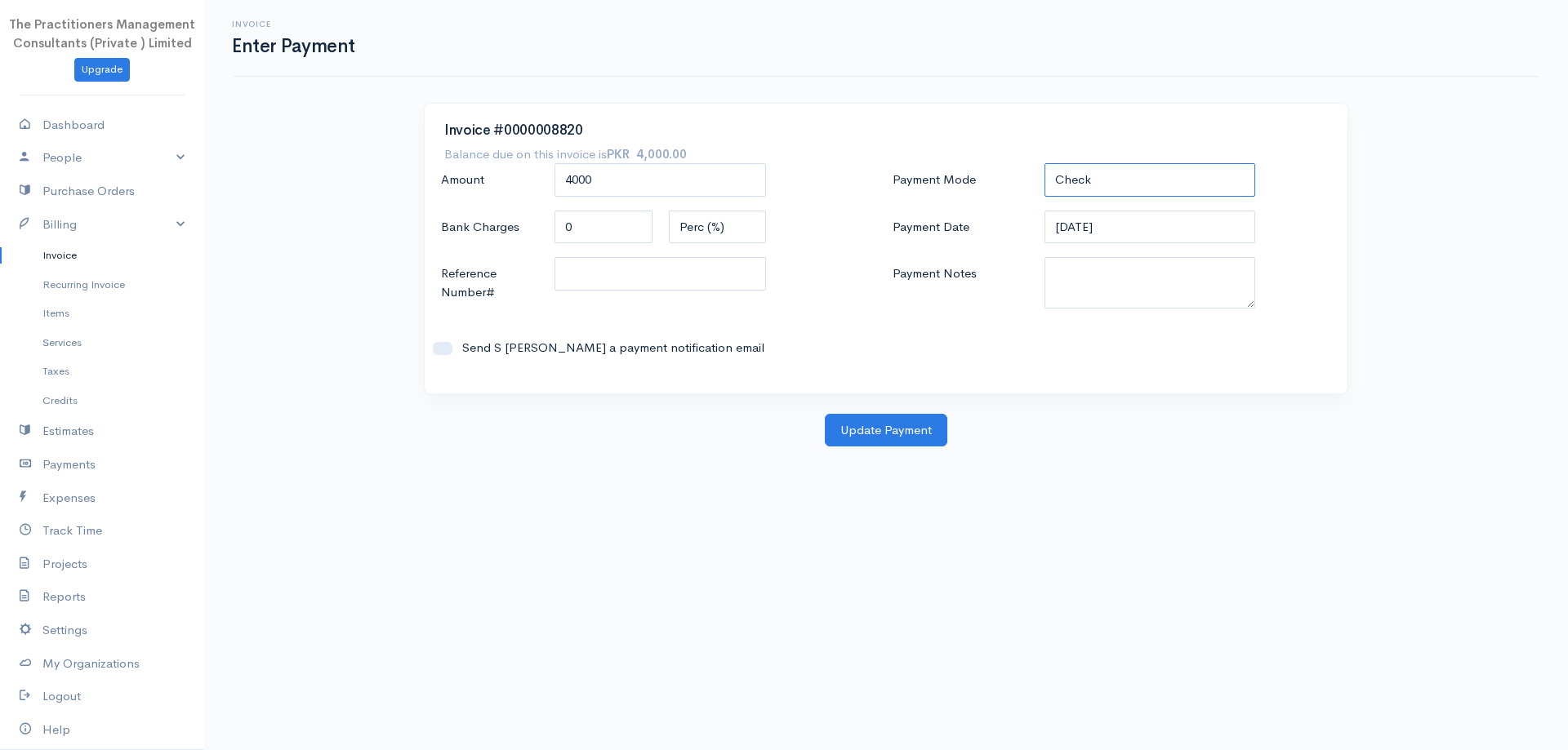
select select "Bank Transfer"
click at [1045, 164] on select "Check Bank Transfer Credit Cash Debit ACH VISA MASTERCARD AMEX DISCOVER DINERS …" at bounding box center [1151, 181] width 212 height 34
click at [1095, 289] on textarea "Payment Notes" at bounding box center [1151, 283] width 212 height 52
type textarea "5910"
click at [711, 279] on input "Reference Number#" at bounding box center [660, 274] width 212 height 34
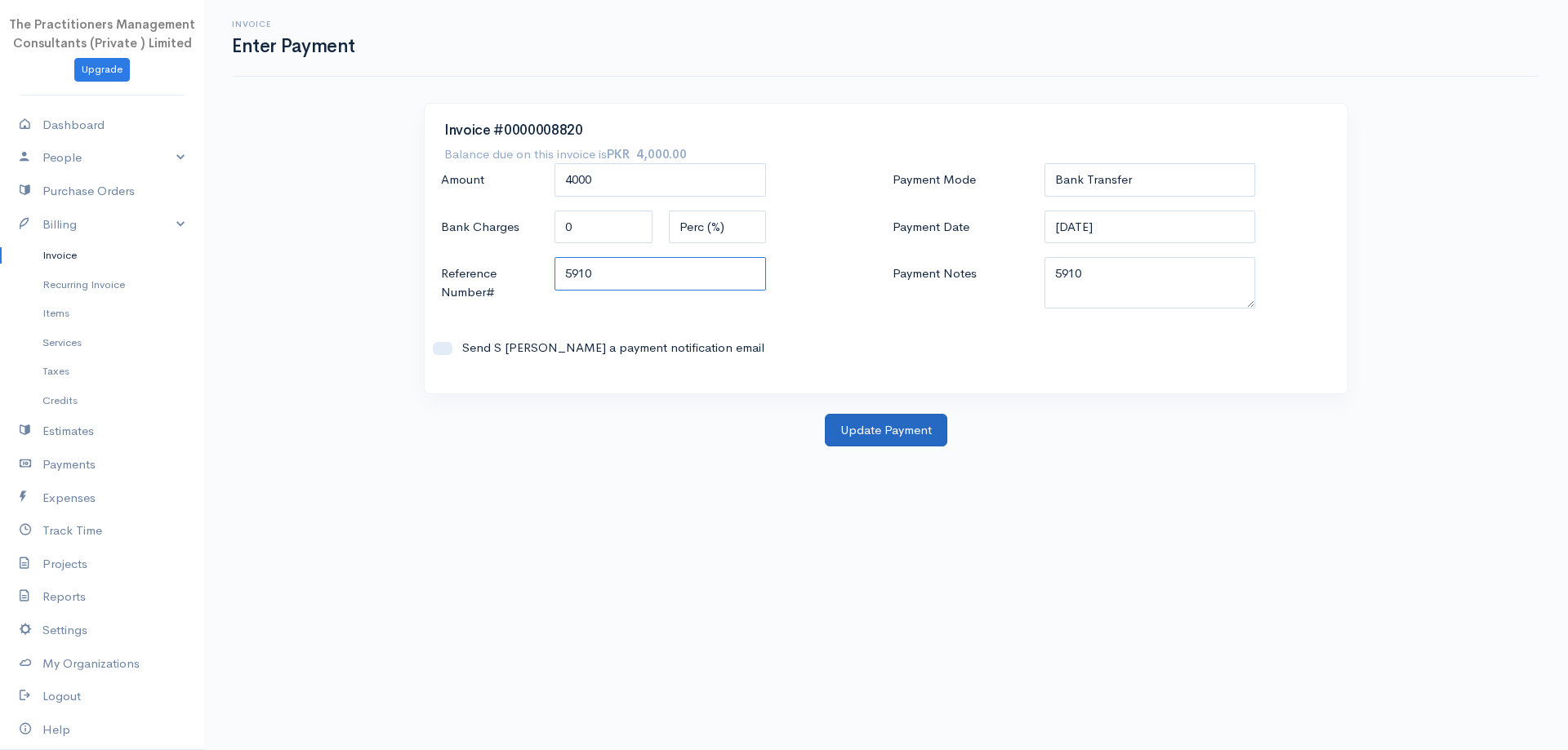
type input "5910"
click at [886, 420] on button "Update Payment" at bounding box center [886, 431] width 123 height 34
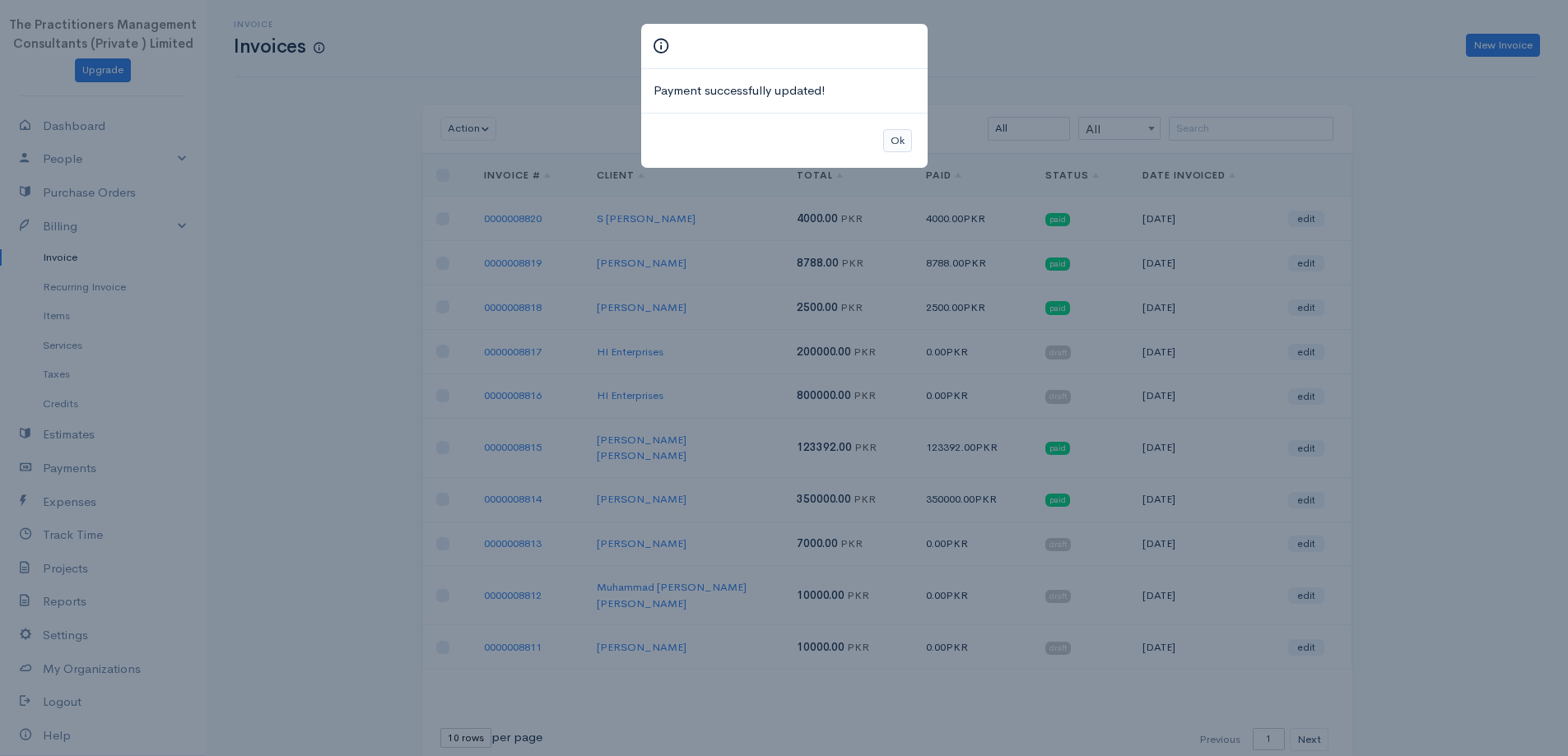
drag, startPoint x: 912, startPoint y: 125, endPoint x: 896, endPoint y: 138, distance: 20.6
click at [909, 126] on div "Ok" at bounding box center [784, 141] width 286 height 56
click at [892, 143] on button "Ok" at bounding box center [898, 141] width 29 height 24
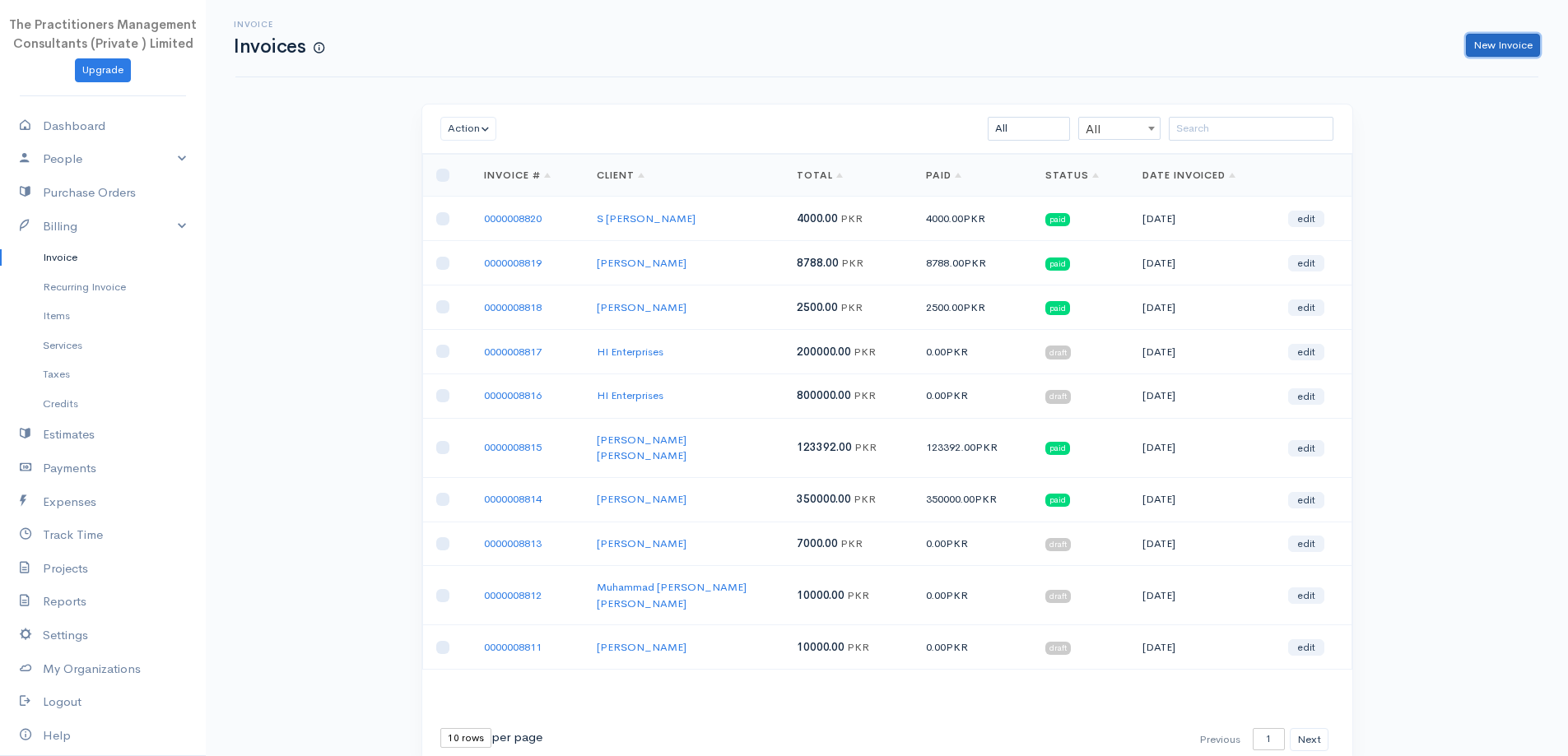
click at [1529, 55] on link "New Invoice" at bounding box center [1503, 46] width 74 height 24
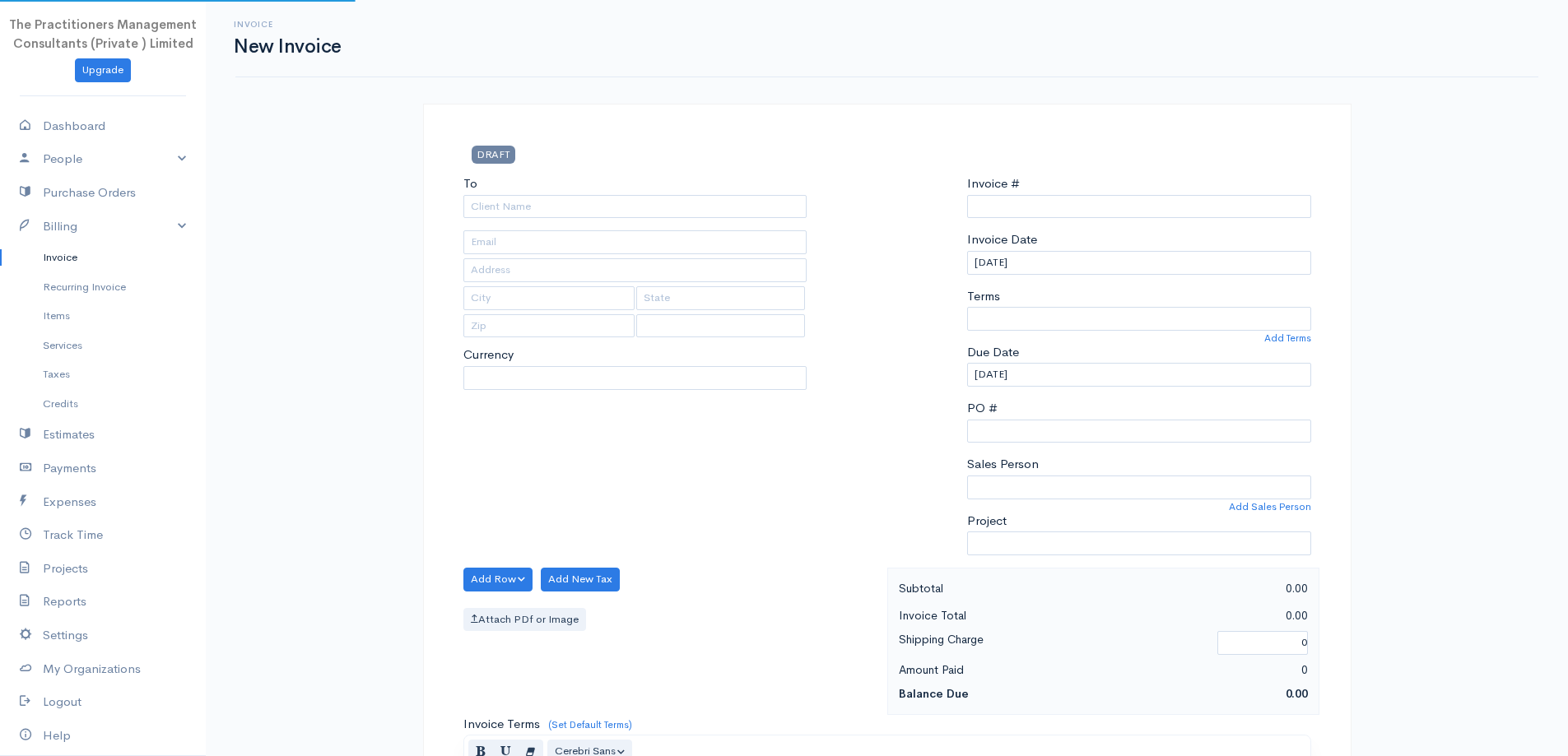
type input "0000008821"
select select "[GEOGRAPHIC_DATA]"
select select "PKR"
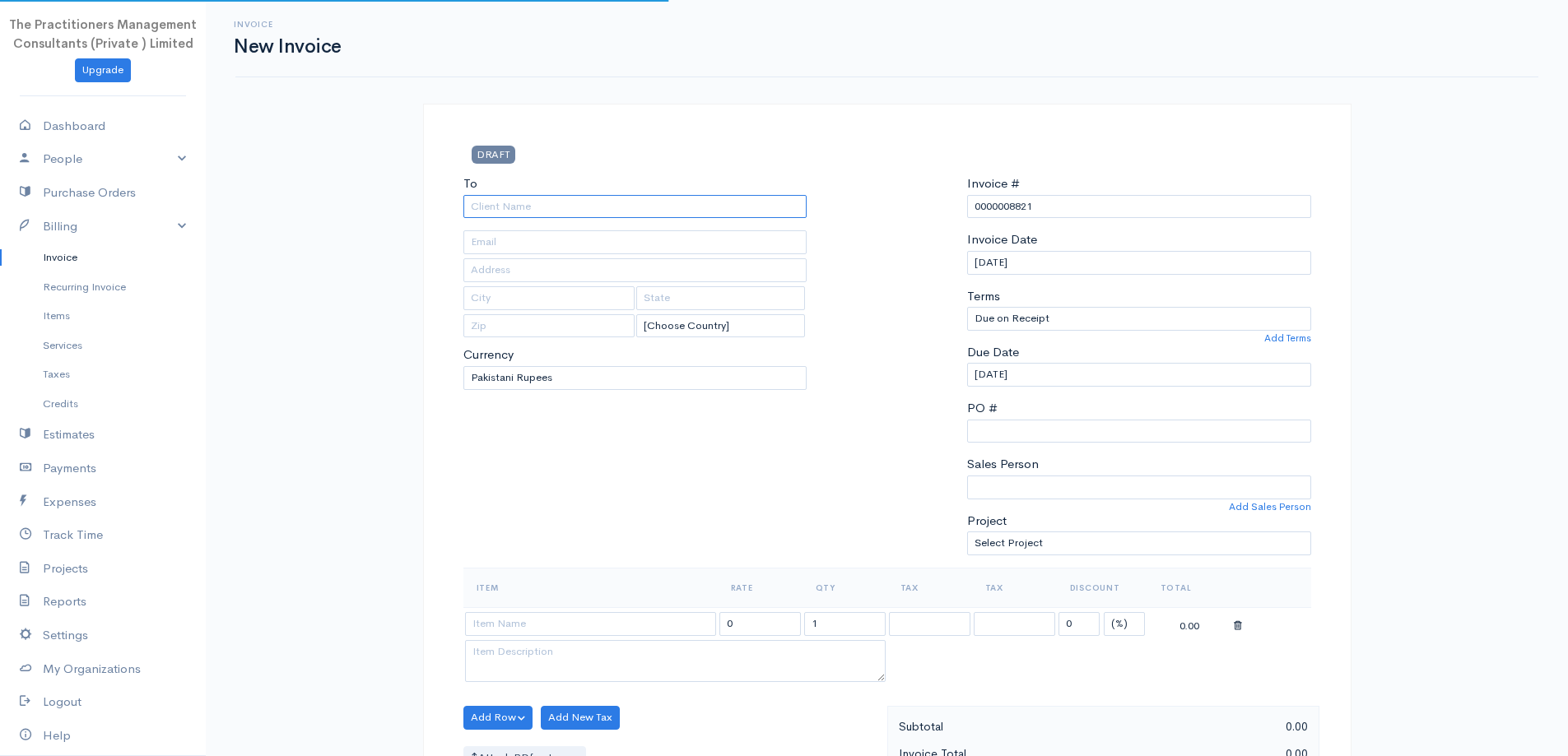
click at [557, 204] on input "To" at bounding box center [636, 207] width 344 height 24
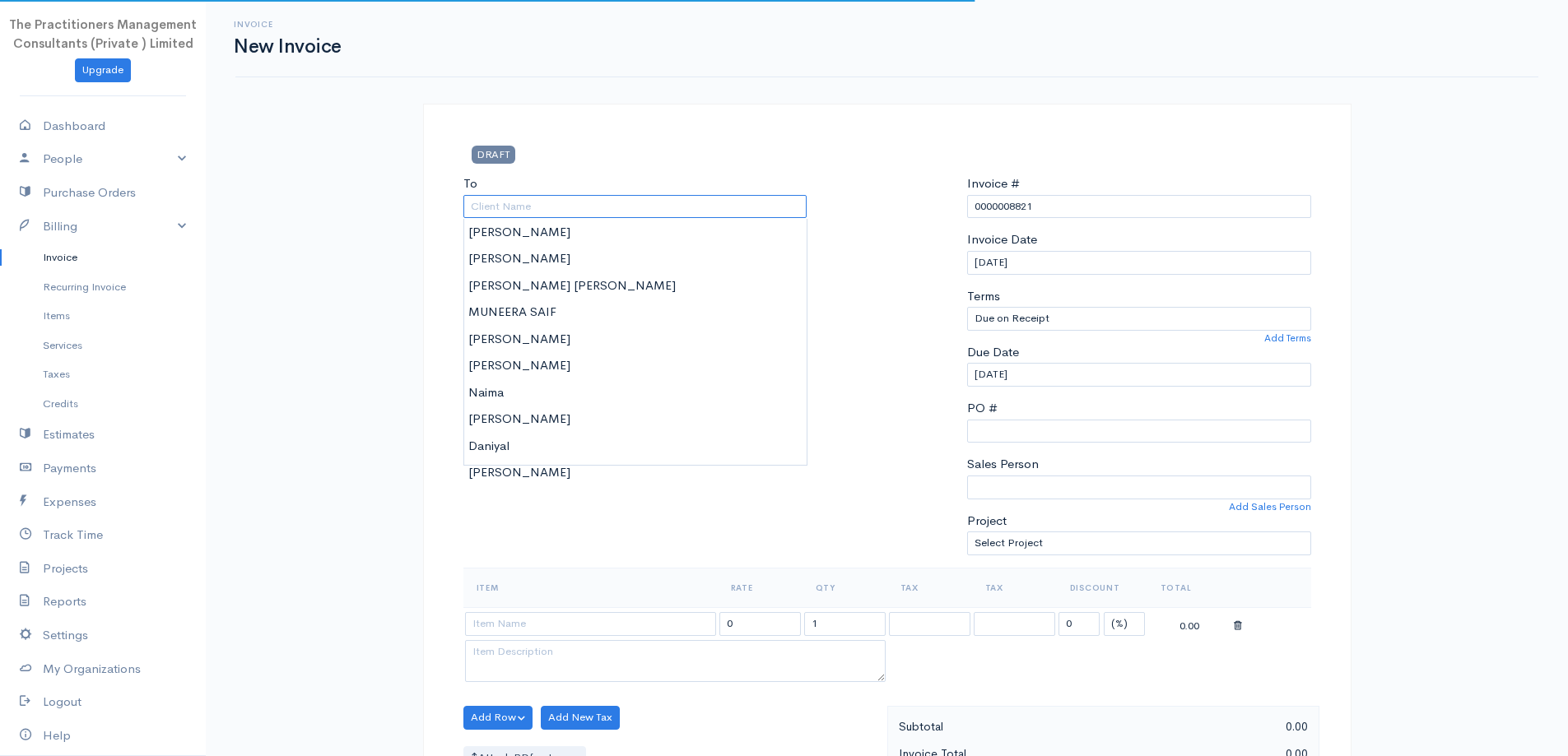
paste input "[PERSON_NAME]"
type input "[PERSON_NAME]"
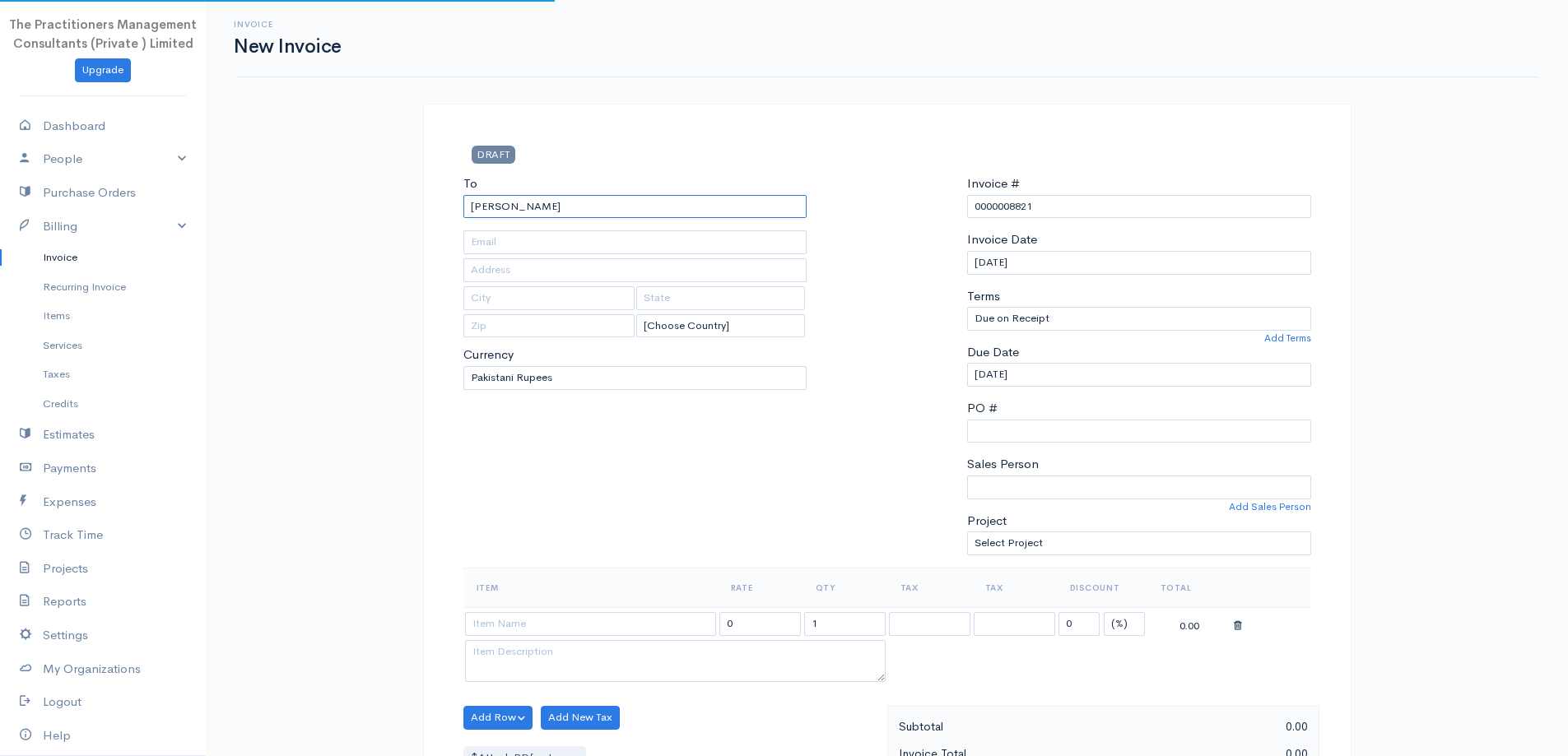
type input "19"
type input "[GEOGRAPHIC_DATA]"
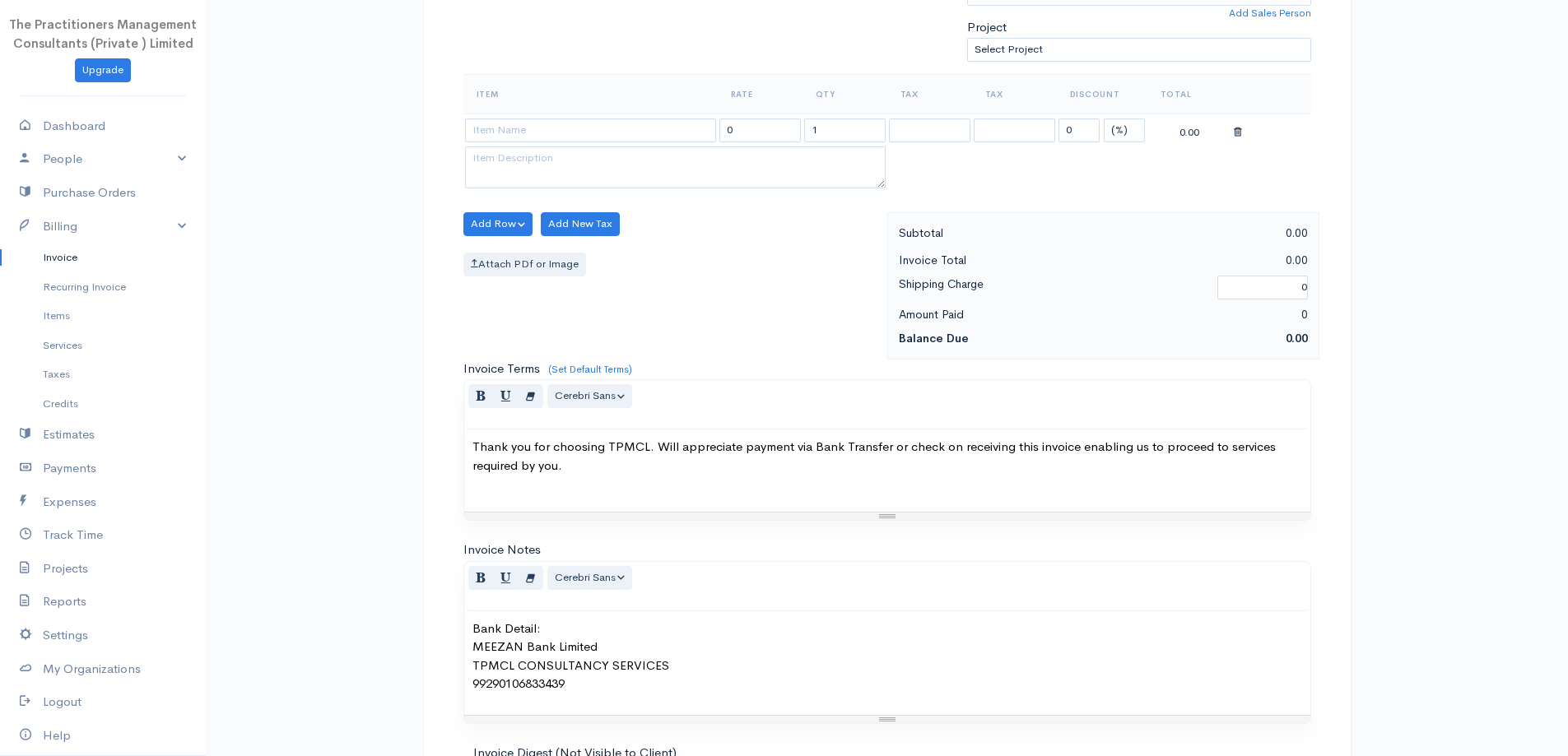
type input "[PERSON_NAME]"
click at [558, 126] on input at bounding box center [591, 130] width 251 height 24
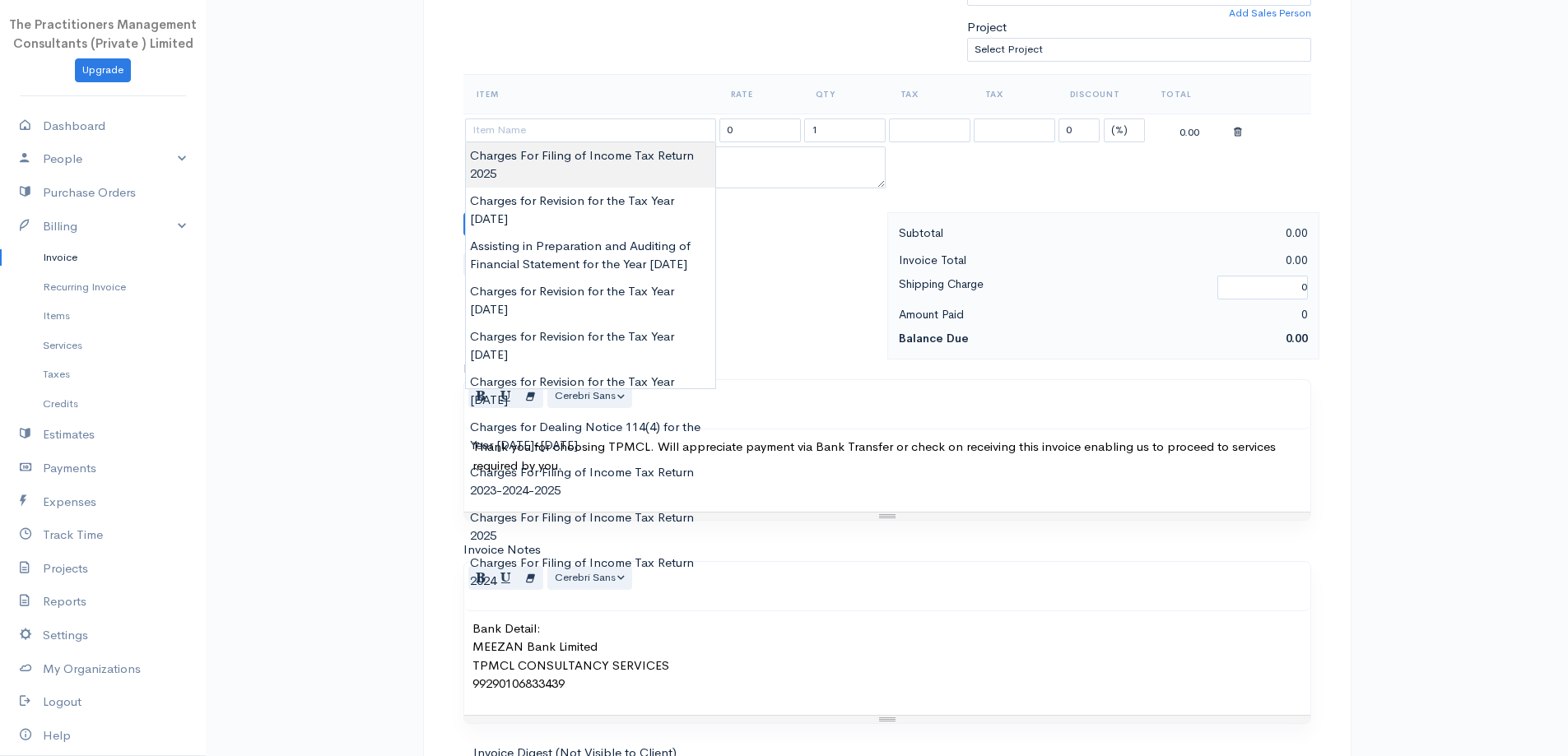
type input "Charges For Filing of Income Tax Return 2025"
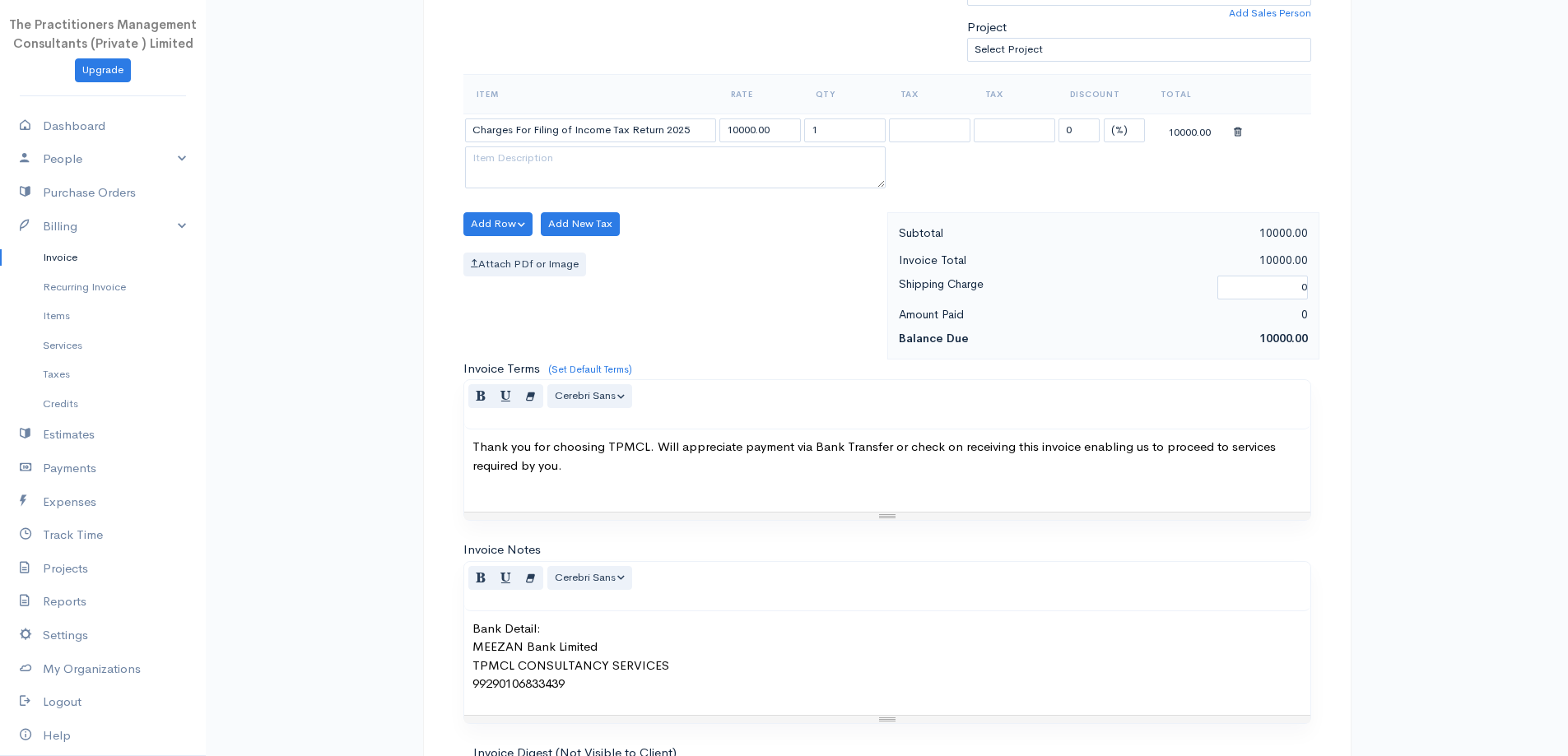
click at [579, 175] on body "The Practitioners Management Consultants (Private ) Limited Upgrade Dashboard P…" at bounding box center [784, 228] width 1568 height 1445
click at [731, 139] on input "10000.00" at bounding box center [760, 130] width 82 height 24
type input "5000.00"
drag, startPoint x: 1123, startPoint y: 117, endPoint x: 1120, endPoint y: 135, distance: 18.2
click at [1123, 119] on td "0 (%) Flat" at bounding box center [1102, 130] width 91 height 32
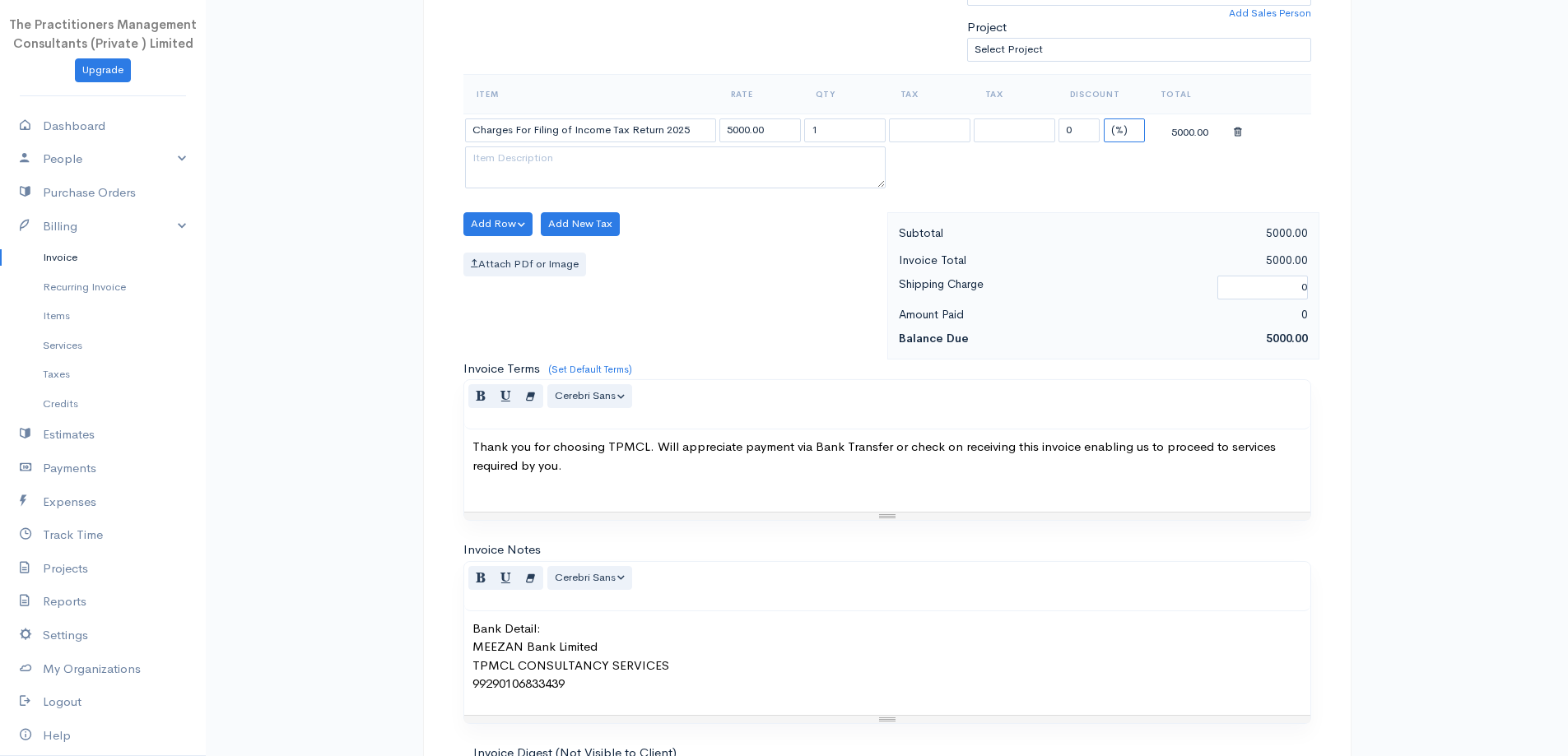
drag, startPoint x: 1115, startPoint y: 118, endPoint x: 1126, endPoint y: 142, distance: 26.4
click at [1115, 118] on select "(%) Flat" at bounding box center [1125, 130] width 41 height 24
select select "2"
click at [1104, 118] on select "(%) Flat" at bounding box center [1125, 130] width 41 height 24
click at [1127, 171] on table "Item Rate Qty Tax Tax Discount Total Charges For Filing of Income Tax Return 20…" at bounding box center [887, 134] width 848 height 118
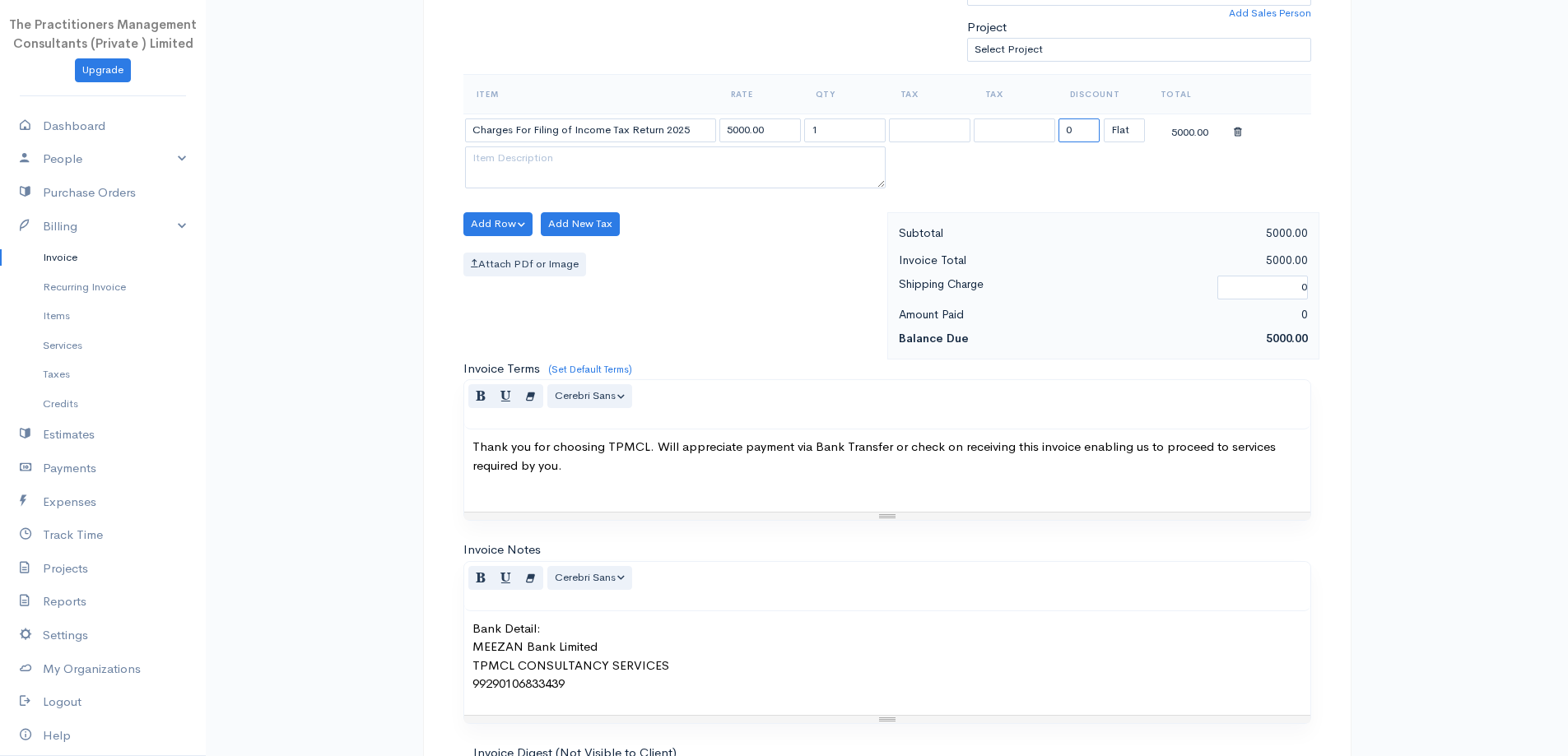
click at [1090, 131] on input "0" at bounding box center [1079, 130] width 41 height 24
type input "1000"
click at [706, 76] on th "Item" at bounding box center [591, 94] width 255 height 39
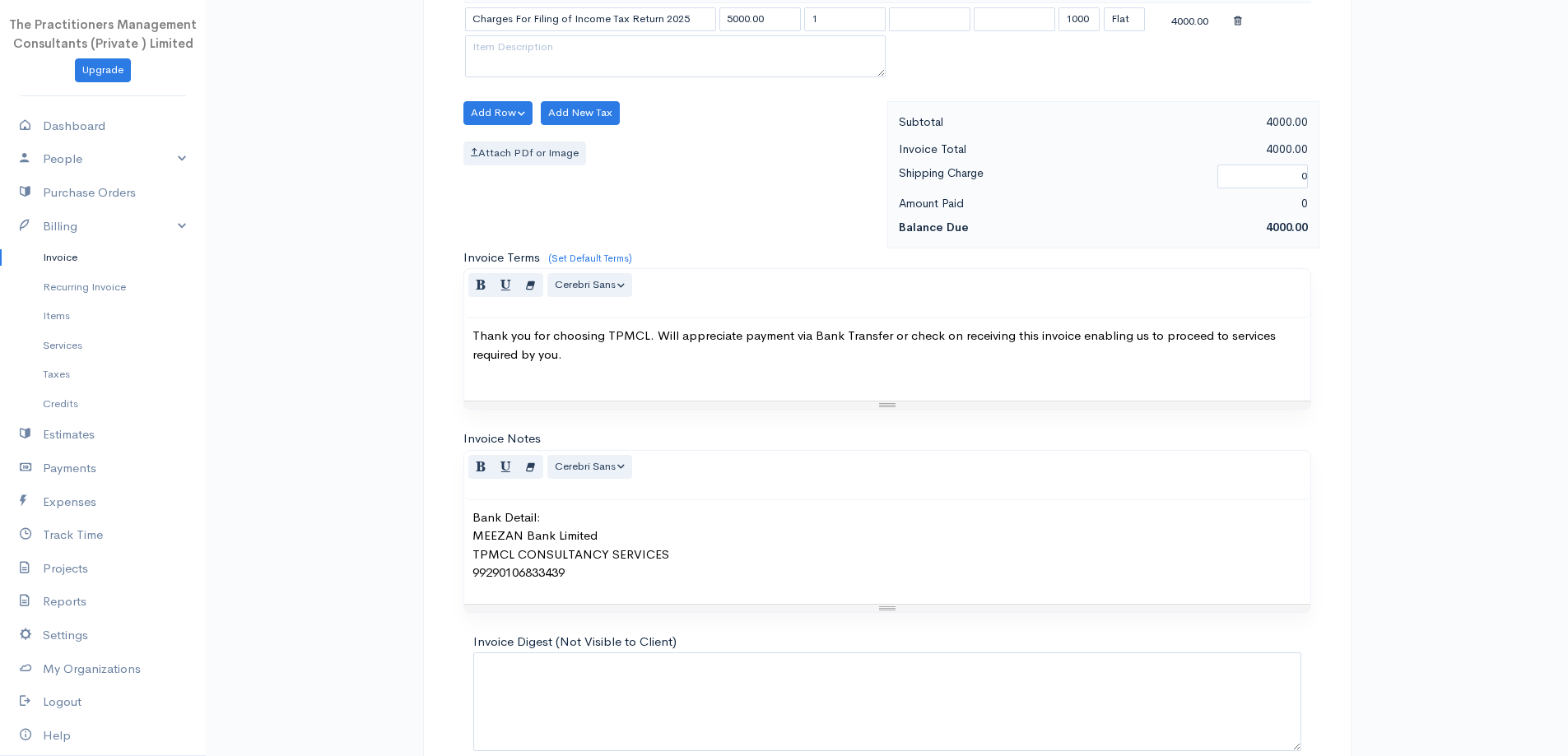
scroll to position [688, 0]
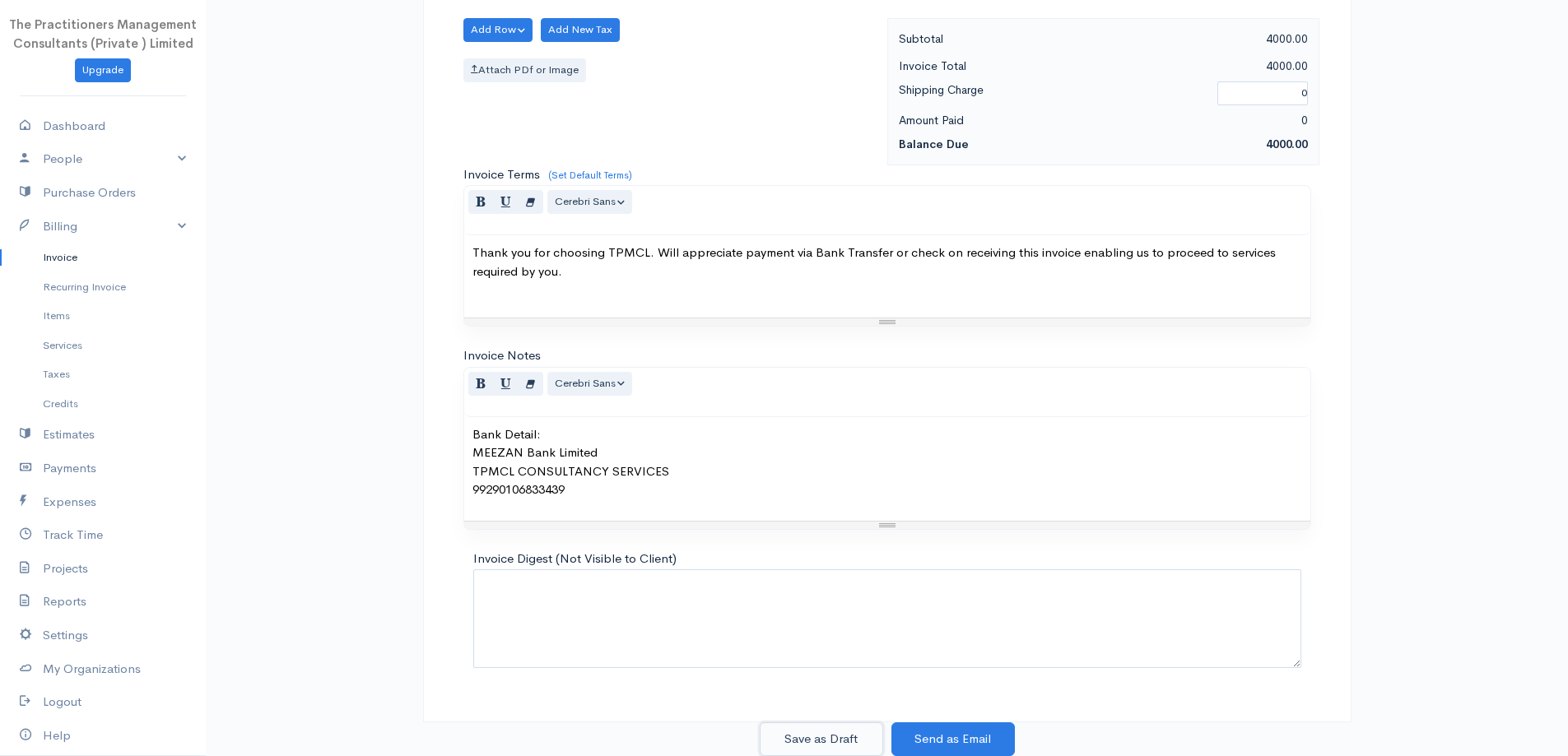
click at [797, 731] on button "Save as Draft" at bounding box center [822, 740] width 124 height 34
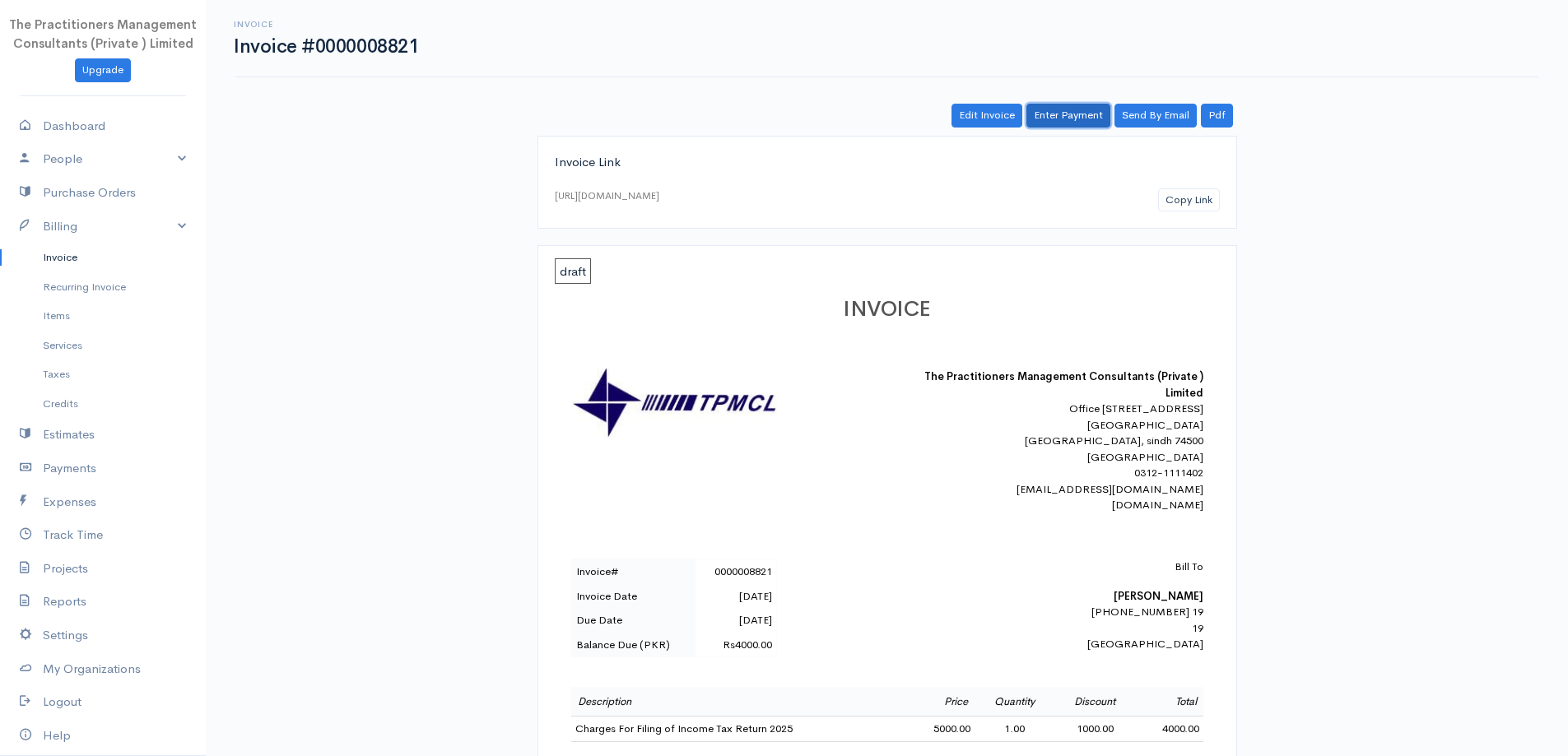
click at [1067, 119] on link "Enter Payment" at bounding box center [1068, 116] width 84 height 24
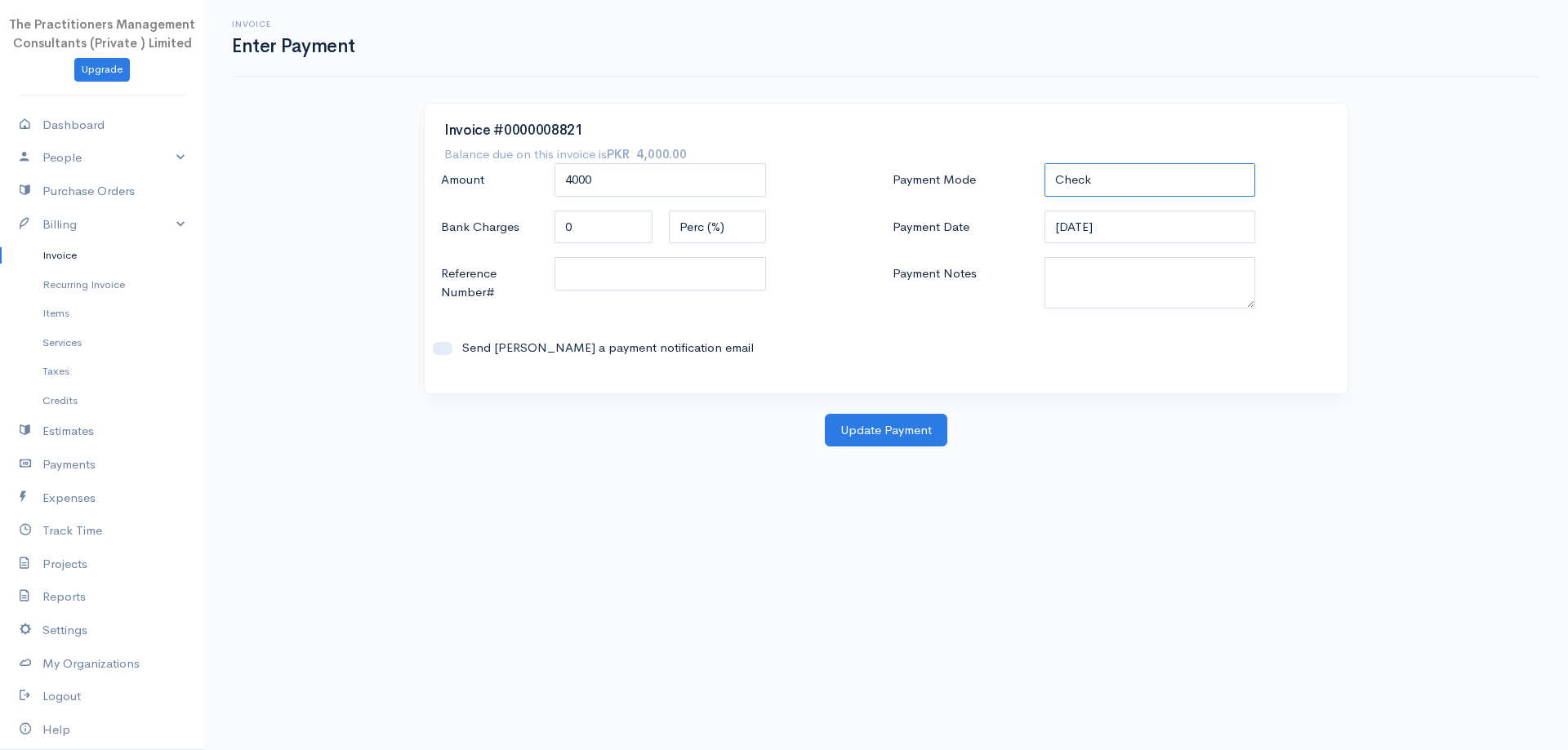
click at [1119, 185] on select "Check Bank Transfer Credit Cash Debit ACH VISA MASTERCARD AMEX DISCOVER DINERS …" at bounding box center [1151, 181] width 212 height 34
select select "Bank Transfer"
click at [1045, 164] on select "Check Bank Transfer Credit Cash Debit ACH VISA MASTERCARD AMEX DISCOVER DINERS …" at bounding box center [1151, 181] width 212 height 34
click at [1103, 302] on textarea "Payment Notes" at bounding box center [1151, 283] width 212 height 52
click at [1090, 294] on textarea "Payment Notes" at bounding box center [1151, 283] width 212 height 52
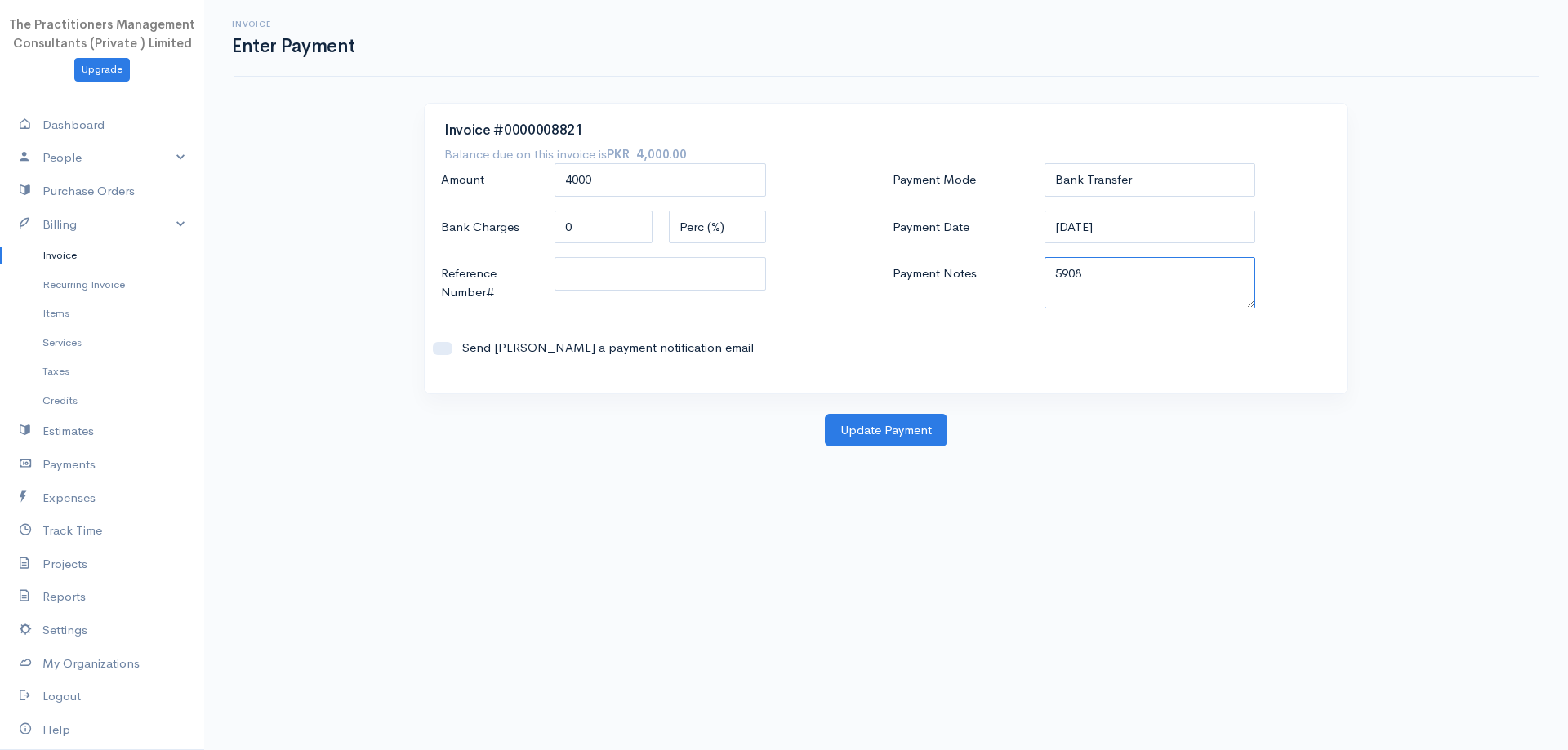
type textarea "5908"
click at [619, 289] on input "Reference Number#" at bounding box center [660, 274] width 212 height 34
type input "5908"
click at [889, 435] on button "Update Payment" at bounding box center [886, 431] width 123 height 34
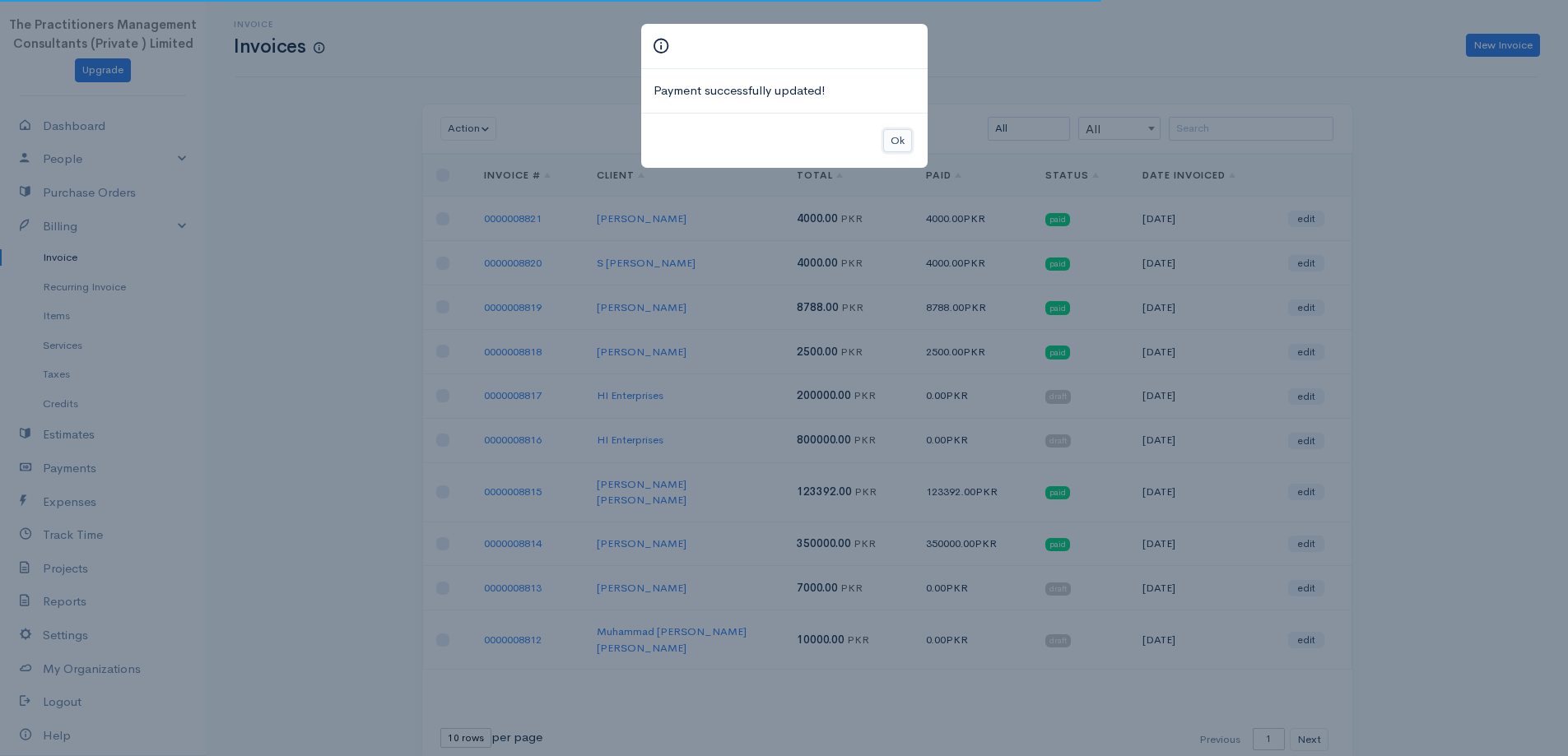
click at [910, 150] on button "Ok" at bounding box center [898, 141] width 29 height 24
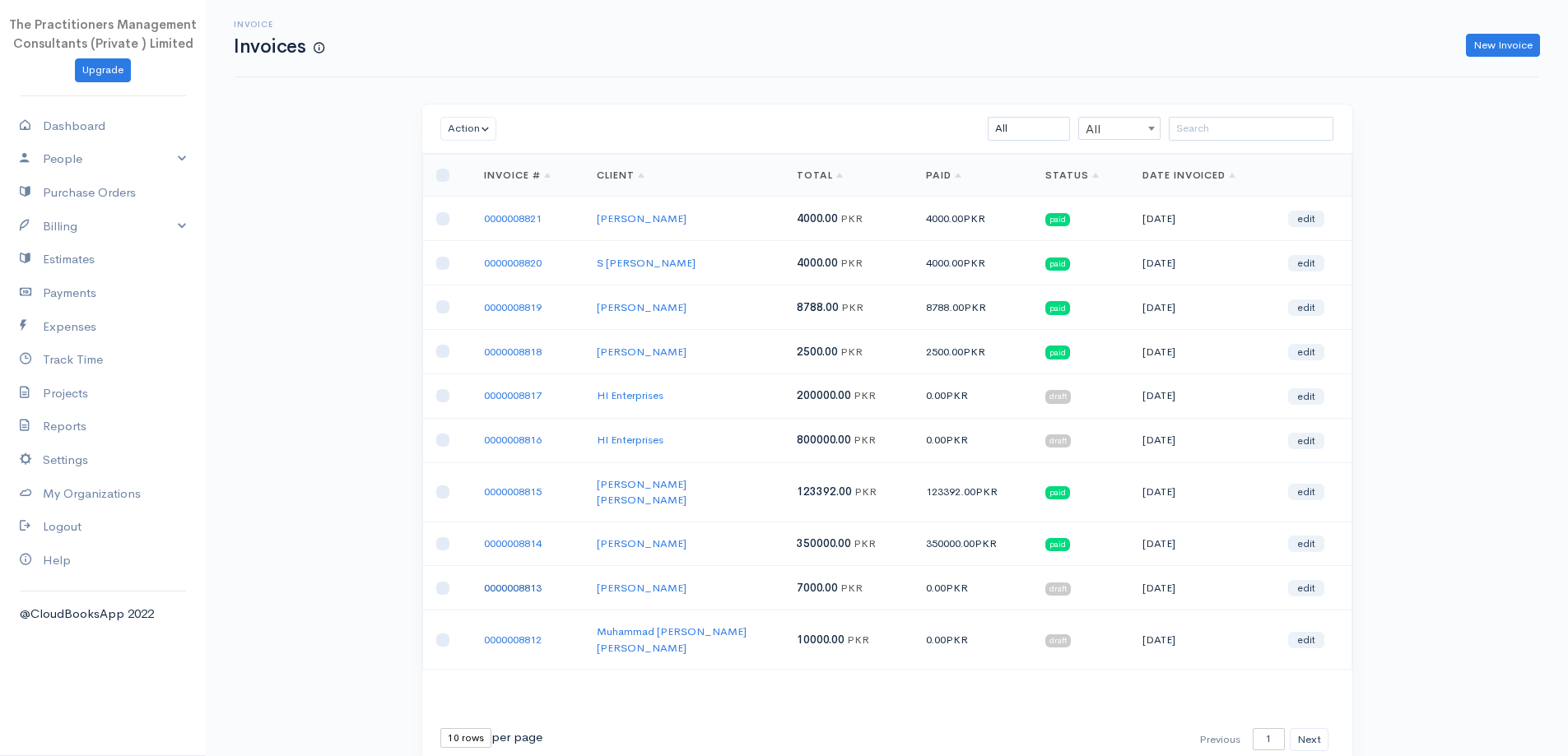
click at [506, 581] on link "0000008813" at bounding box center [513, 588] width 57 height 14
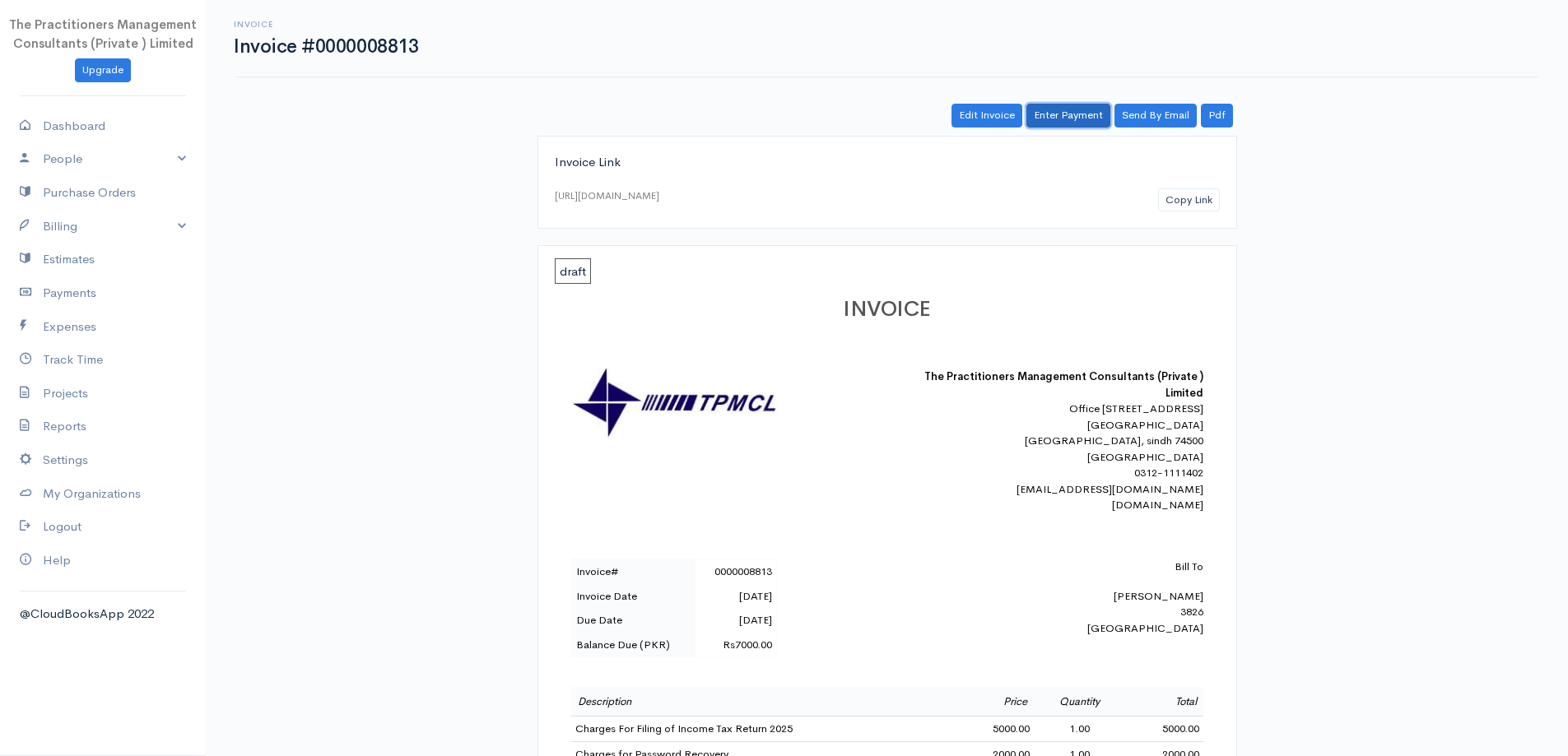
click at [1053, 119] on link "Enter Payment" at bounding box center [1068, 116] width 84 height 24
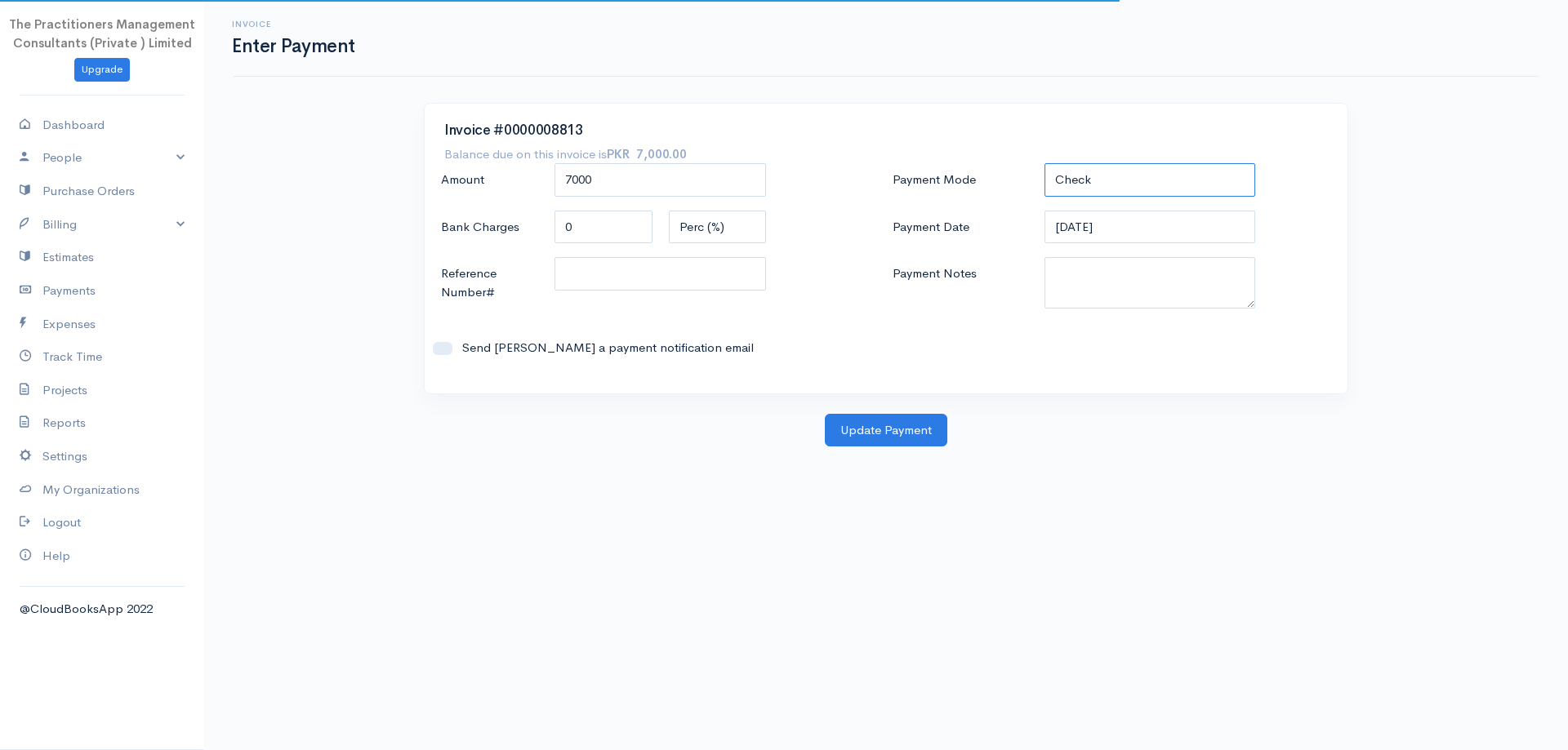
click at [1146, 187] on select "Check Bank Transfer Credit Cash Debit ACH VISA MASTERCARD AMEX DISCOVER DINERS …" at bounding box center [1151, 181] width 212 height 34
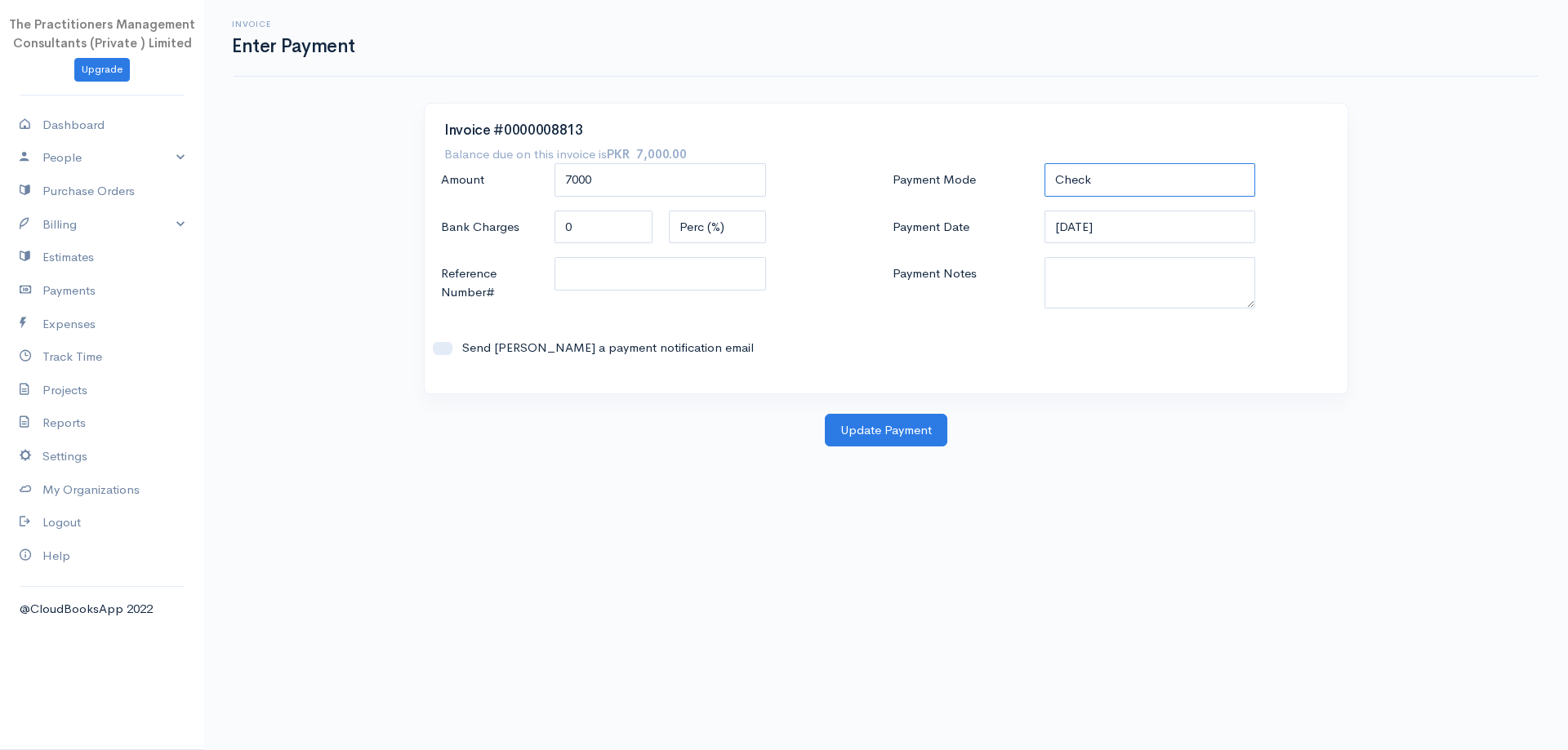
select select "Bank Transfer"
click at [1045, 164] on select "Check Bank Transfer Credit Cash Debit ACH VISA MASTERCARD AMEX DISCOVER DINERS …" at bounding box center [1151, 181] width 212 height 34
click at [1111, 284] on textarea "Payment Notes" at bounding box center [1151, 283] width 212 height 52
type textarea "5911"
click at [680, 282] on input "Reference Number#" at bounding box center [660, 274] width 212 height 34
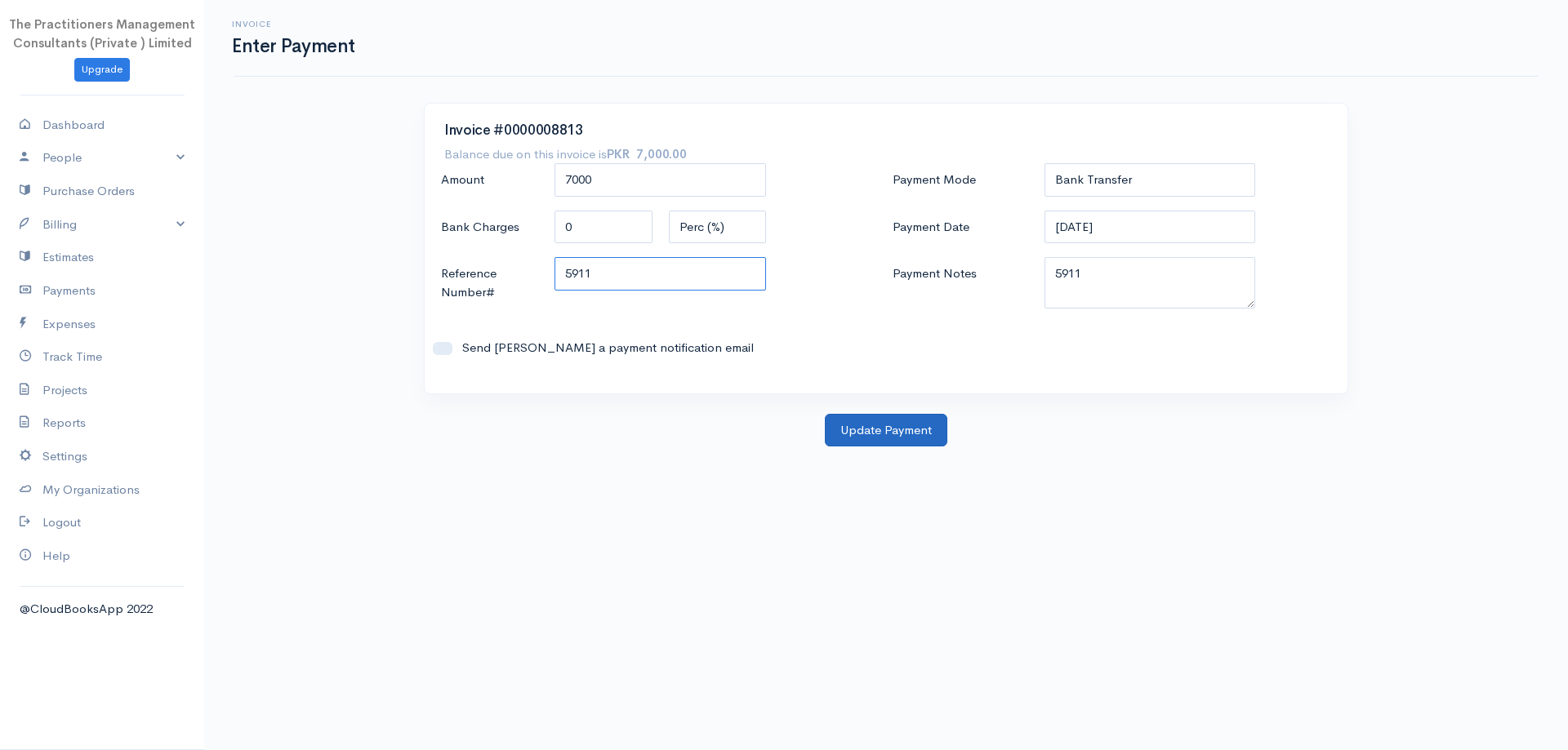
type input "5911"
click at [852, 421] on button "Update Payment" at bounding box center [886, 431] width 123 height 34
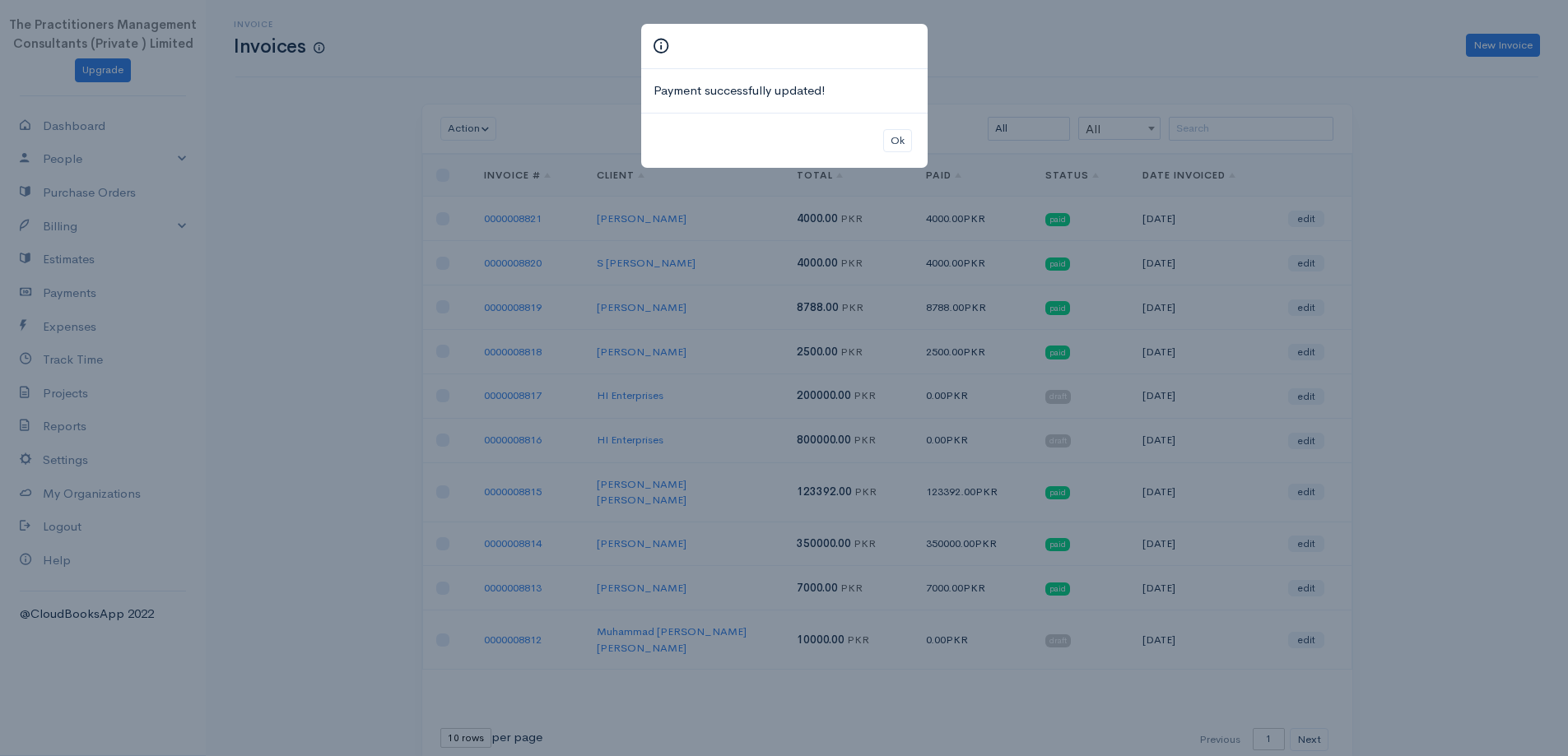
click at [878, 135] on div "Ok" at bounding box center [784, 141] width 286 height 56
click at [894, 140] on button "Ok" at bounding box center [898, 141] width 29 height 24
